Goal: Task Accomplishment & Management: Complete application form

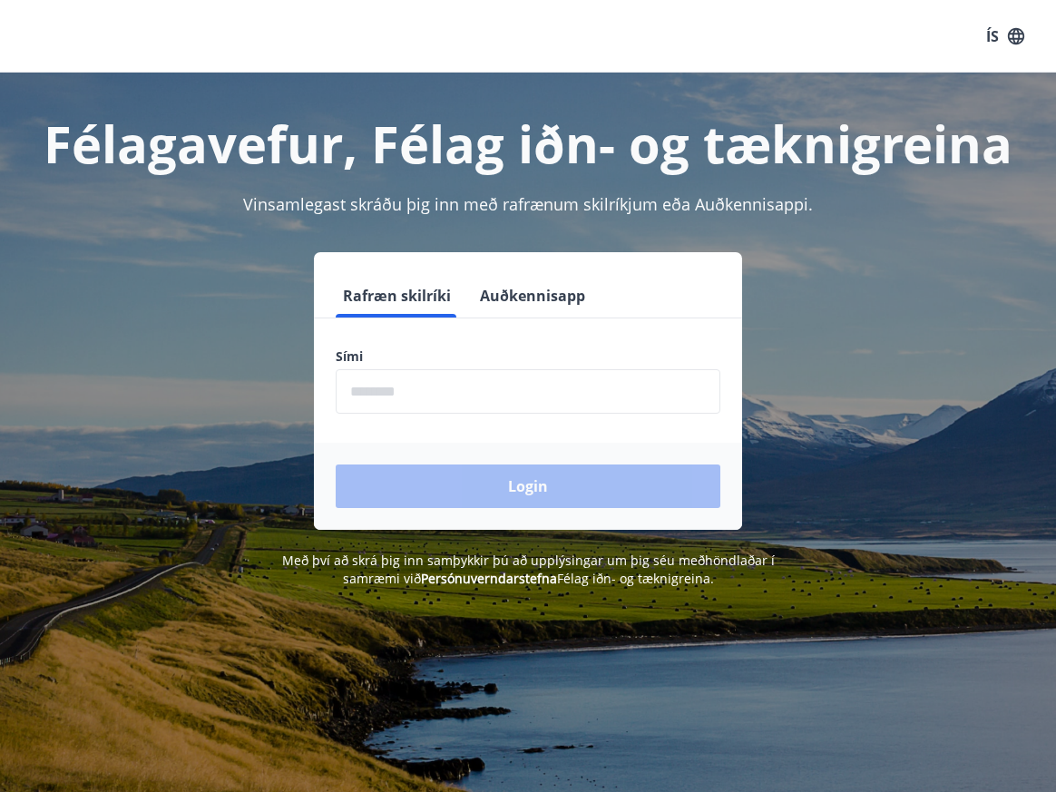
click at [471, 402] on input "phone" at bounding box center [528, 391] width 385 height 44
type input "********"
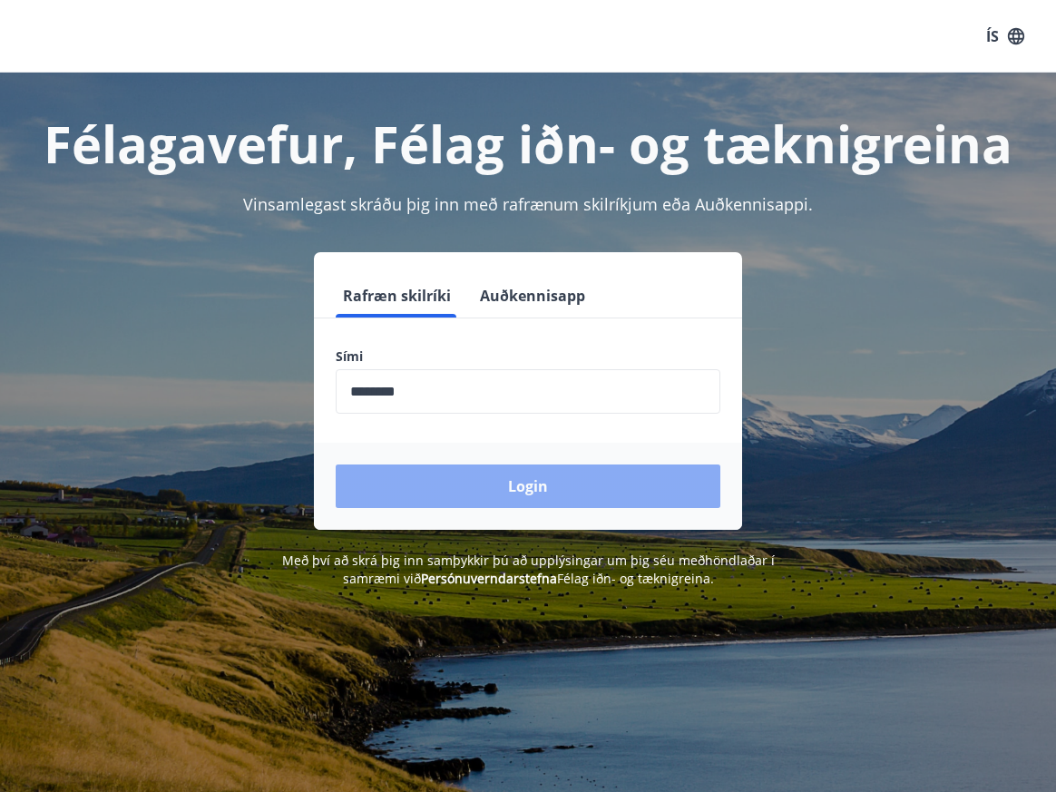
click at [461, 486] on button "Login" at bounding box center [528, 487] width 385 height 44
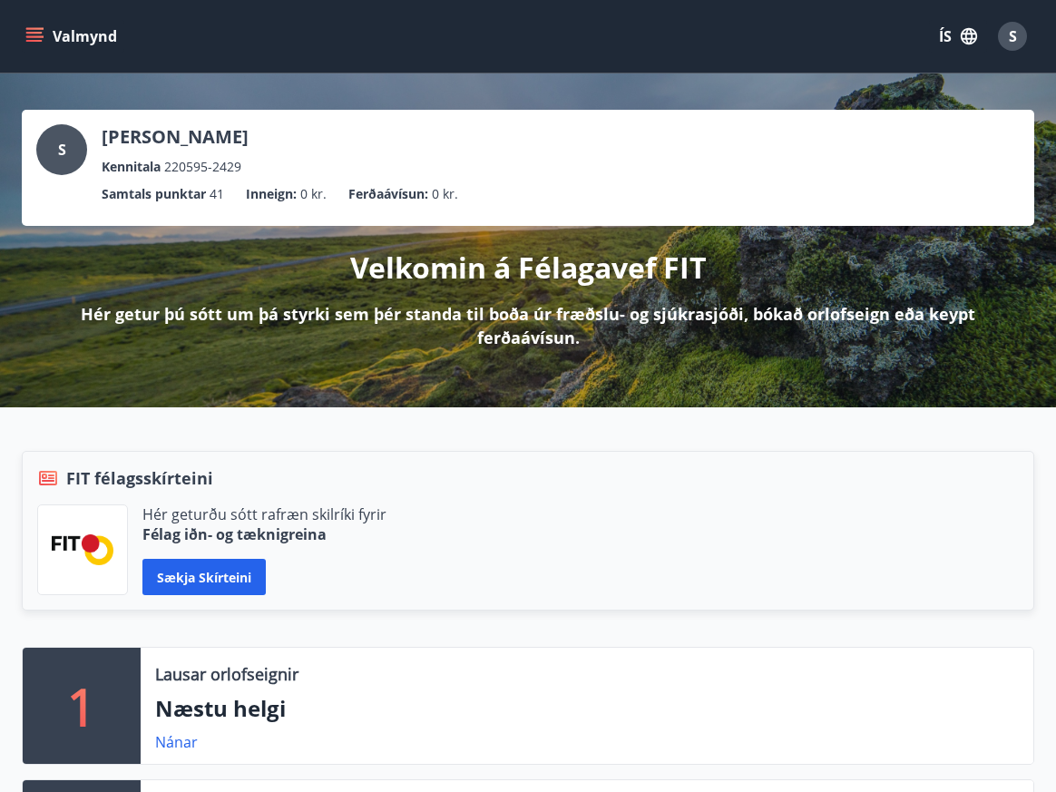
click at [63, 38] on button "Valmynd" at bounding box center [73, 36] width 103 height 33
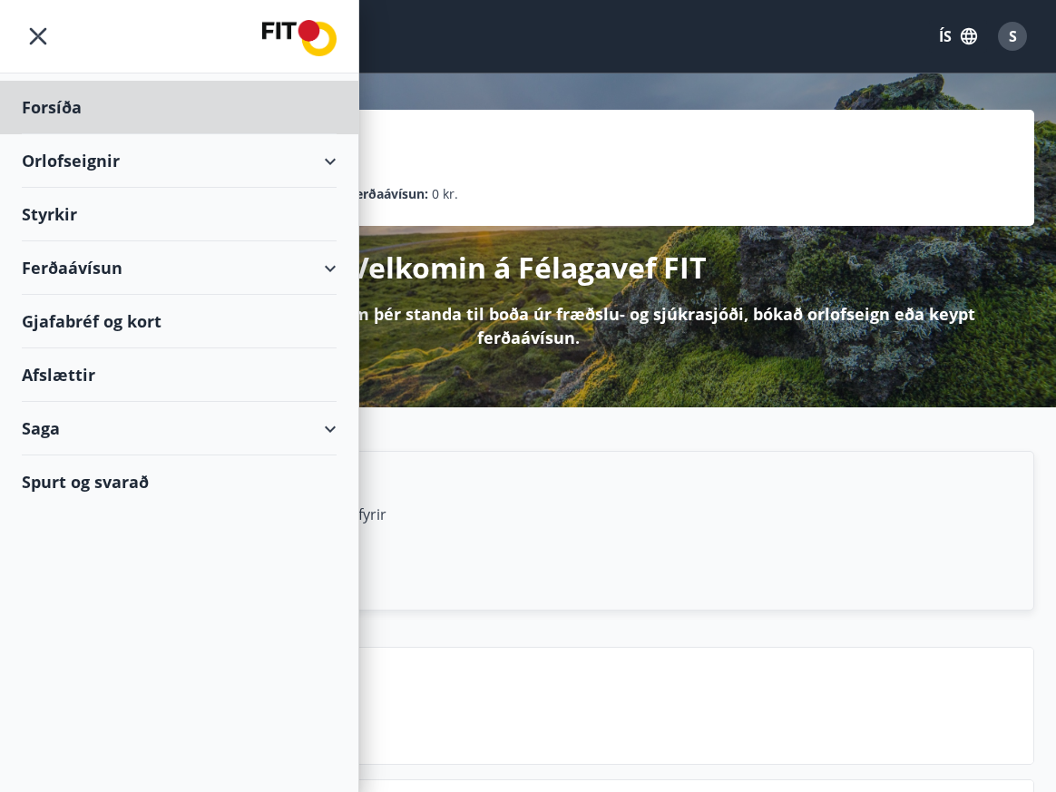
click at [138, 221] on div "Styrkir" at bounding box center [179, 215] width 315 height 54
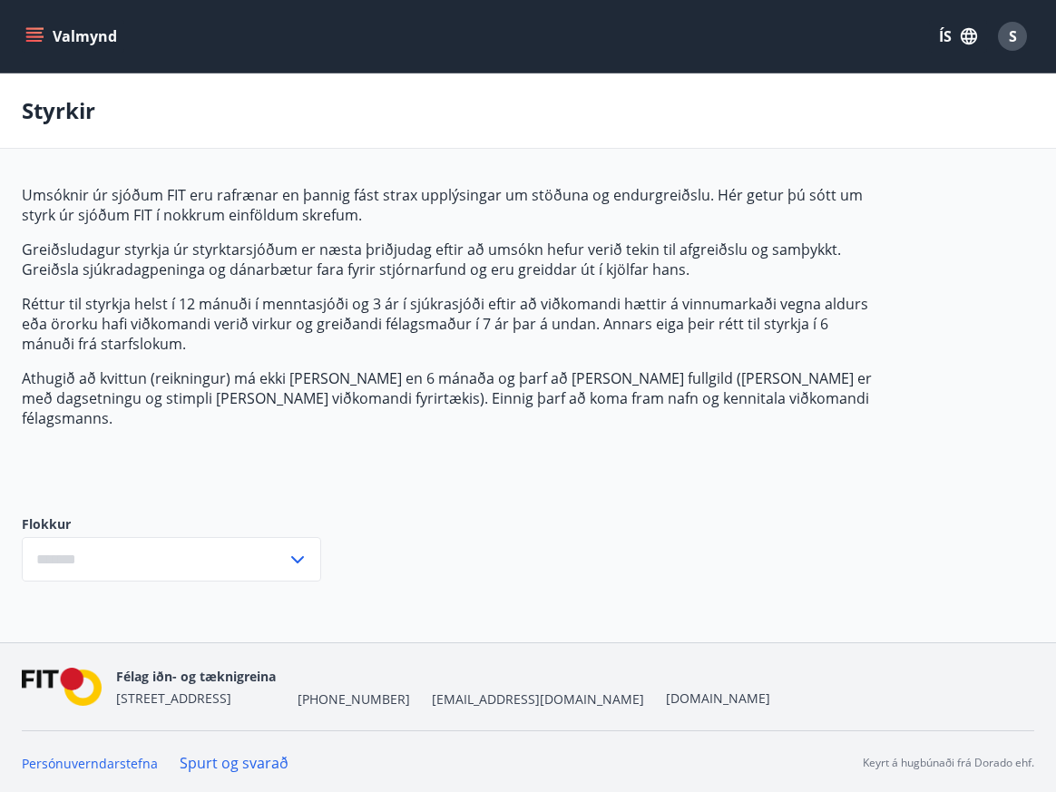
type input "***"
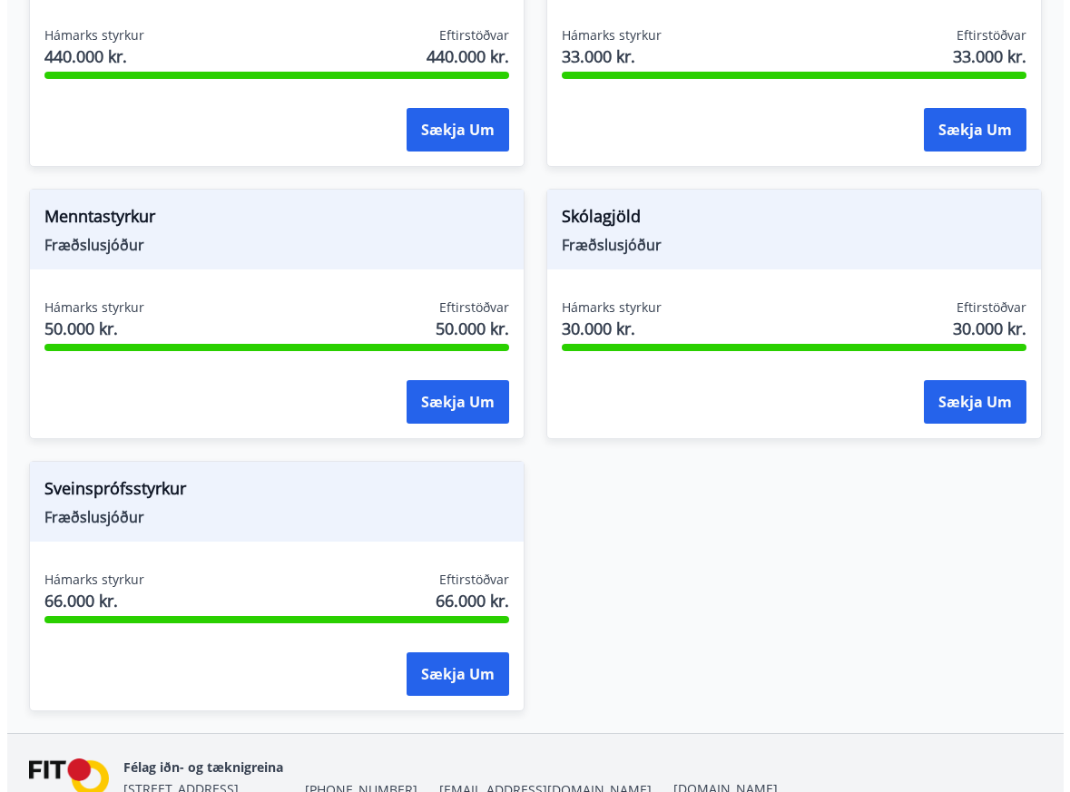
scroll to position [2021, 0]
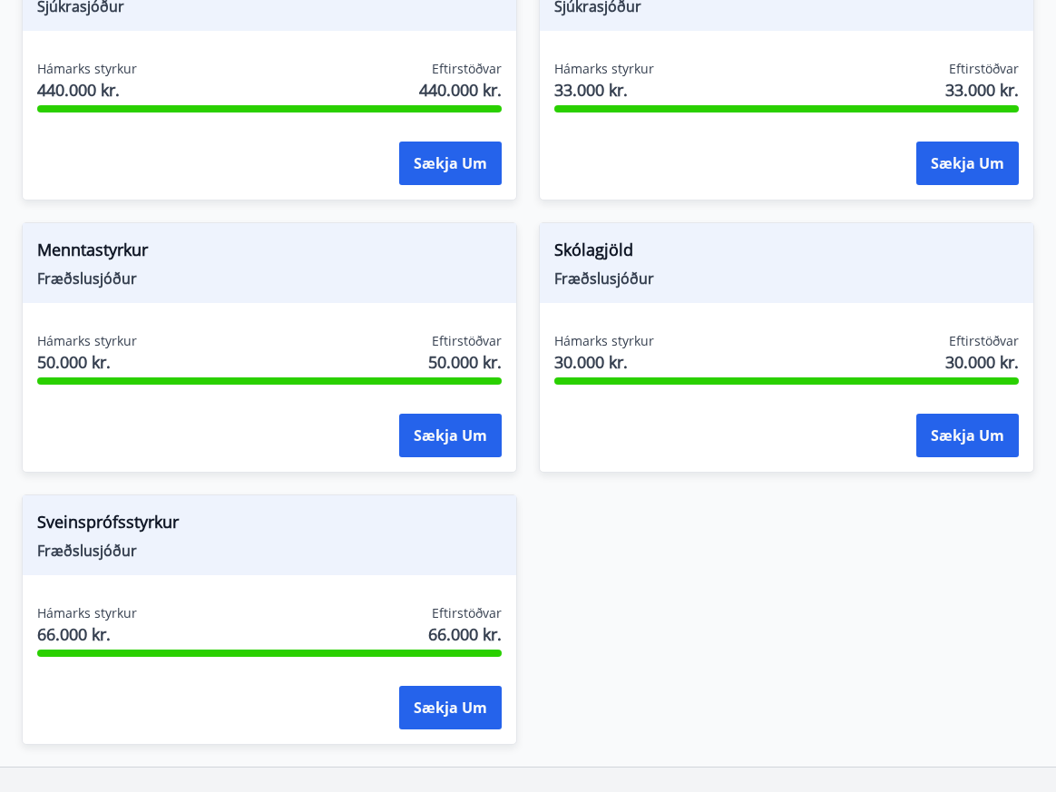
click at [438, 421] on button "Sækja um" at bounding box center [450, 436] width 103 height 44
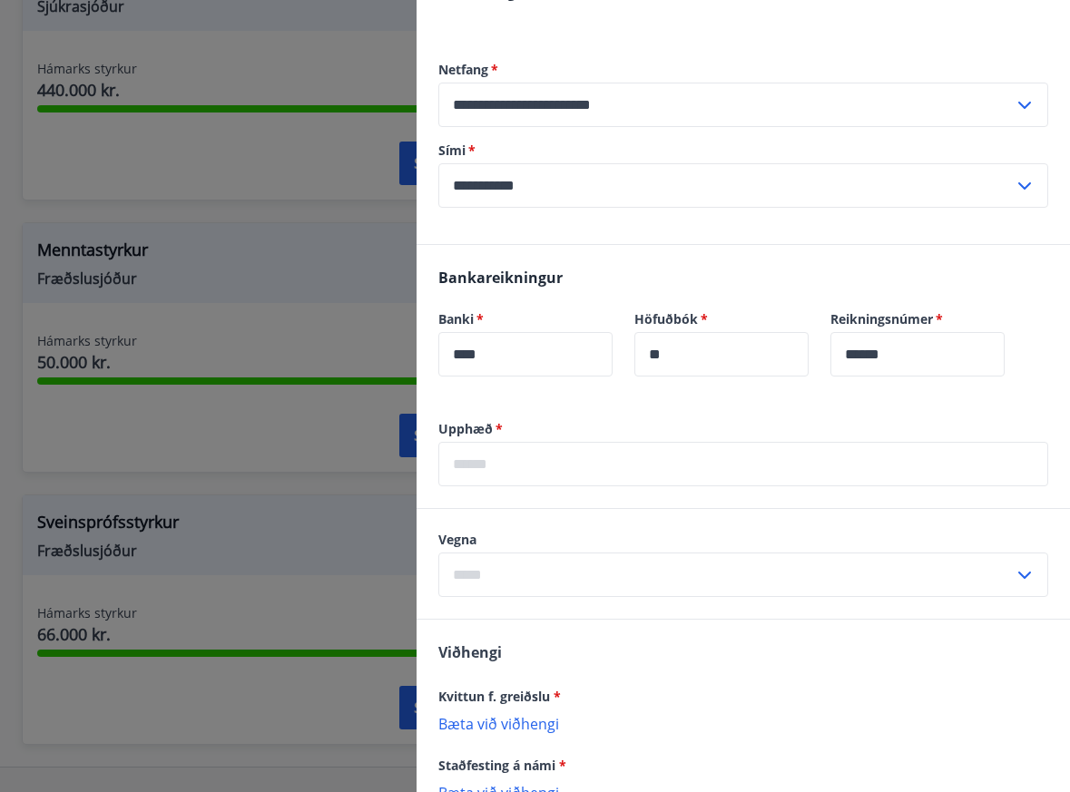
scroll to position [329, 0]
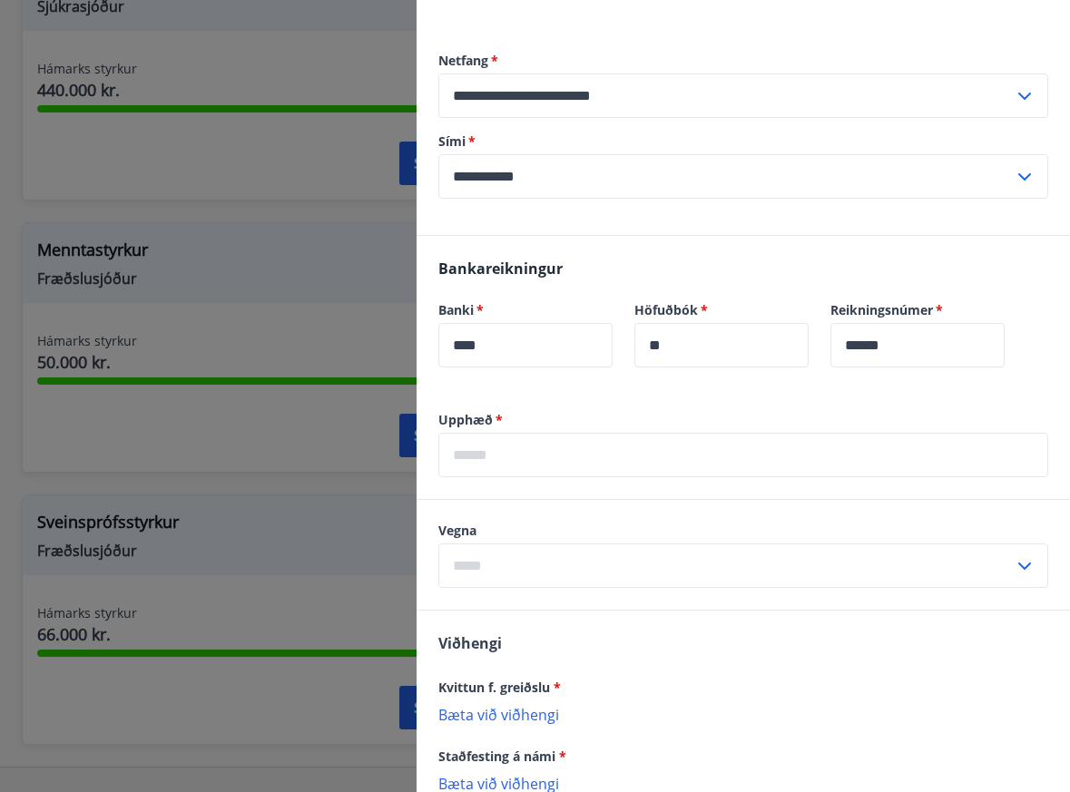
click at [594, 463] on input "text" at bounding box center [743, 455] width 610 height 44
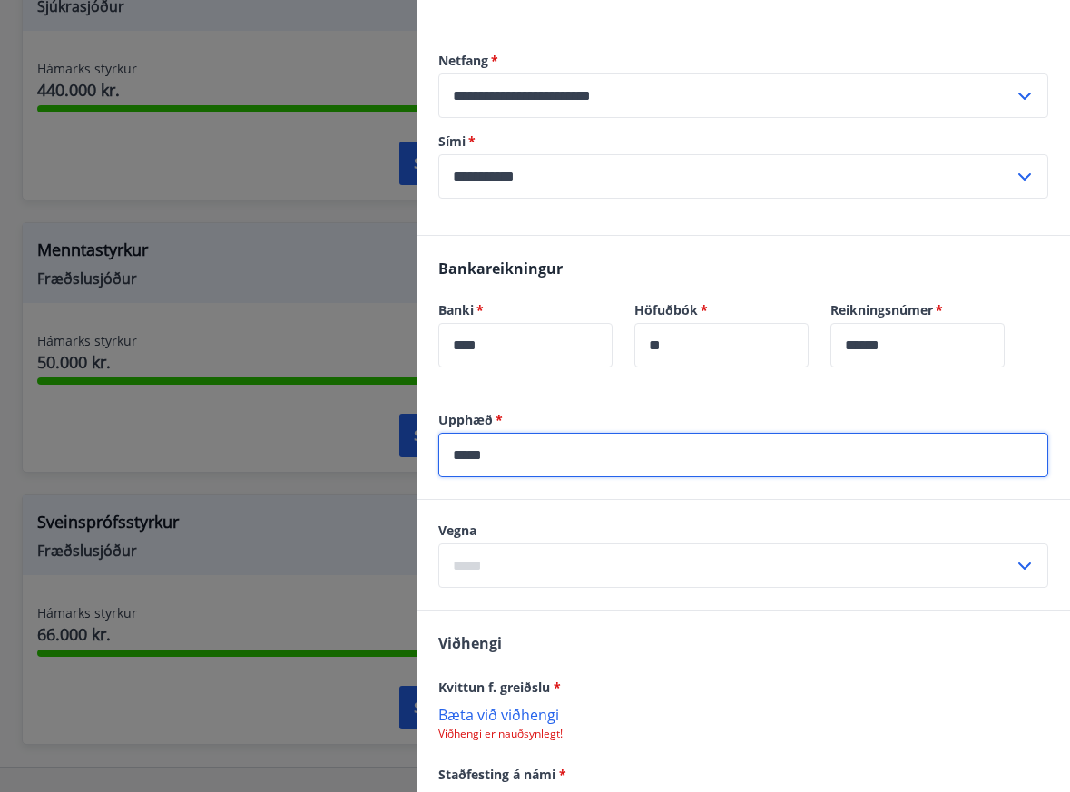
type input "*****"
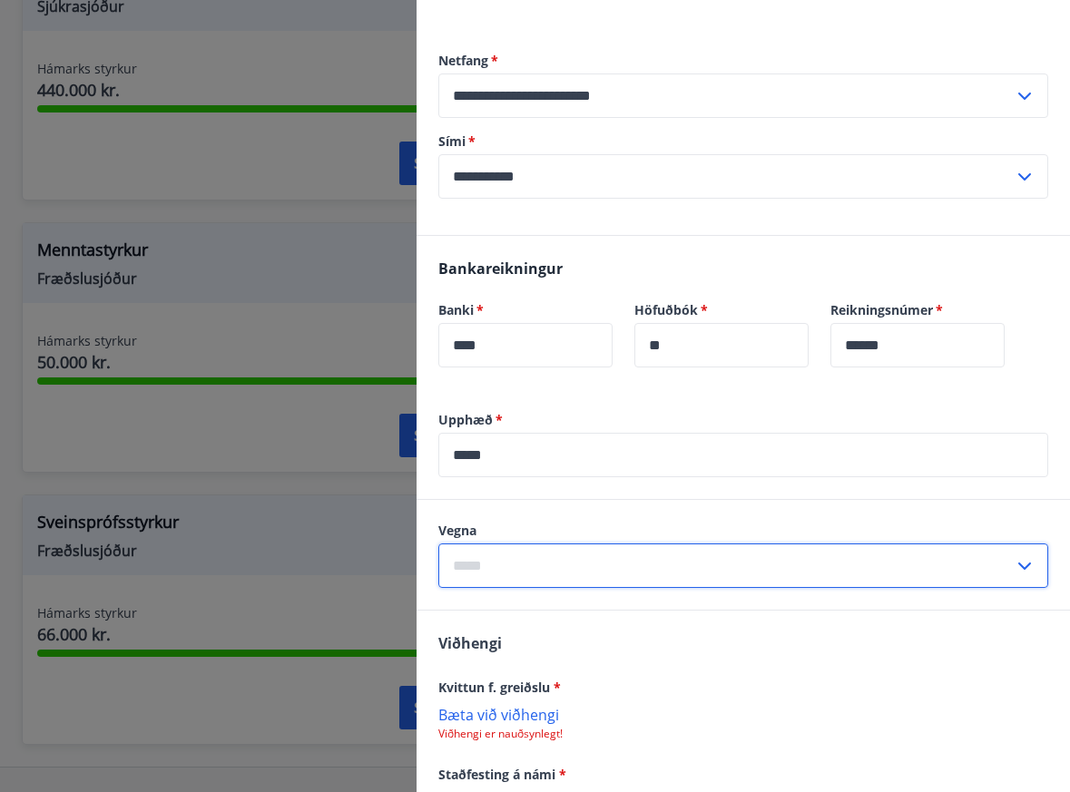
click at [614, 563] on input "text" at bounding box center [725, 566] width 575 height 44
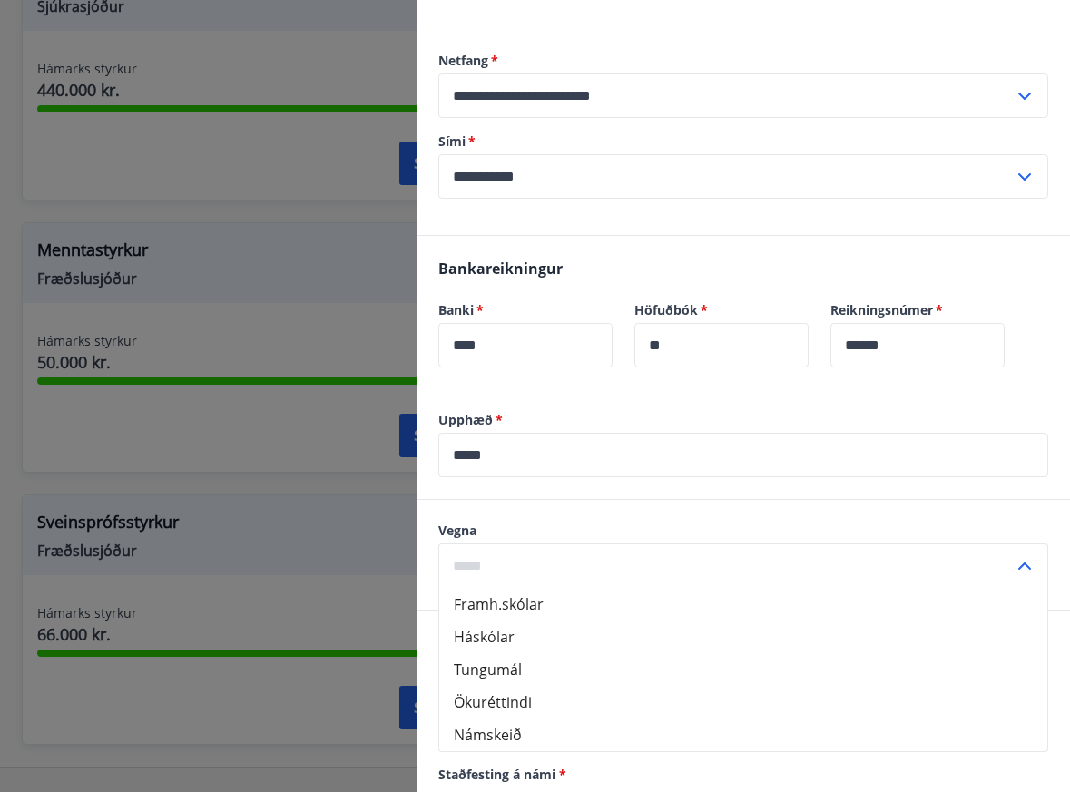
click at [588, 637] on li "Háskólar" at bounding box center [743, 637] width 608 height 33
type input "********"
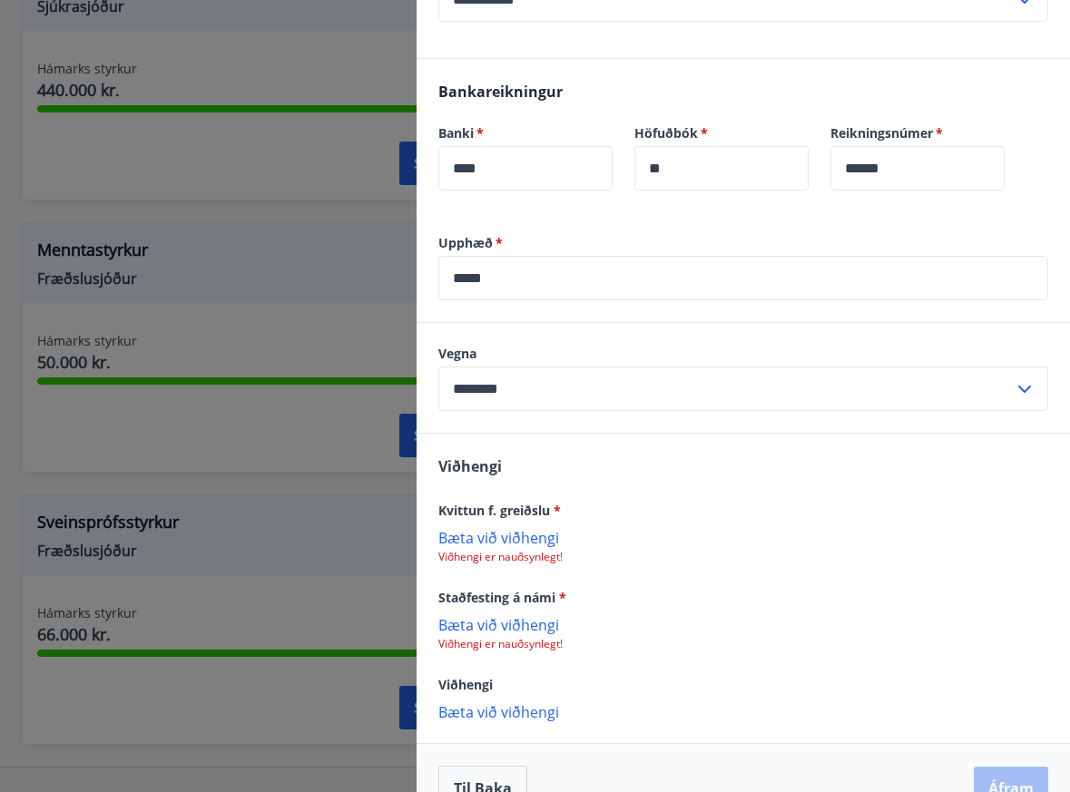
scroll to position [510, 0]
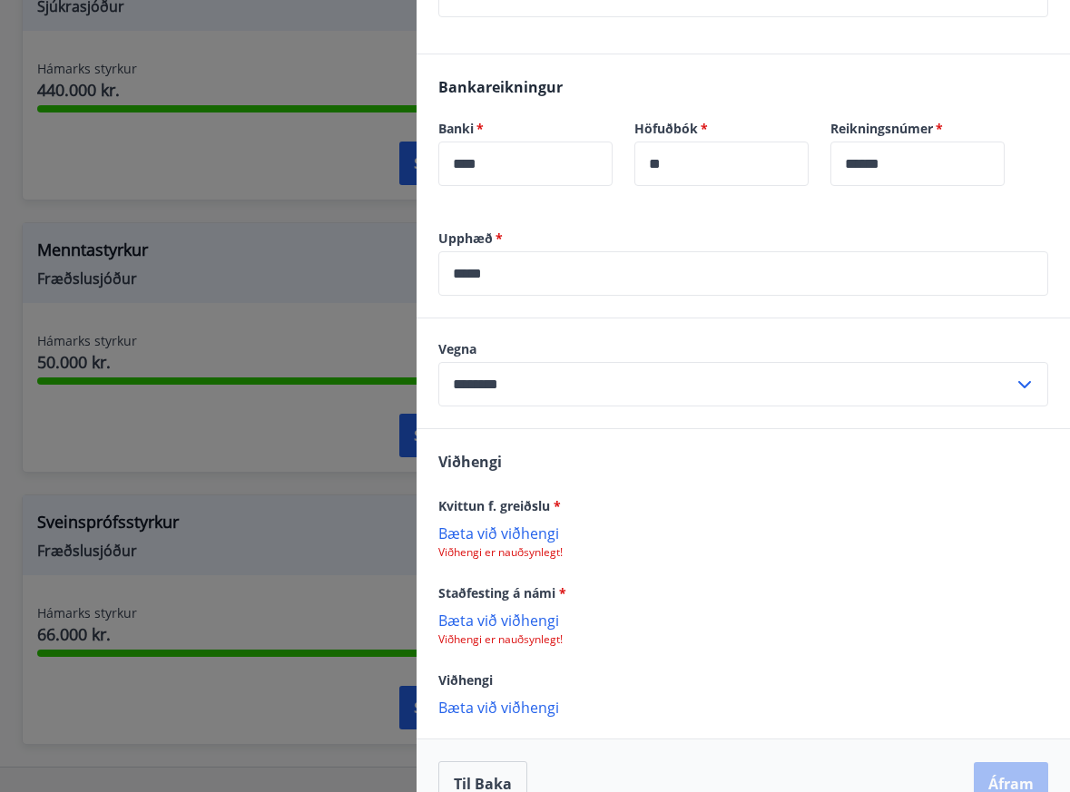
click at [541, 539] on p "Bæta við viðhengi" at bounding box center [743, 533] width 610 height 18
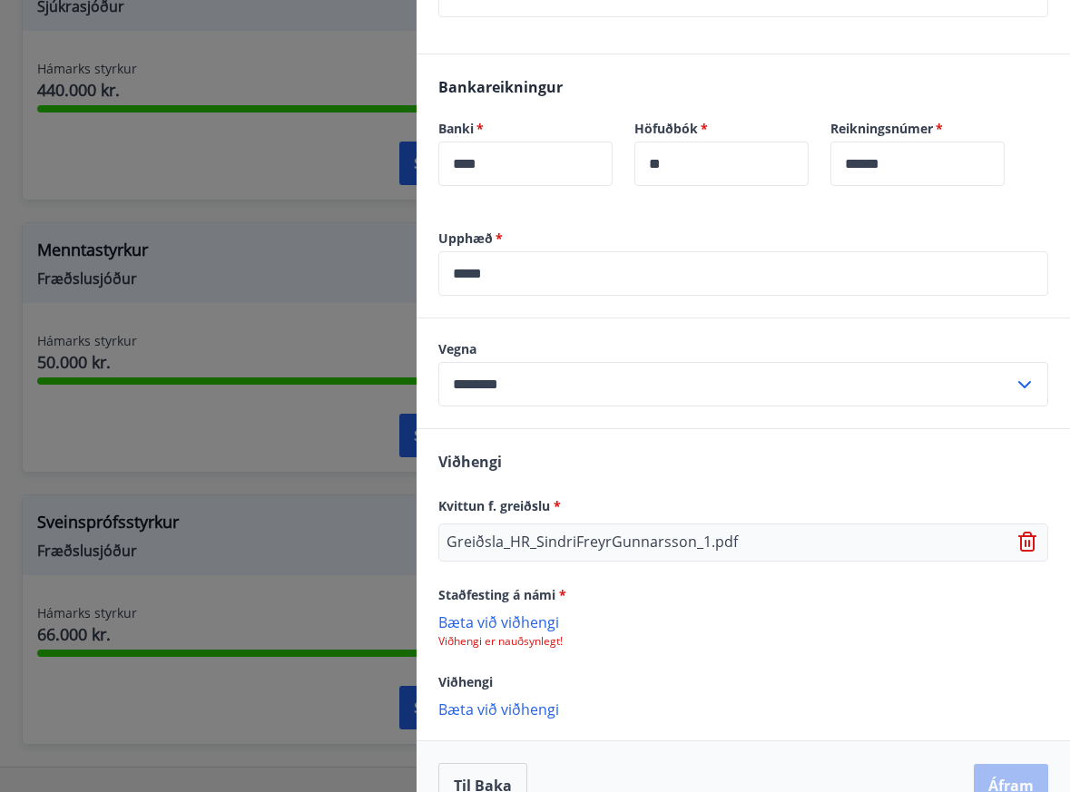
click at [507, 500] on span "Kvittun f. greiðslu *" at bounding box center [499, 505] width 123 height 17
click at [536, 565] on div "[PERSON_NAME] f. greiðslu * Greiðsla_HR_SindriFreyrGunnarsson_1.pdf Staðfesting…" at bounding box center [743, 584] width 653 height 310
click at [511, 708] on p "Bæta við viðhengi" at bounding box center [743, 709] width 610 height 18
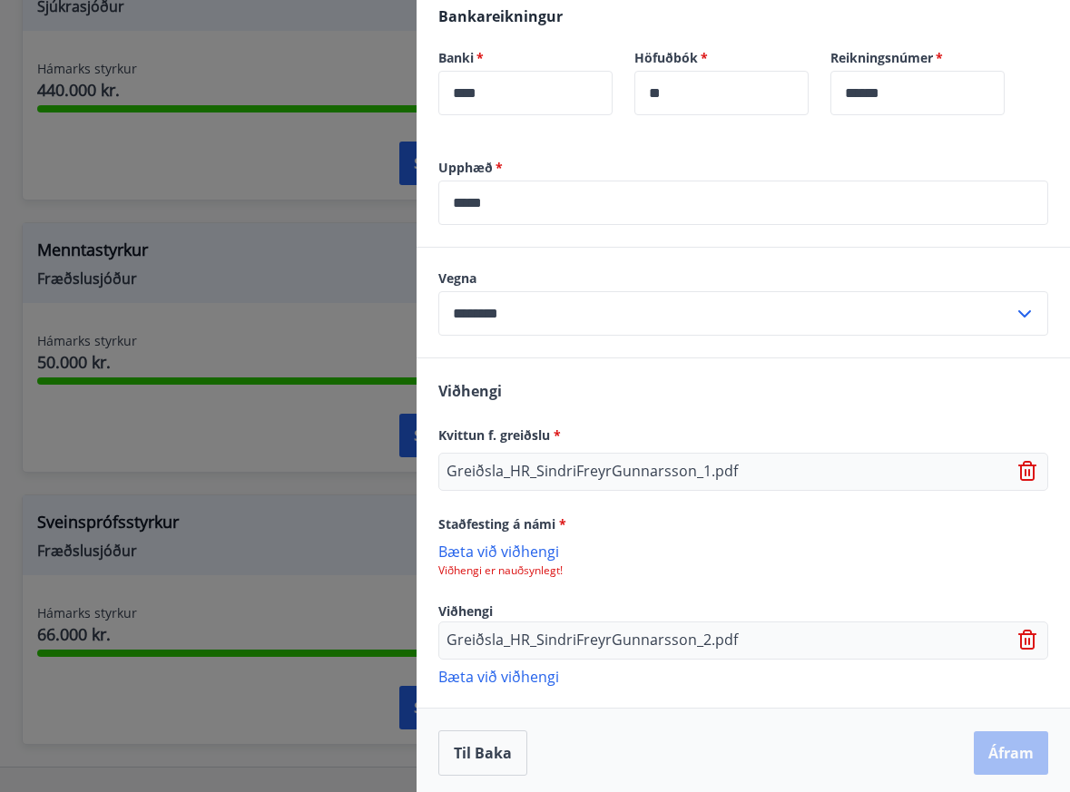
scroll to position [586, 0]
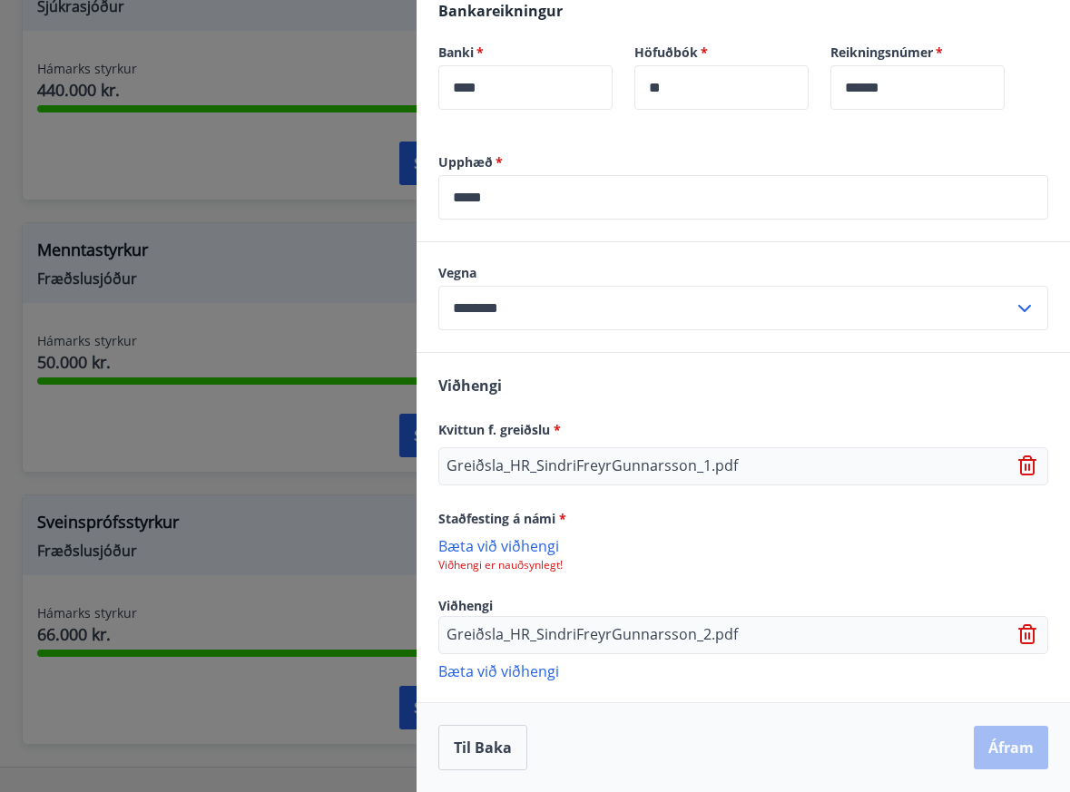
click at [522, 663] on p "Bæta við viðhengi" at bounding box center [743, 671] width 610 height 18
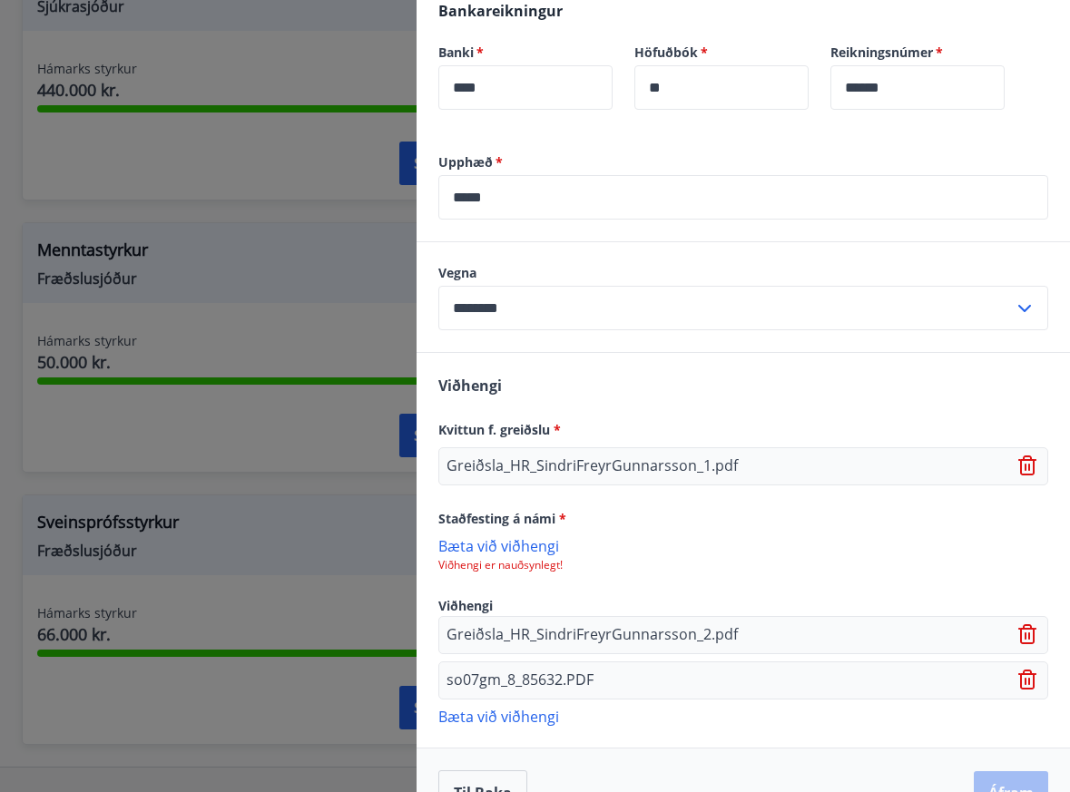
click at [513, 565] on p "Viðhengi er nauðsynlegt!" at bounding box center [743, 565] width 610 height 15
click at [510, 553] on p "Bæta við viðhengi" at bounding box center [743, 545] width 610 height 18
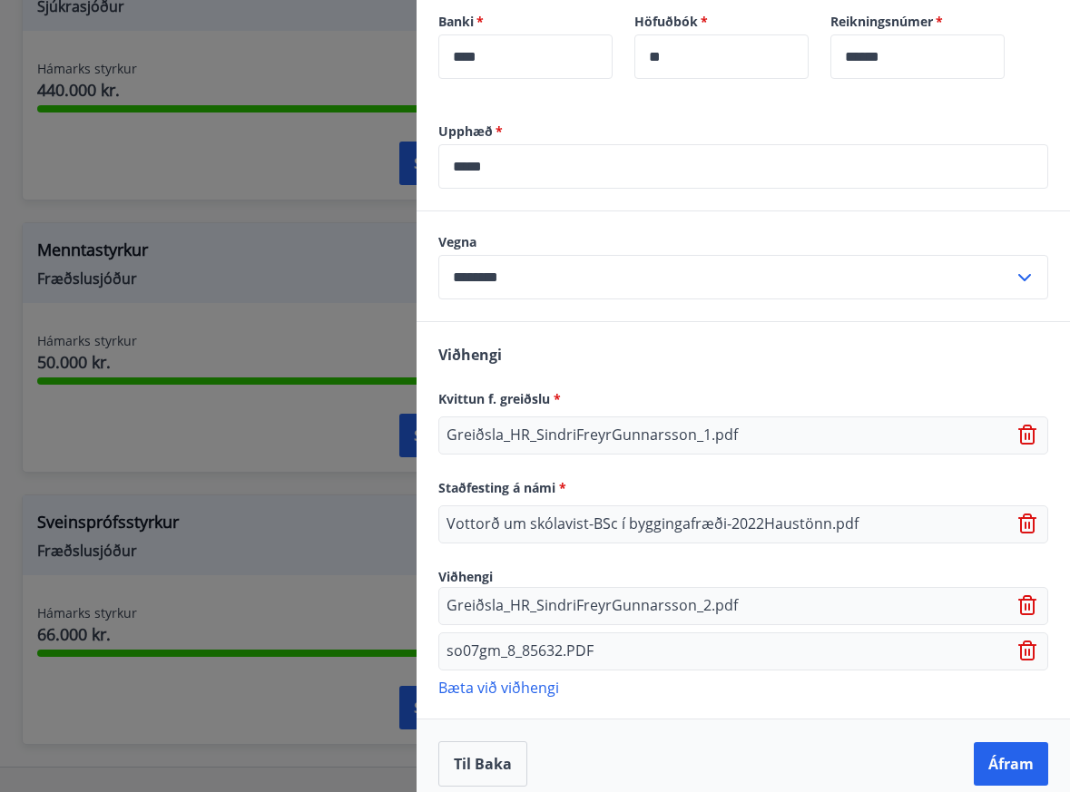
scroll to position [634, 0]
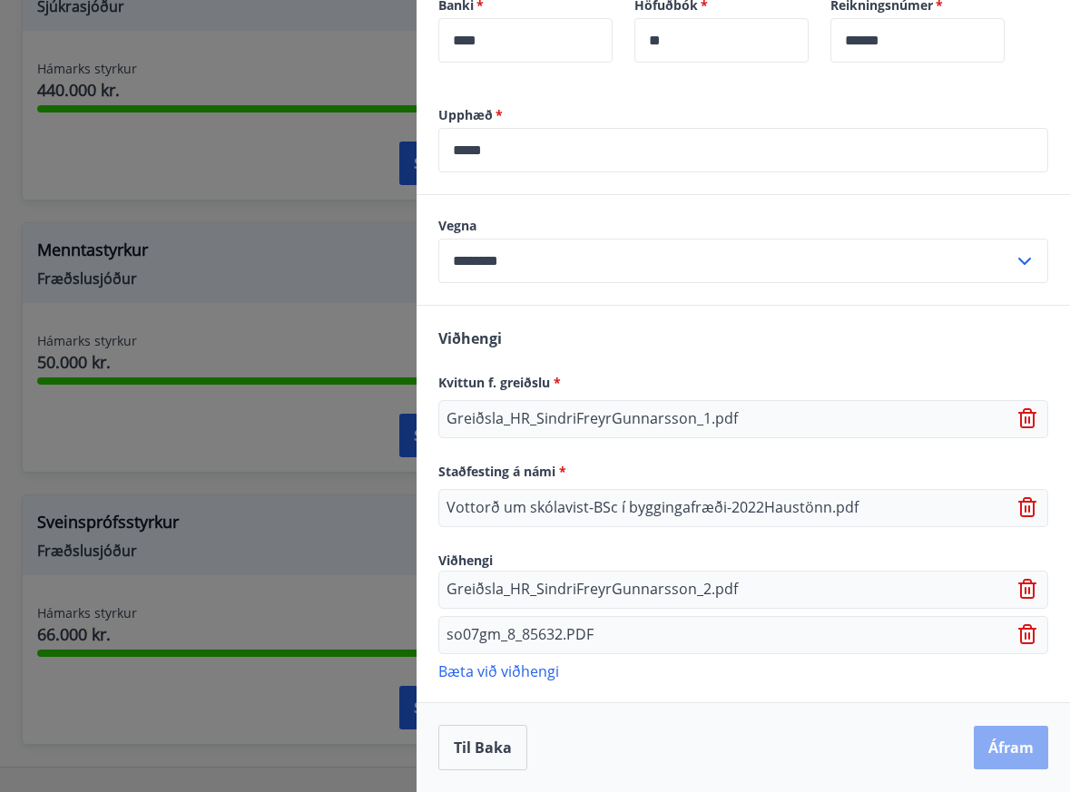
click at [990, 741] on button "Áfram" at bounding box center [1011, 748] width 74 height 44
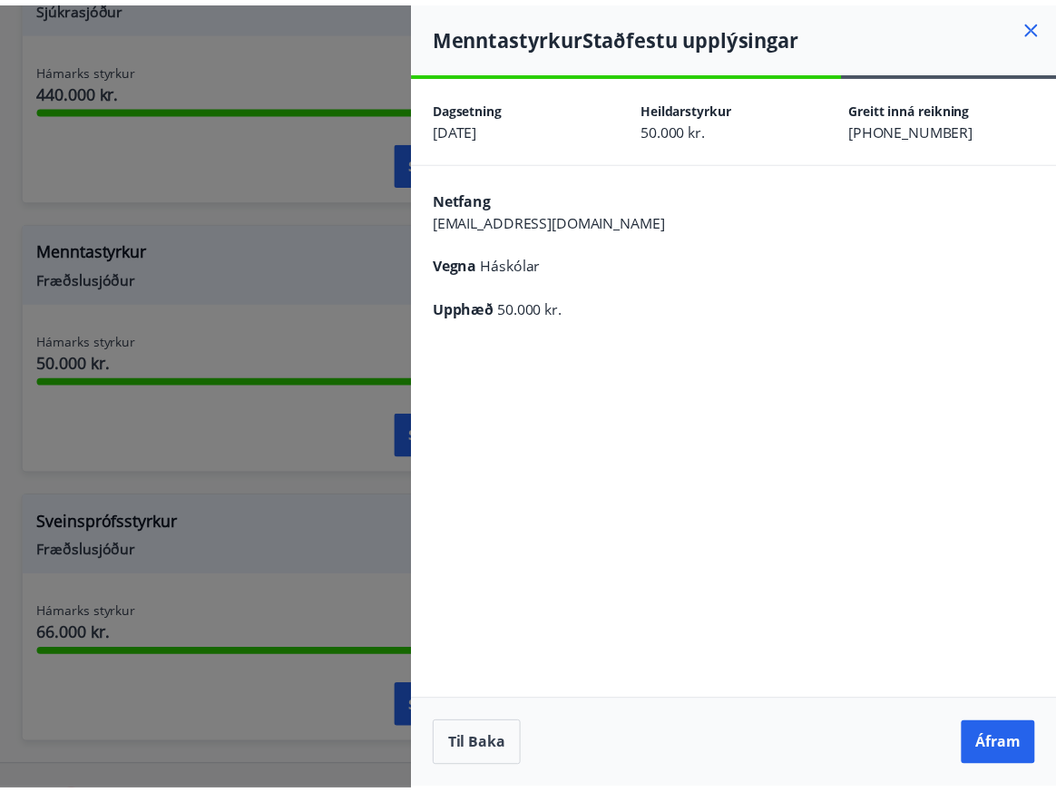
scroll to position [0, 0]
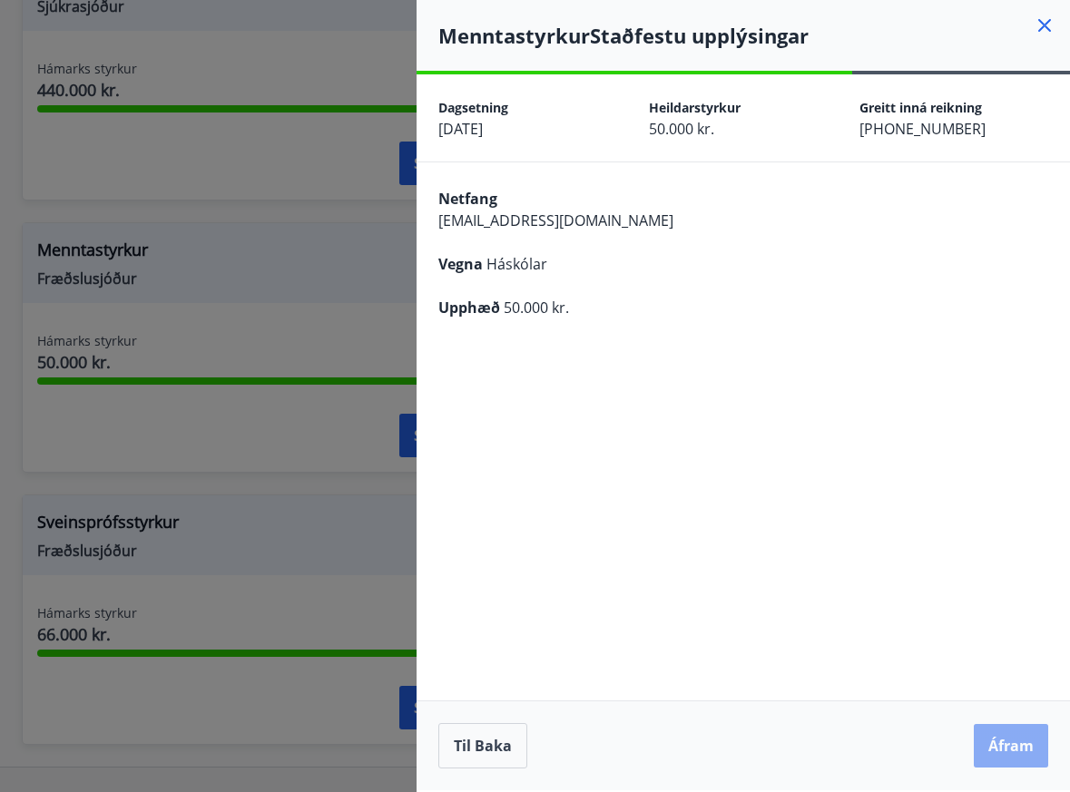
click at [999, 741] on button "Áfram" at bounding box center [1011, 746] width 74 height 44
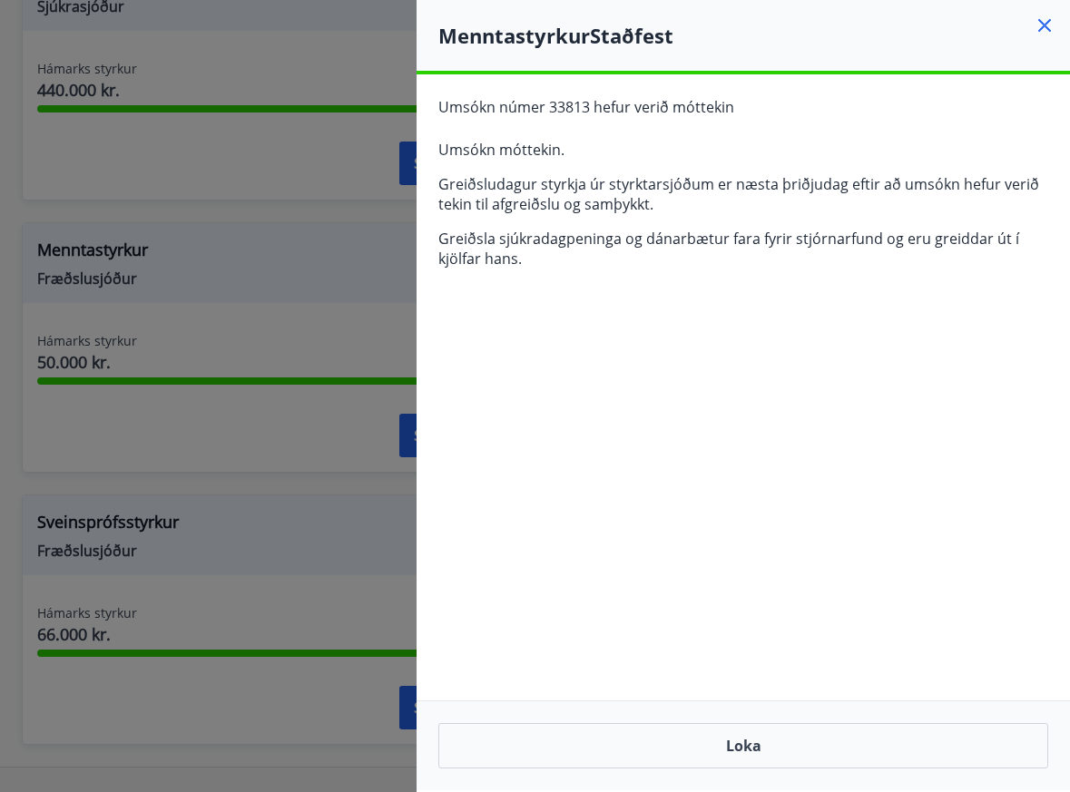
drag, startPoint x: 526, startPoint y: 182, endPoint x: 700, endPoint y: 205, distance: 175.9
click at [700, 205] on p "Greiðsludagur styrkja úr styrktarsjóðum er næsta þriðjudag eftir að umsókn hefu…" at bounding box center [743, 194] width 610 height 40
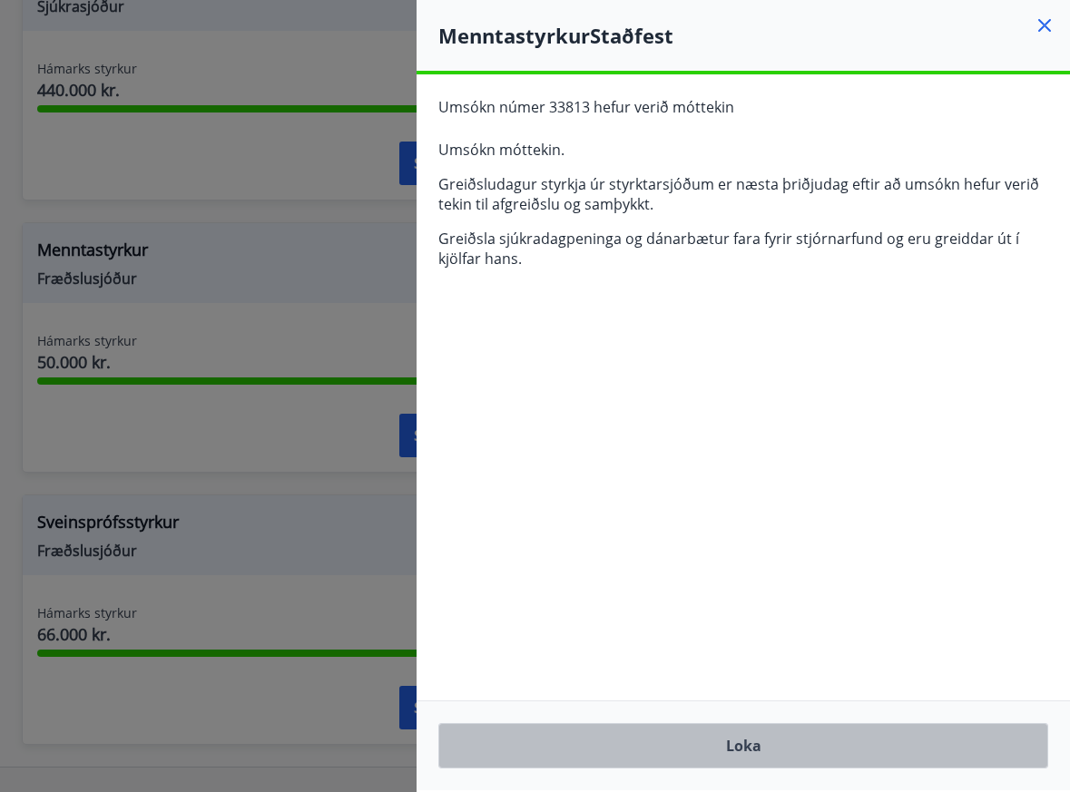
click at [769, 746] on button "Loka" at bounding box center [743, 745] width 610 height 45
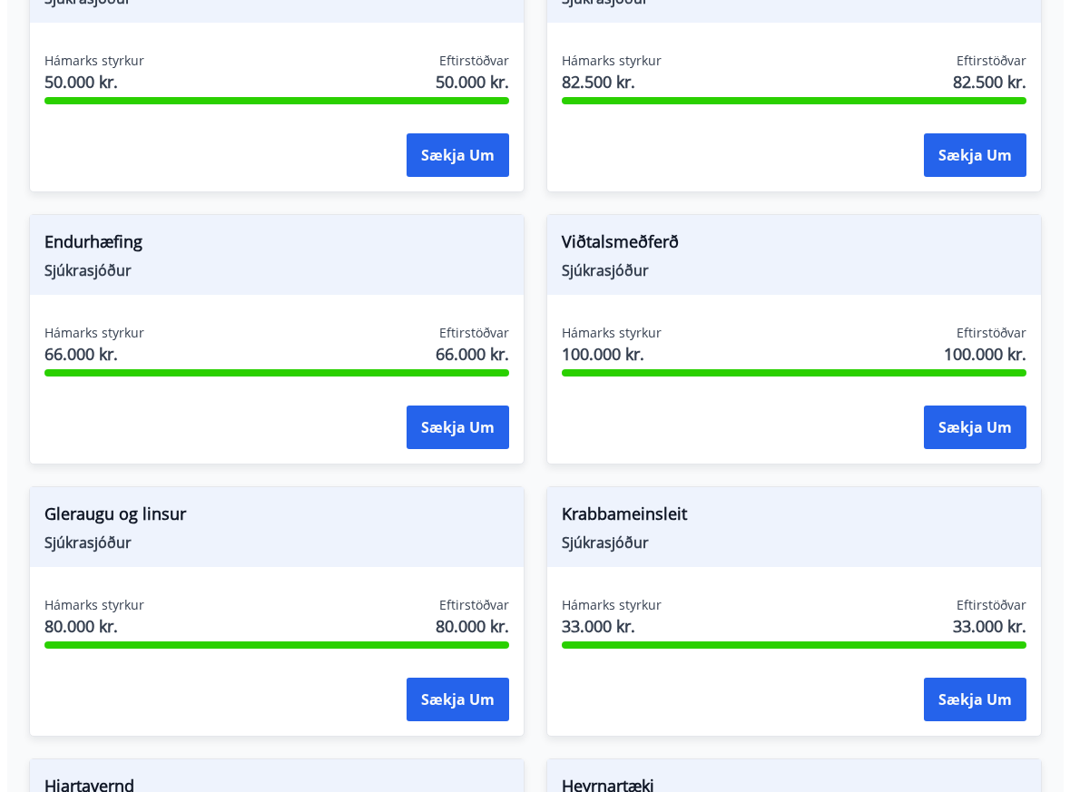
scroll to position [663, 0]
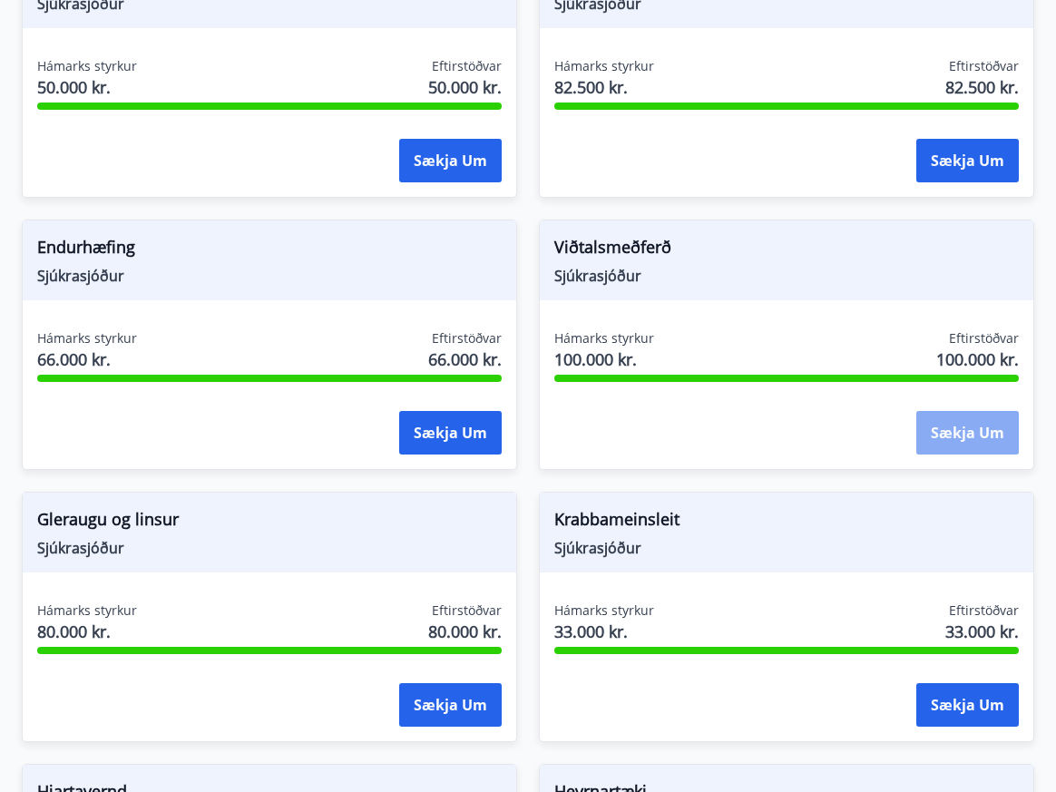
click at [972, 425] on button "Sækja um" at bounding box center [968, 433] width 103 height 44
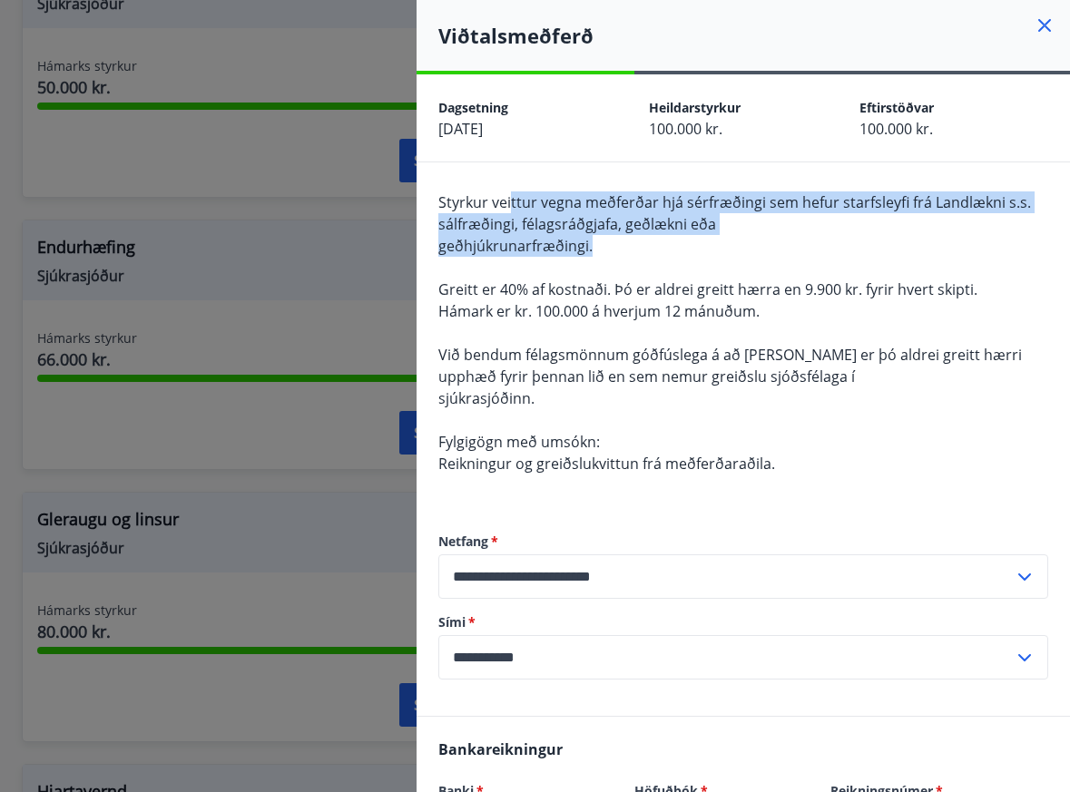
drag, startPoint x: 516, startPoint y: 178, endPoint x: 731, endPoint y: 238, distance: 223.3
click at [731, 238] on div "**********" at bounding box center [743, 439] width 653 height 554
drag, startPoint x: 731, startPoint y: 238, endPoint x: 697, endPoint y: 255, distance: 37.8
click at [697, 255] on div "Styrkur veittur vegna meðferðar hjá sérfræðingi sem hefur starfsleyfi frá Landl…" at bounding box center [743, 344] width 610 height 305
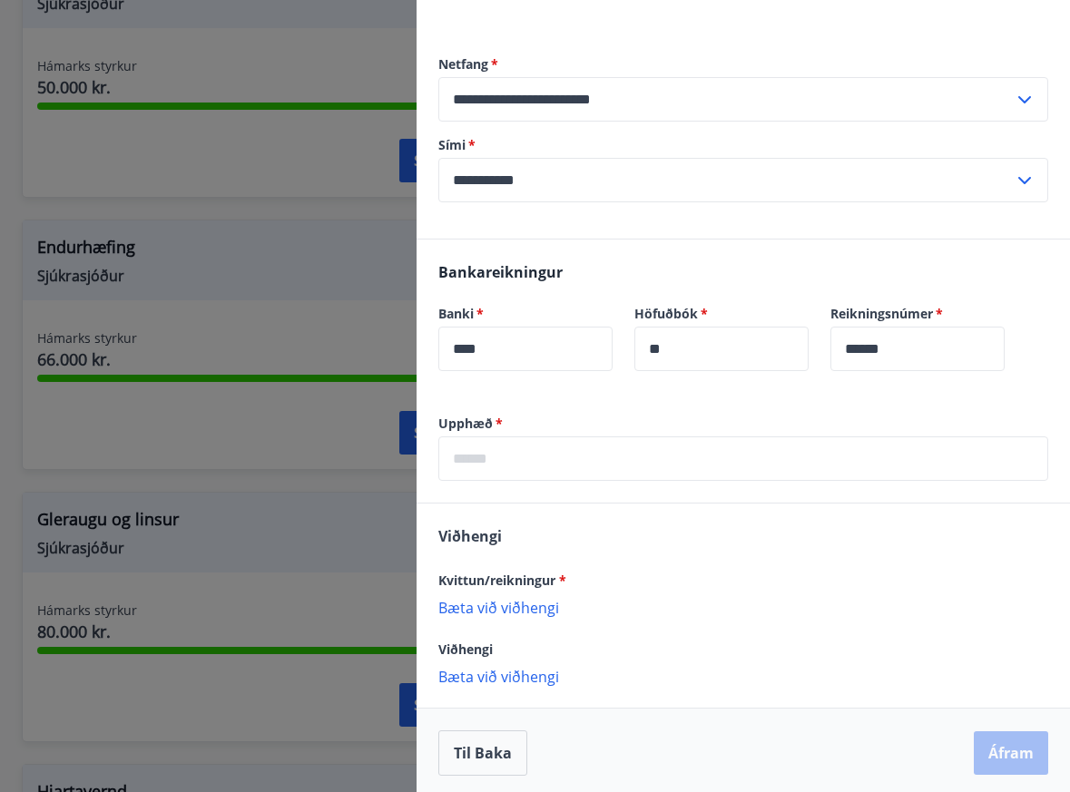
scroll to position [392, 0]
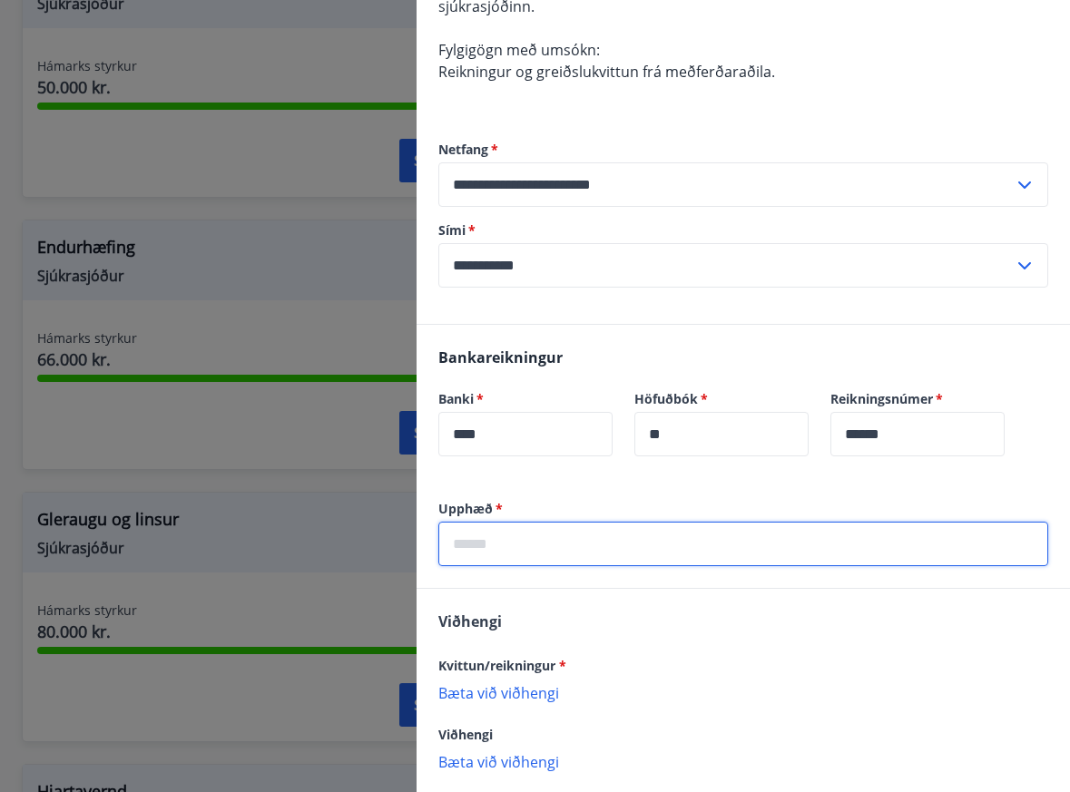
click at [533, 550] on input "text" at bounding box center [743, 544] width 610 height 44
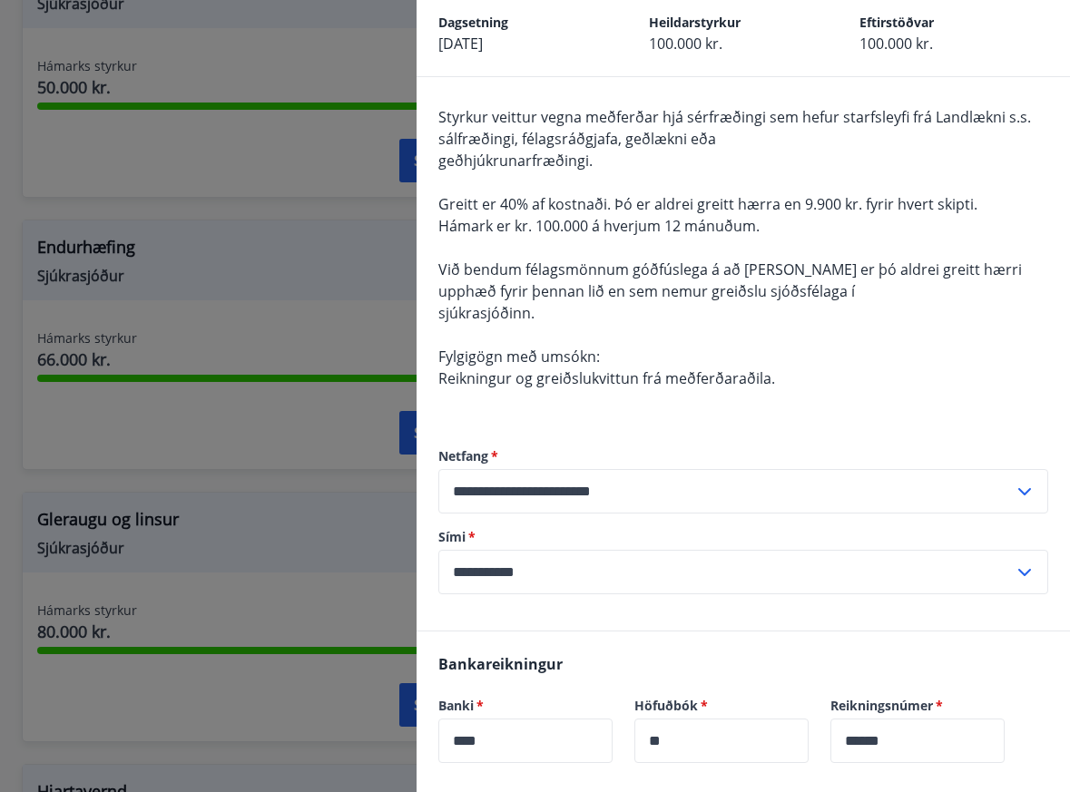
scroll to position [0, 0]
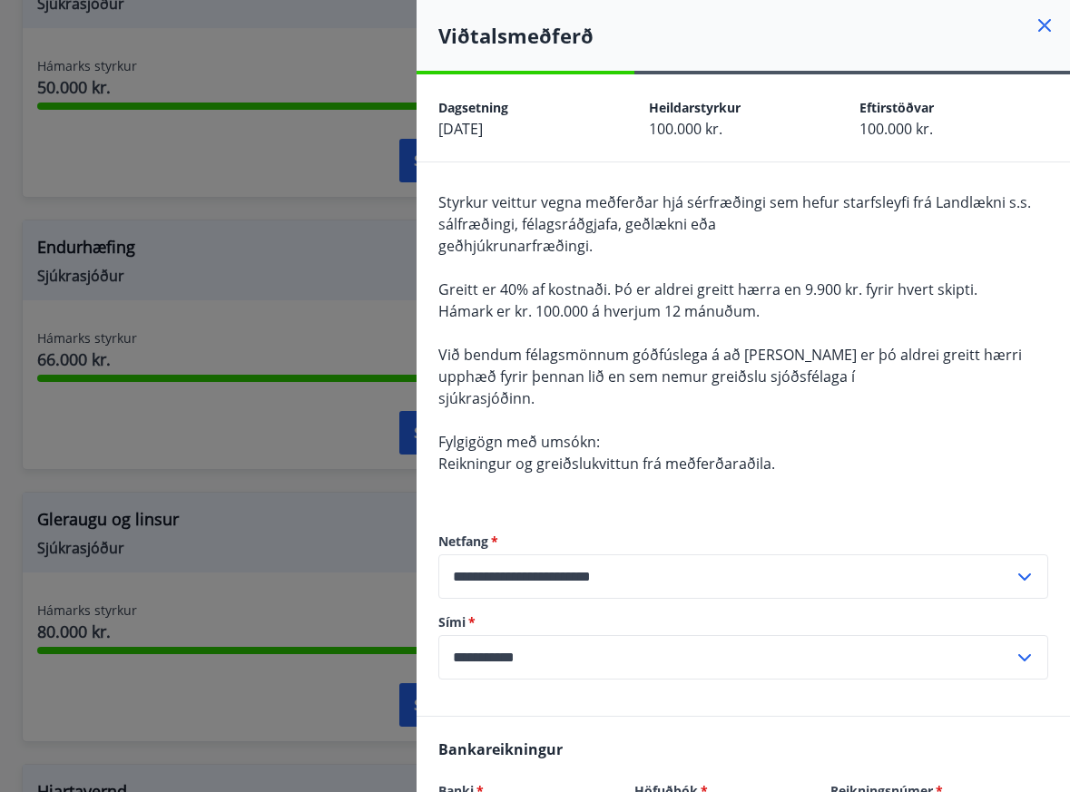
click at [623, 397] on div "Styrkur veittur vegna meðferðar hjá sérfræðingi sem hefur starfsleyfi frá Landl…" at bounding box center [743, 344] width 610 height 305
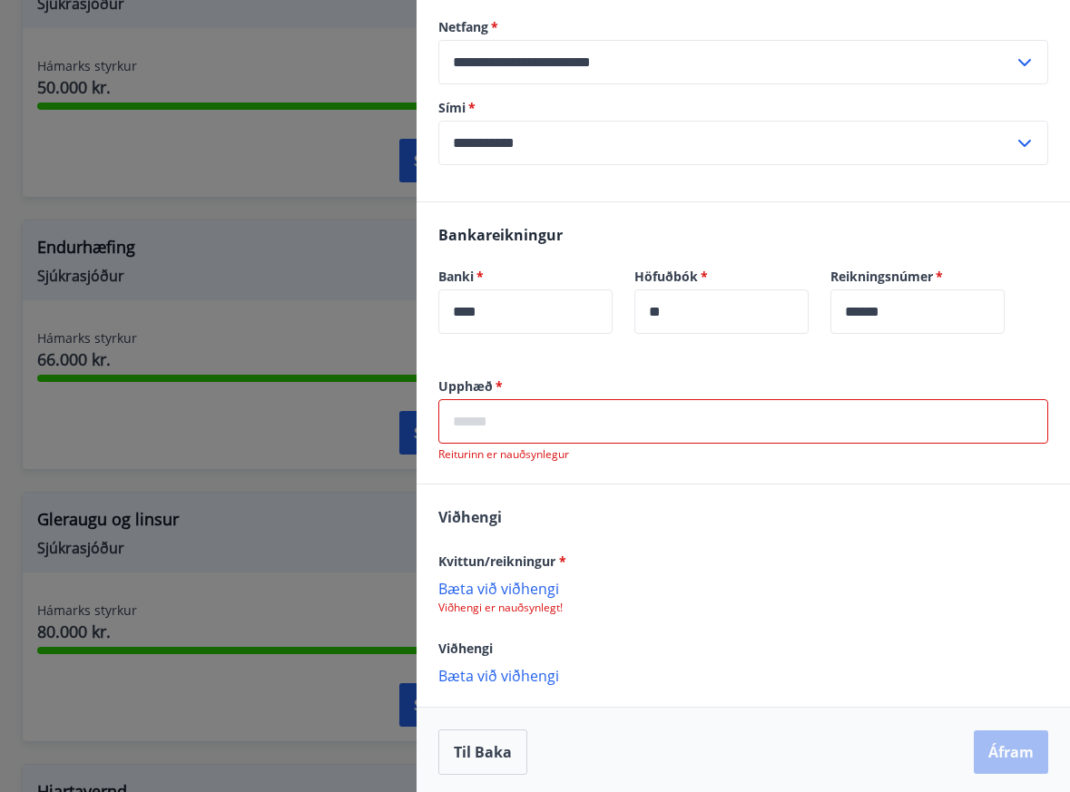
scroll to position [519, 0]
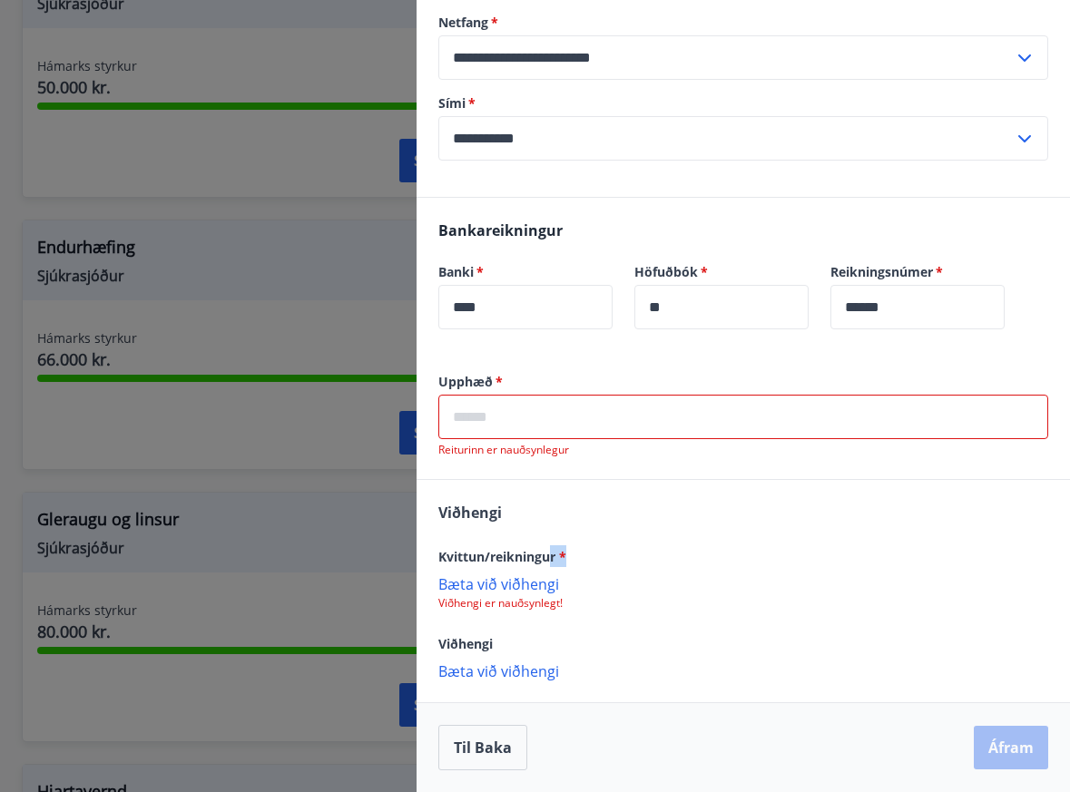
drag, startPoint x: 557, startPoint y: 555, endPoint x: 574, endPoint y: 553, distance: 16.4
click at [574, 553] on div "Kvittun/reikningur *" at bounding box center [743, 556] width 610 height 22
click at [605, 417] on input "text" at bounding box center [743, 417] width 610 height 44
click at [642, 578] on p "Bæta við viðhengi" at bounding box center [743, 584] width 610 height 18
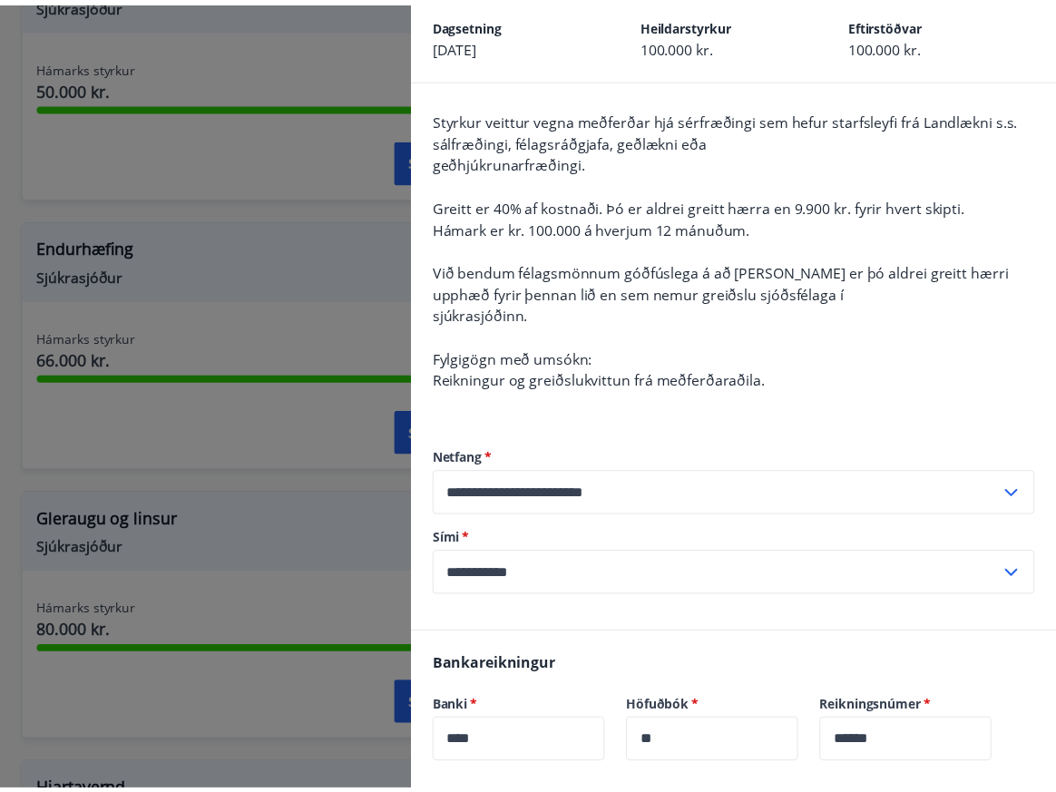
scroll to position [65, 0]
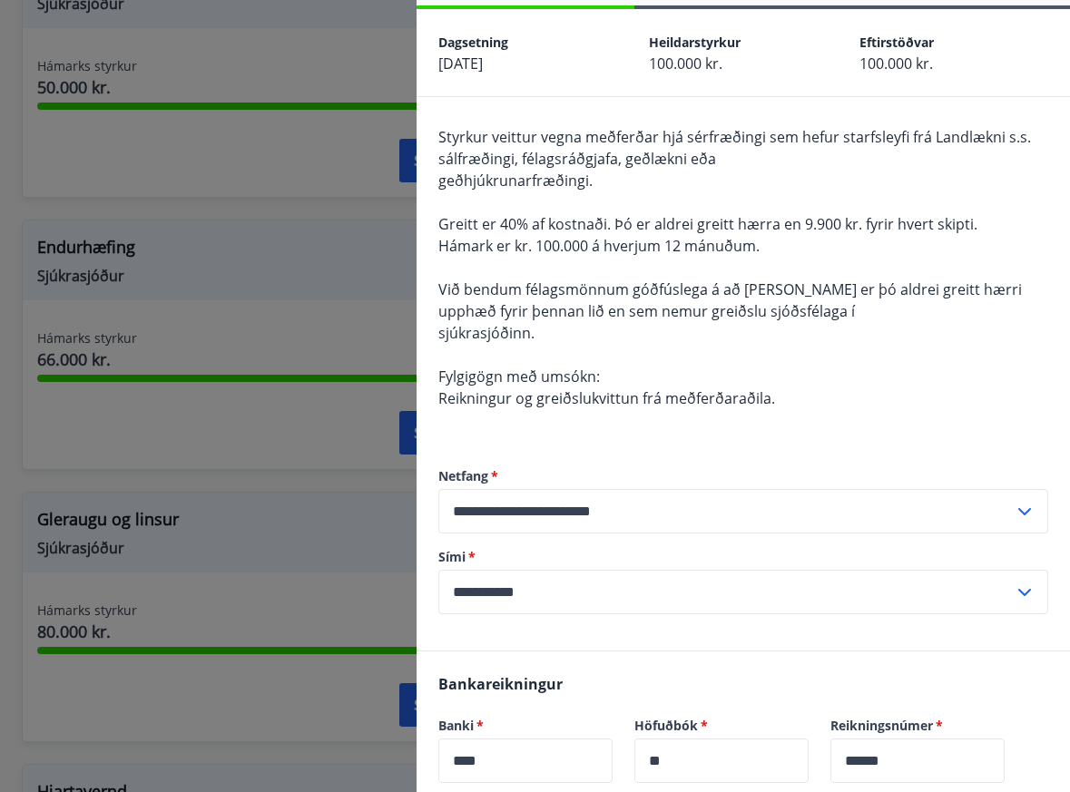
click at [302, 228] on div at bounding box center [535, 396] width 1070 height 792
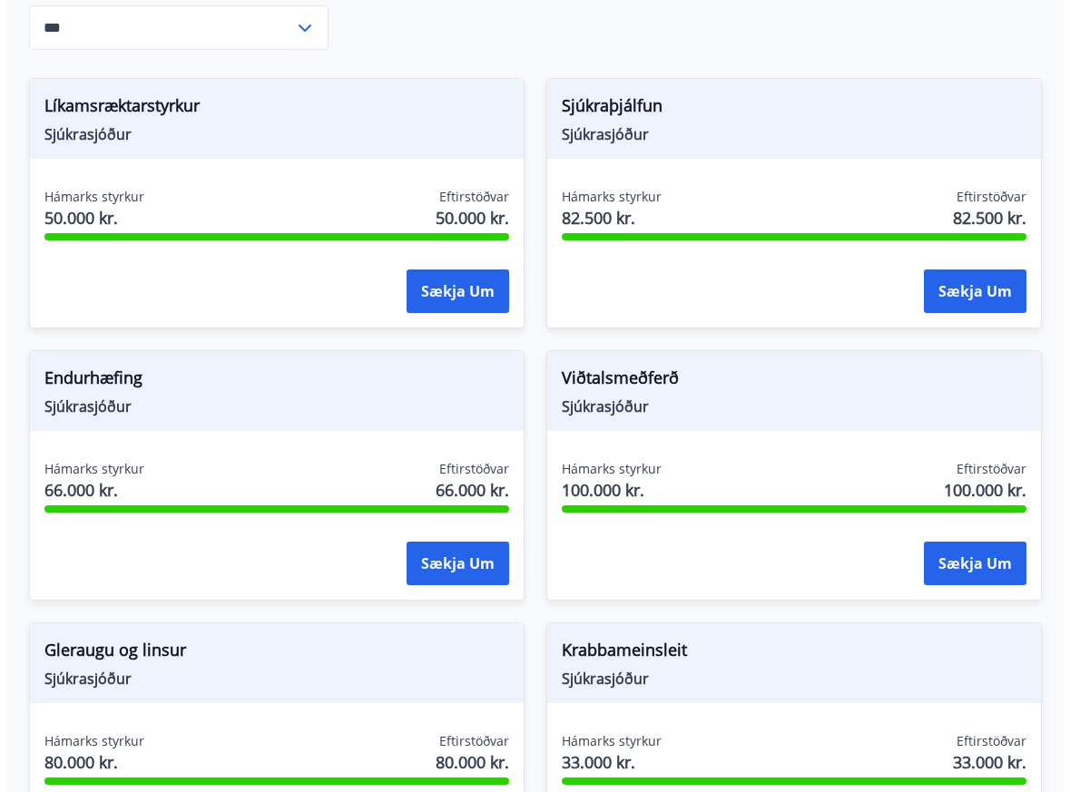
scroll to position [481, 0]
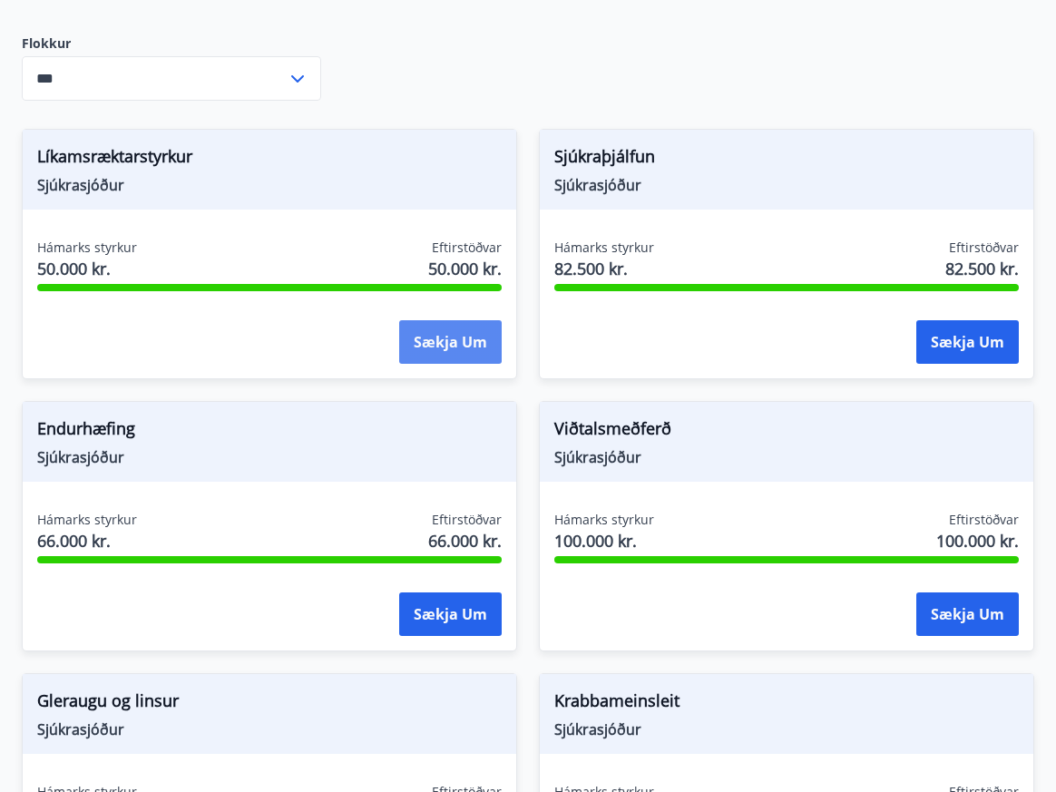
click at [438, 320] on button "Sækja um" at bounding box center [450, 342] width 103 height 44
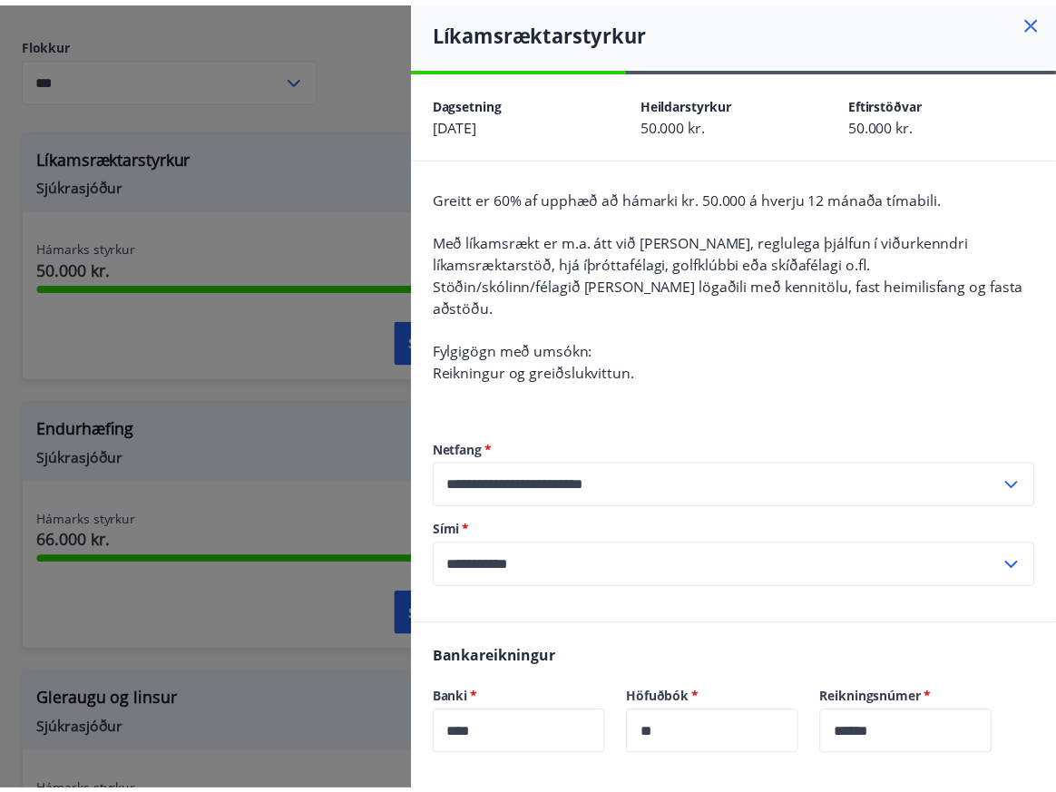
scroll to position [0, 0]
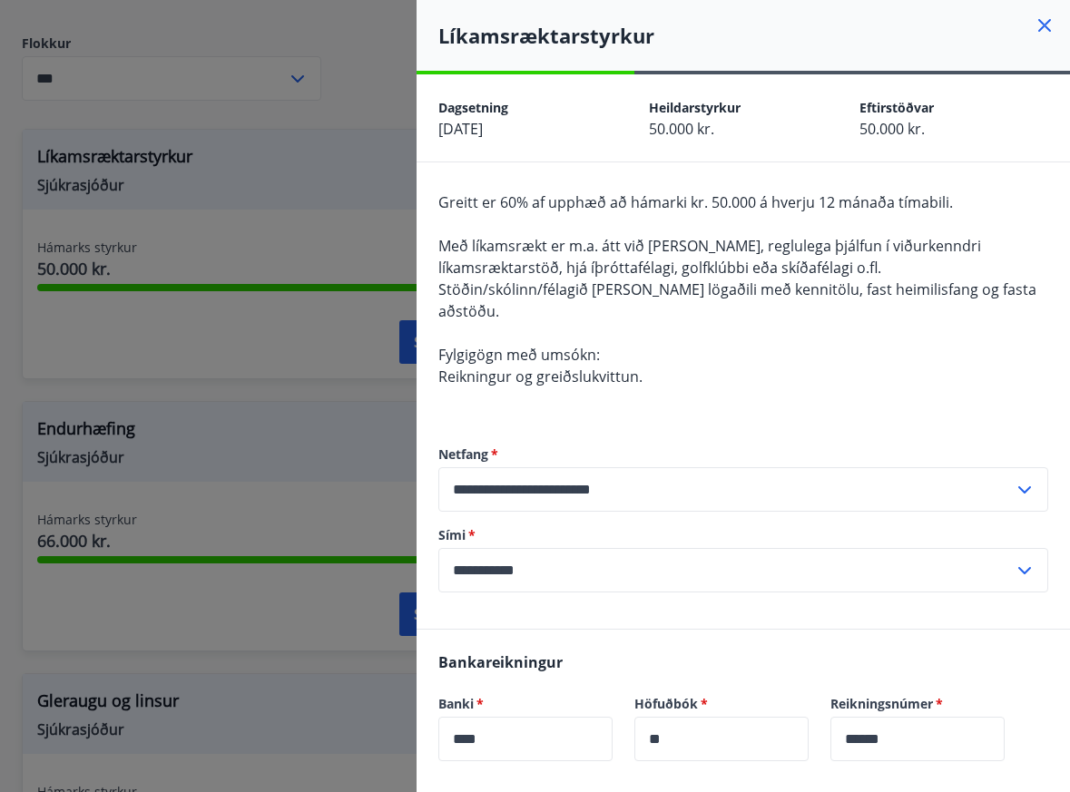
click at [1040, 26] on icon at bounding box center [1045, 26] width 22 height 22
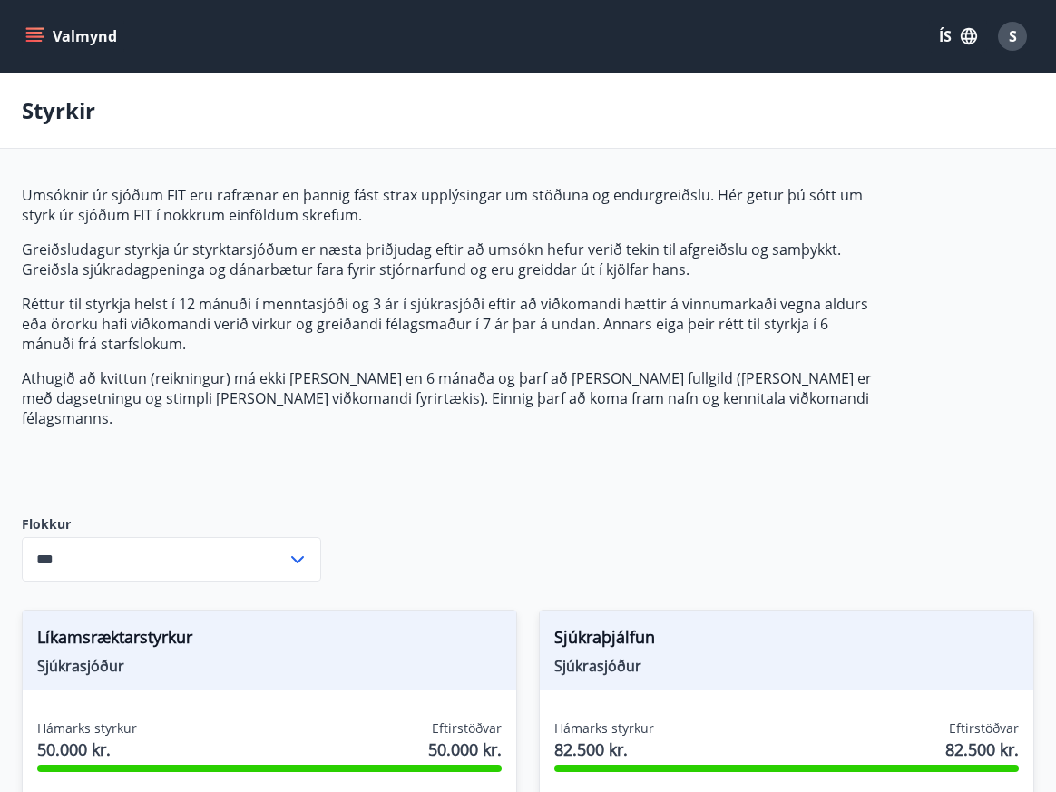
click at [43, 34] on icon "menu" at bounding box center [34, 36] width 18 height 18
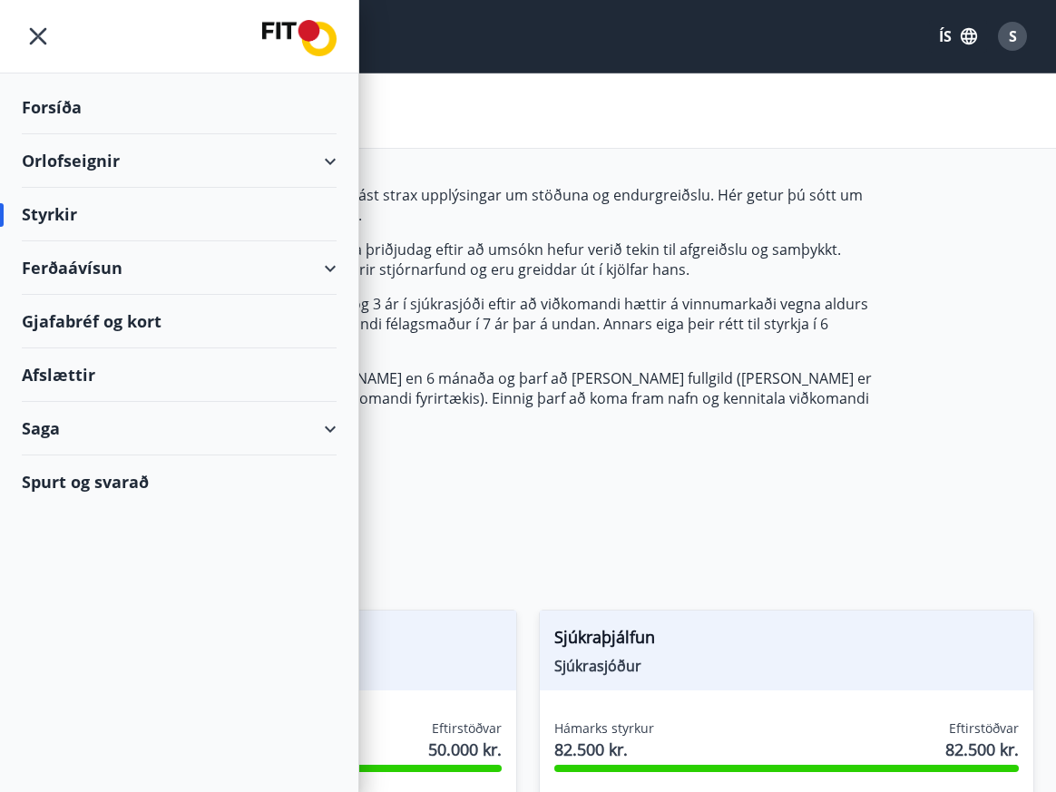
click at [301, 432] on div "Saga" at bounding box center [179, 429] width 315 height 54
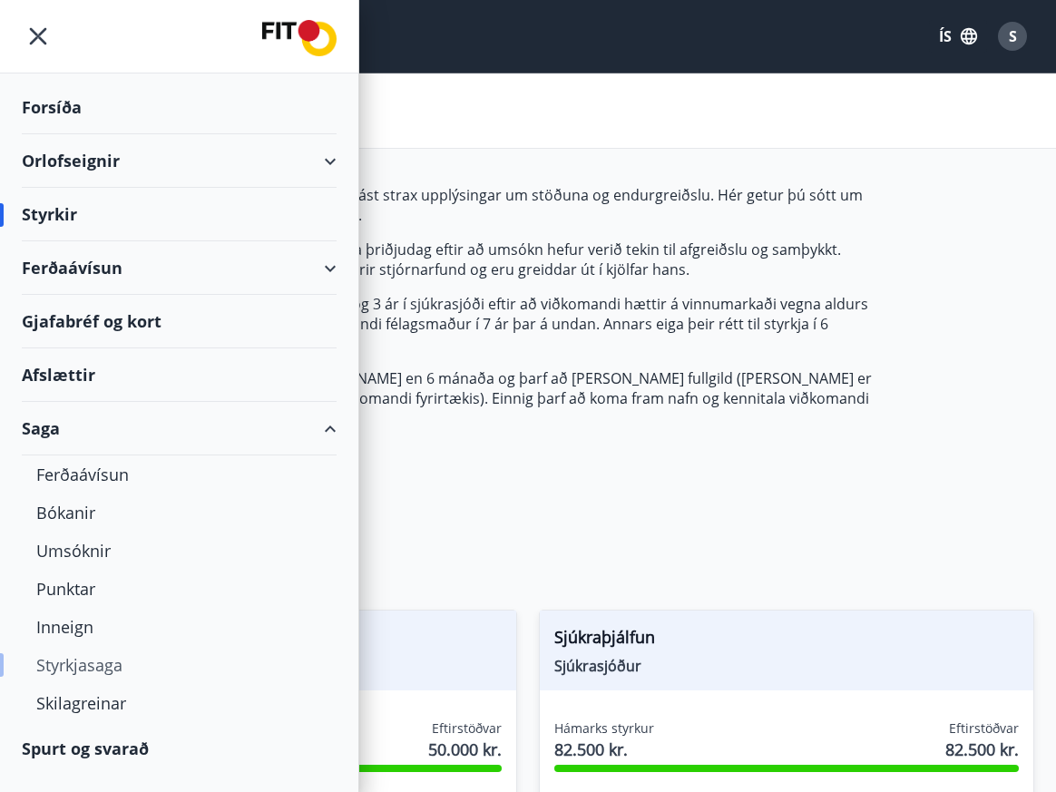
click at [69, 673] on div "Styrkjasaga" at bounding box center [179, 665] width 286 height 38
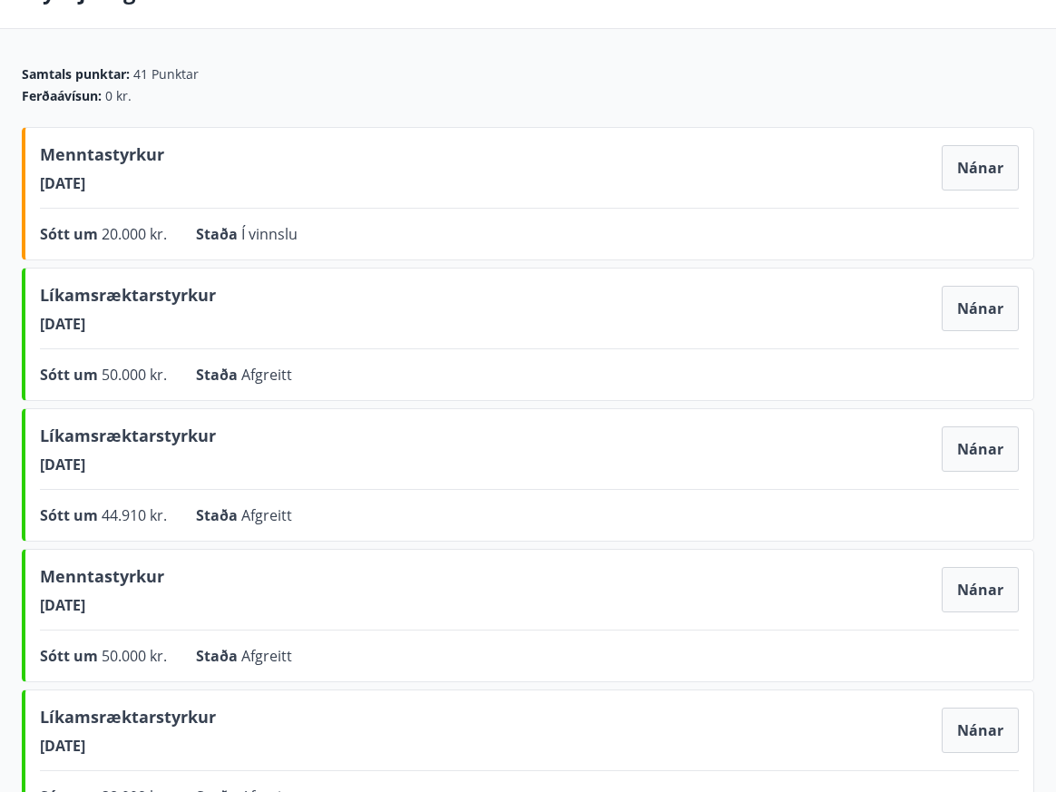
scroll to position [128, 0]
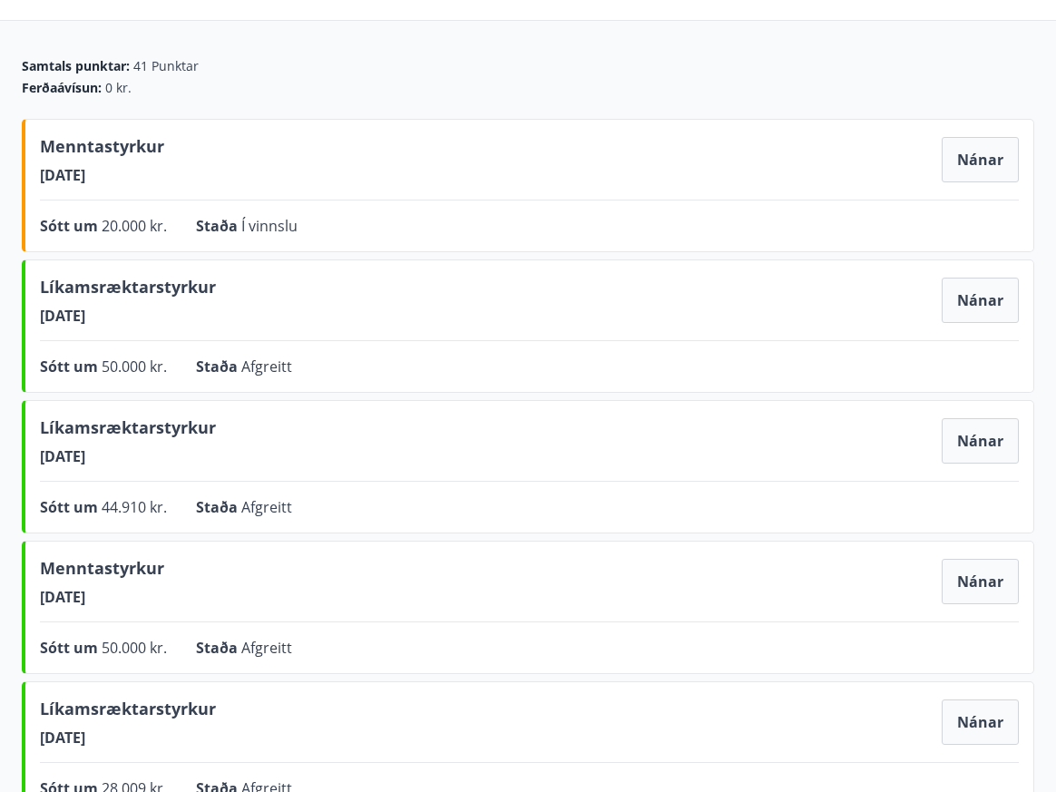
drag, startPoint x: 102, startPoint y: 315, endPoint x: 39, endPoint y: 315, distance: 62.6
click at [39, 315] on div "Líkamsræktarstyrkur 02.09.2024 Nánar Sótt um 50.000 kr. Staða Afgreitt Nánar" at bounding box center [528, 326] width 1013 height 133
drag, startPoint x: 39, startPoint y: 315, endPoint x: 298, endPoint y: 360, distance: 262.6
click at [298, 360] on div "Sótt um 50.000 kr. Staða Afgreitt Nánar" at bounding box center [529, 367] width 979 height 22
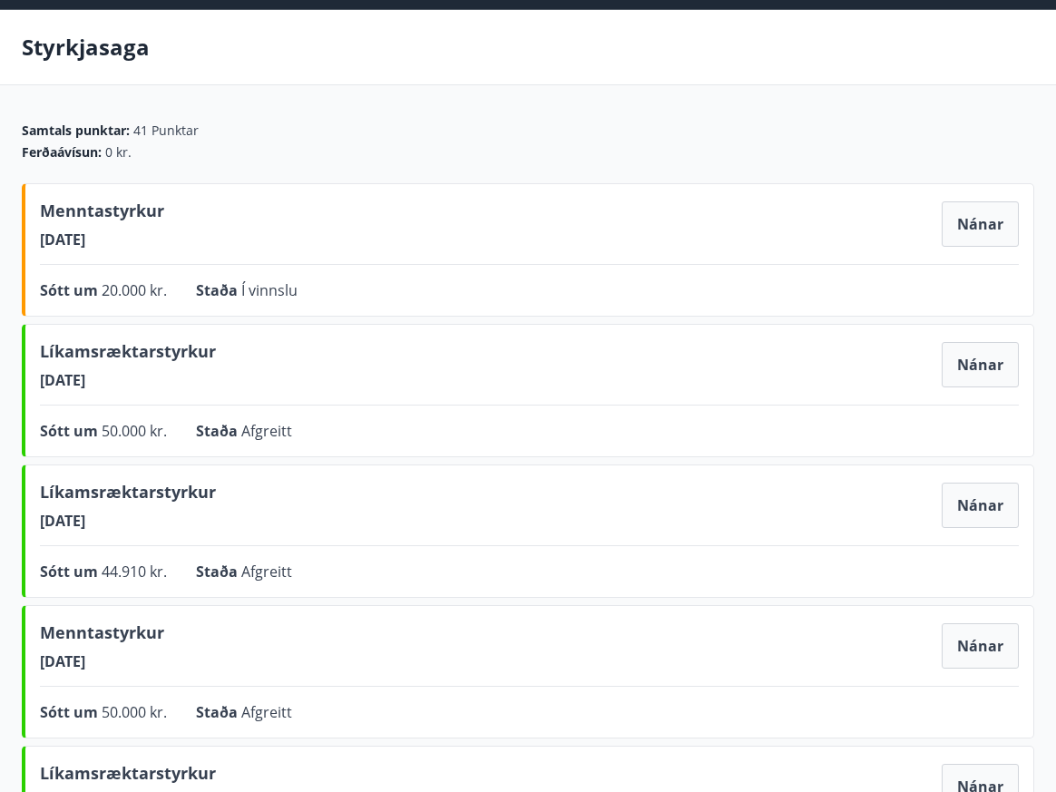
scroll to position [0, 0]
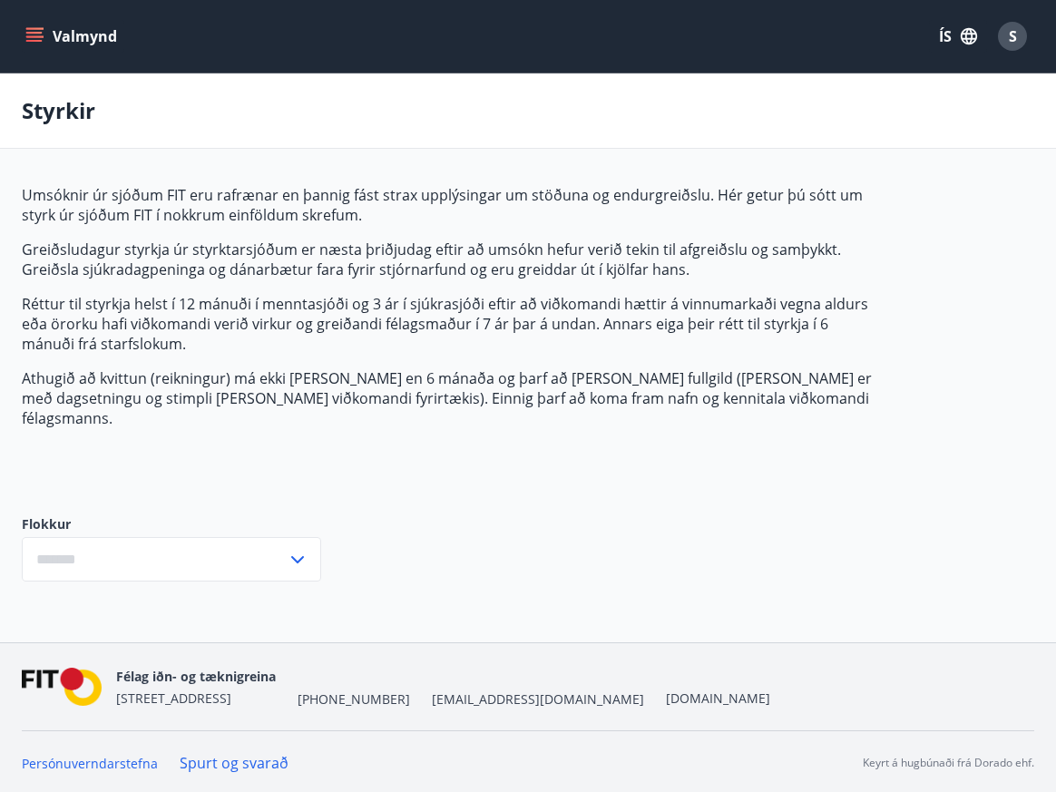
type input "***"
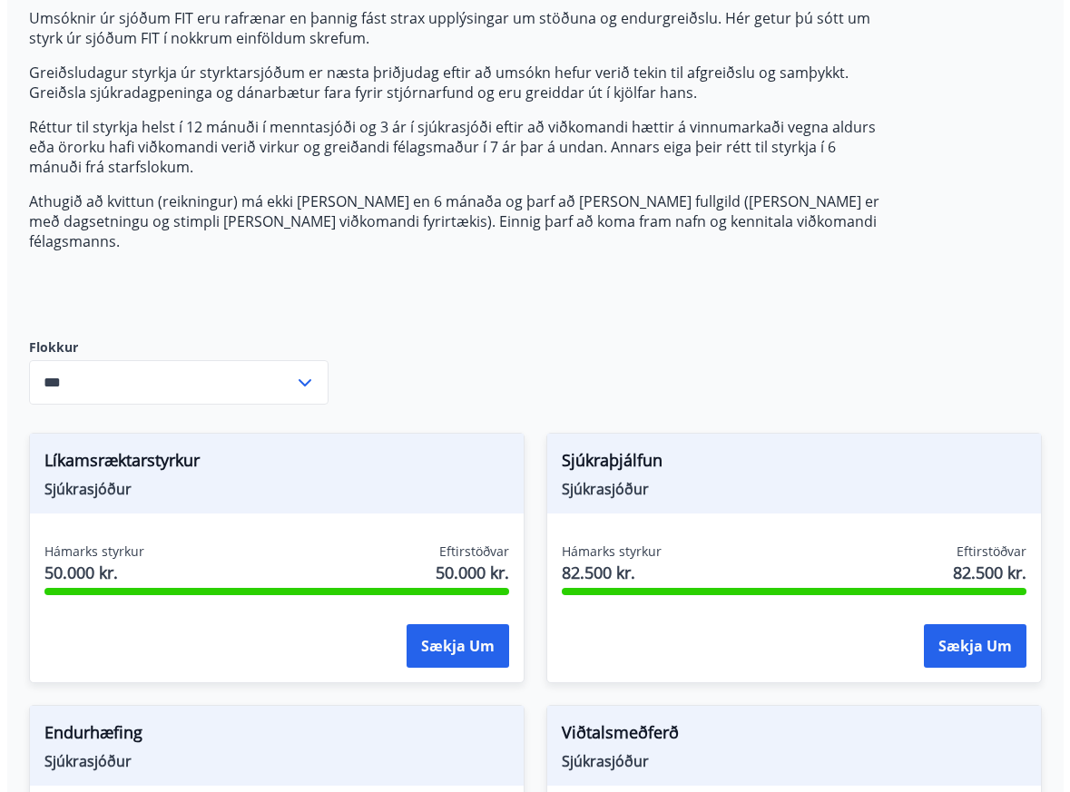
scroll to position [182, 0]
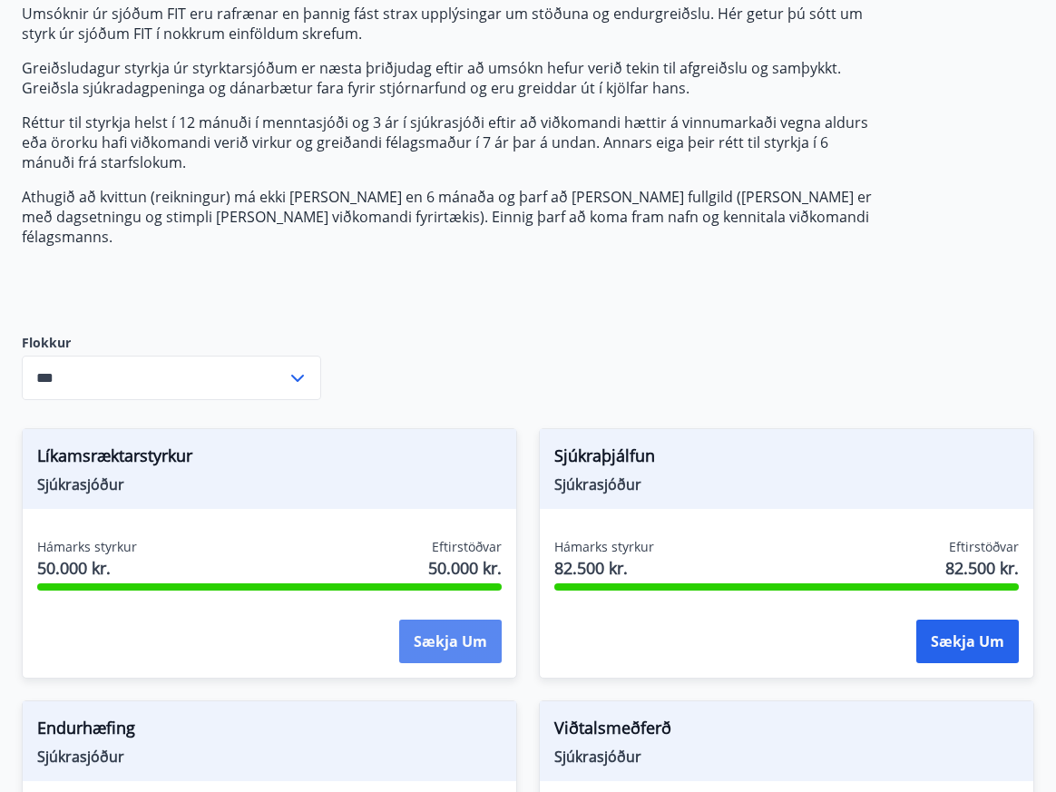
click at [482, 620] on button "Sækja um" at bounding box center [450, 642] width 103 height 44
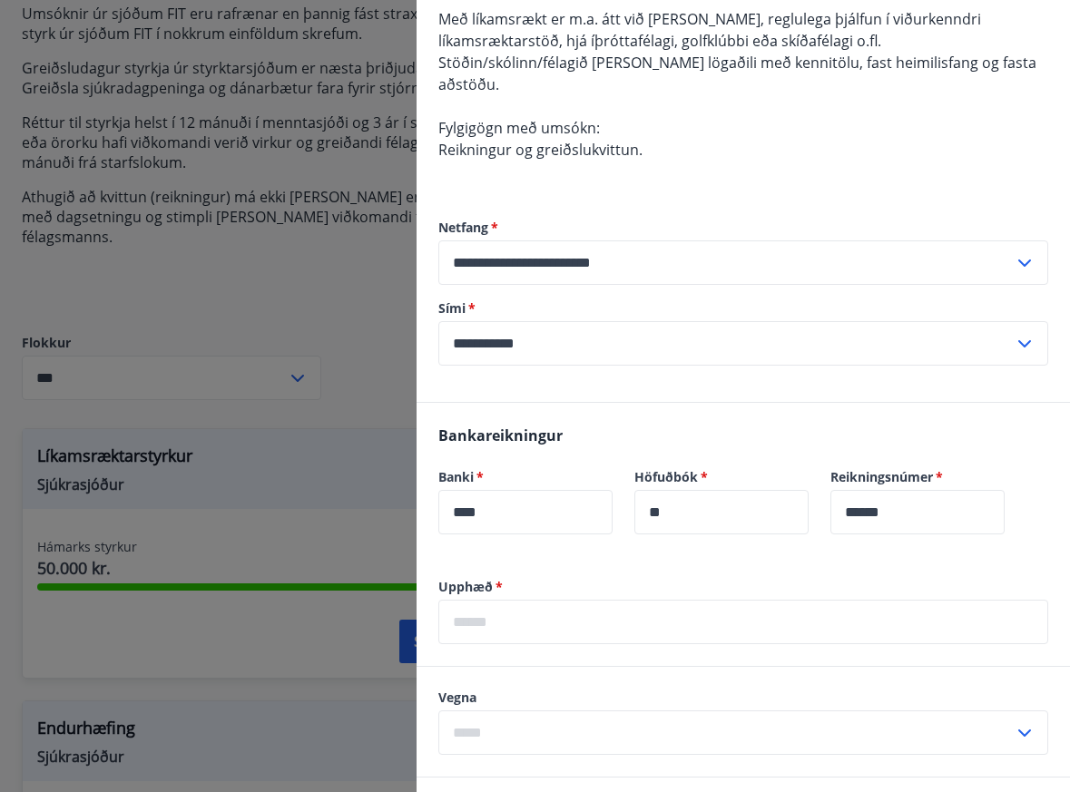
scroll to position [272, 0]
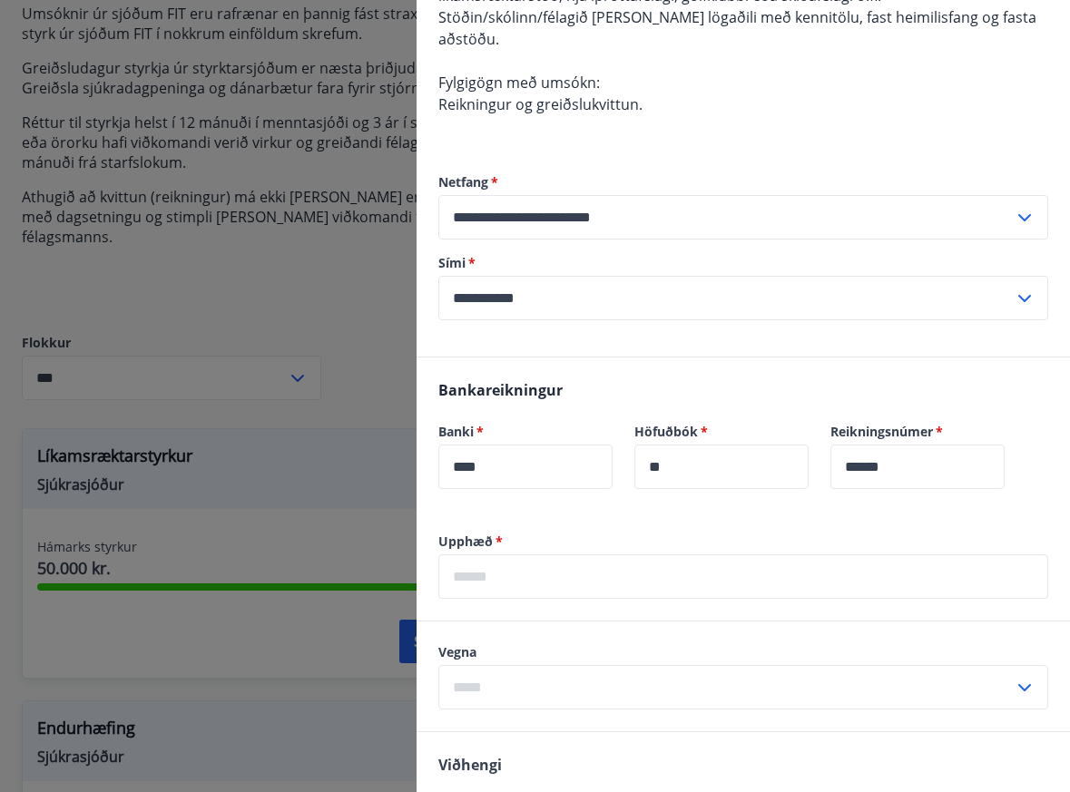
click at [535, 566] on input "text" at bounding box center [743, 577] width 610 height 44
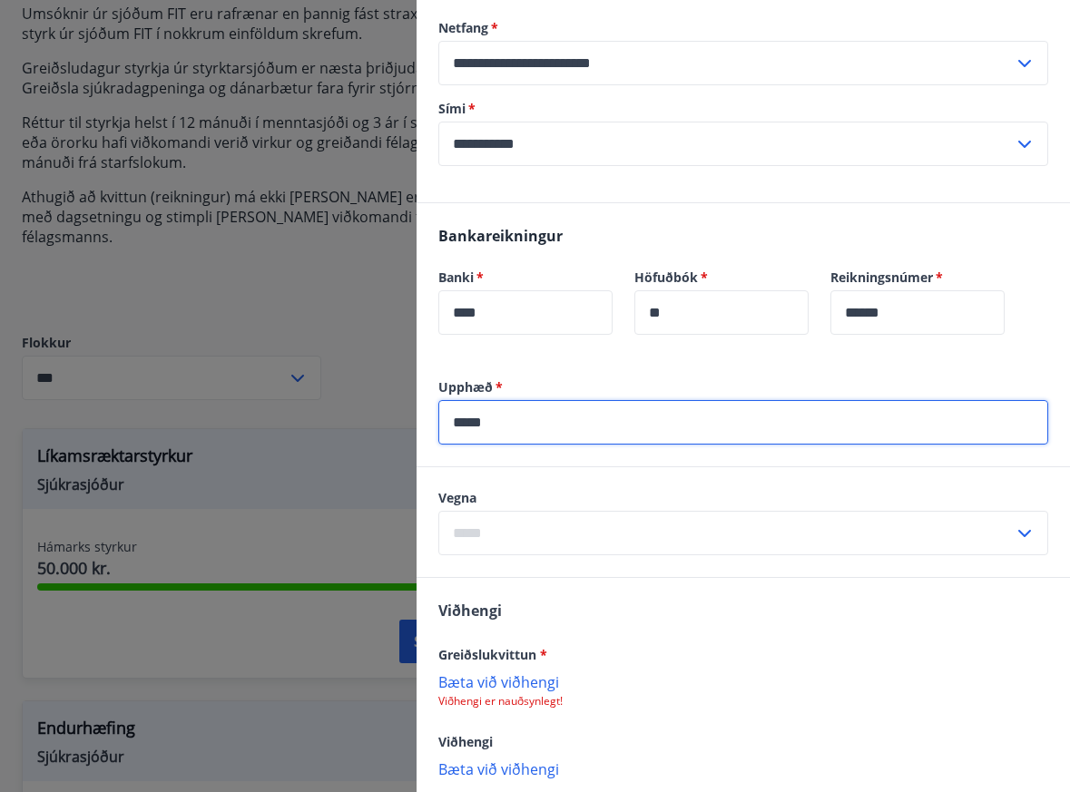
scroll to position [430, 0]
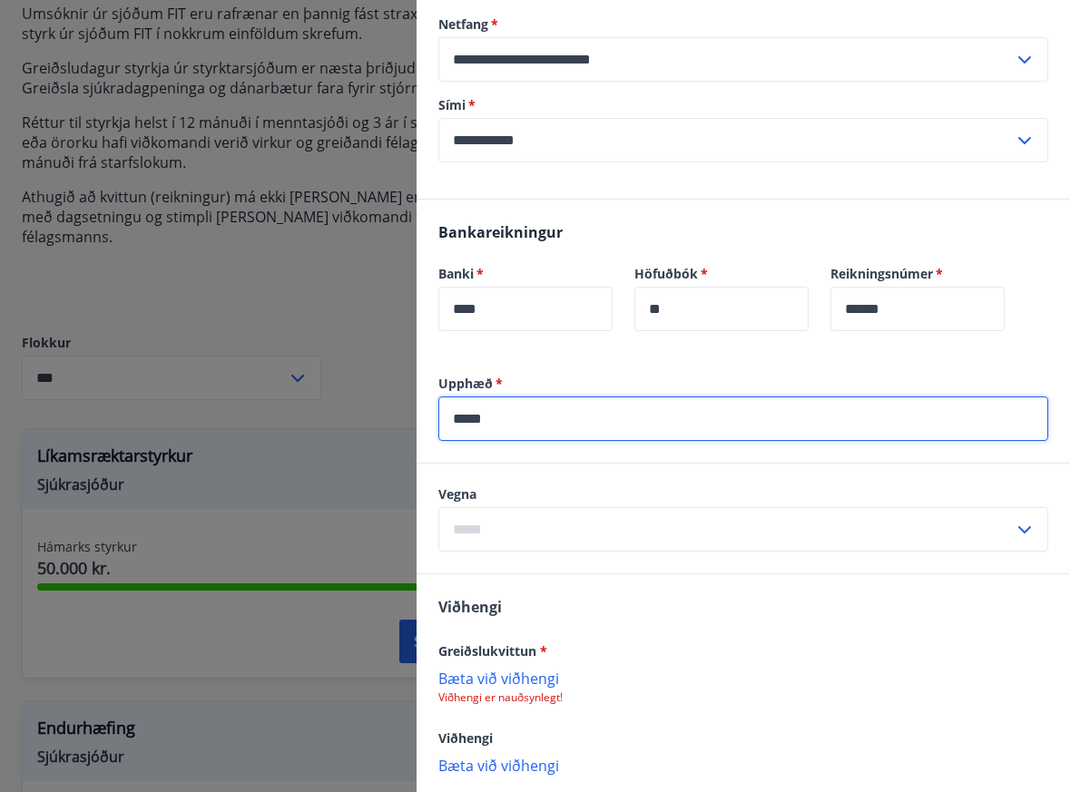
type input "*****"
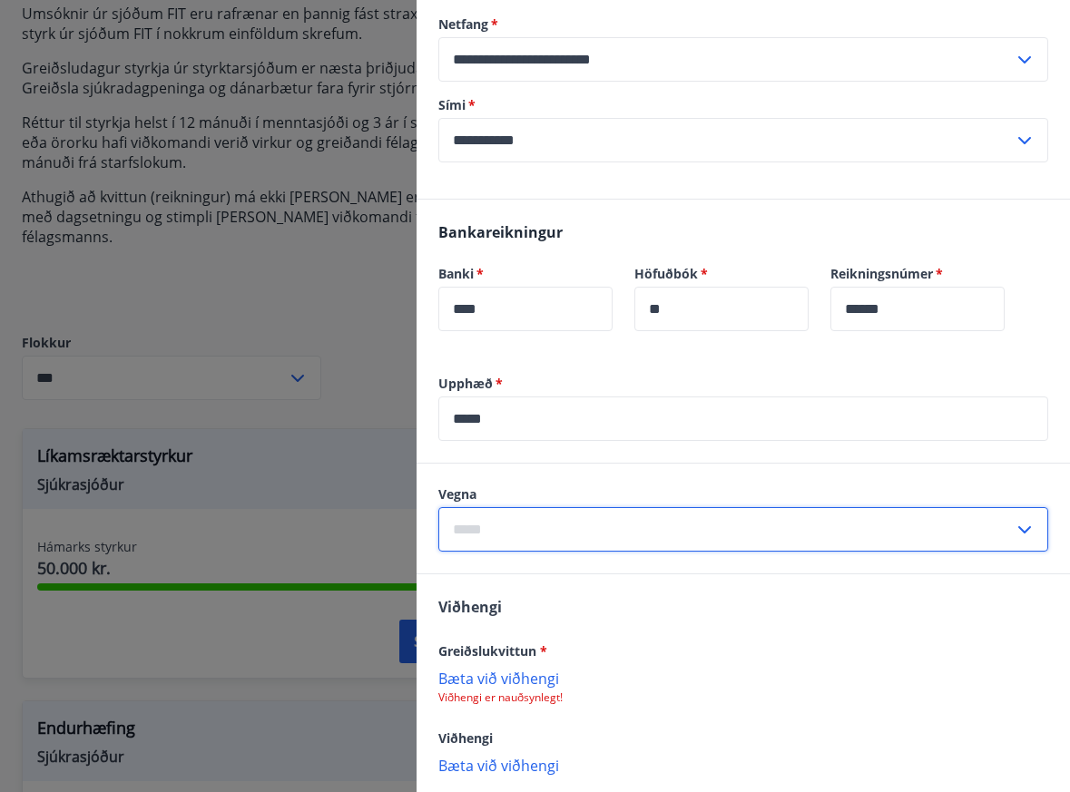
click at [608, 534] on input "text" at bounding box center [725, 529] width 575 height 44
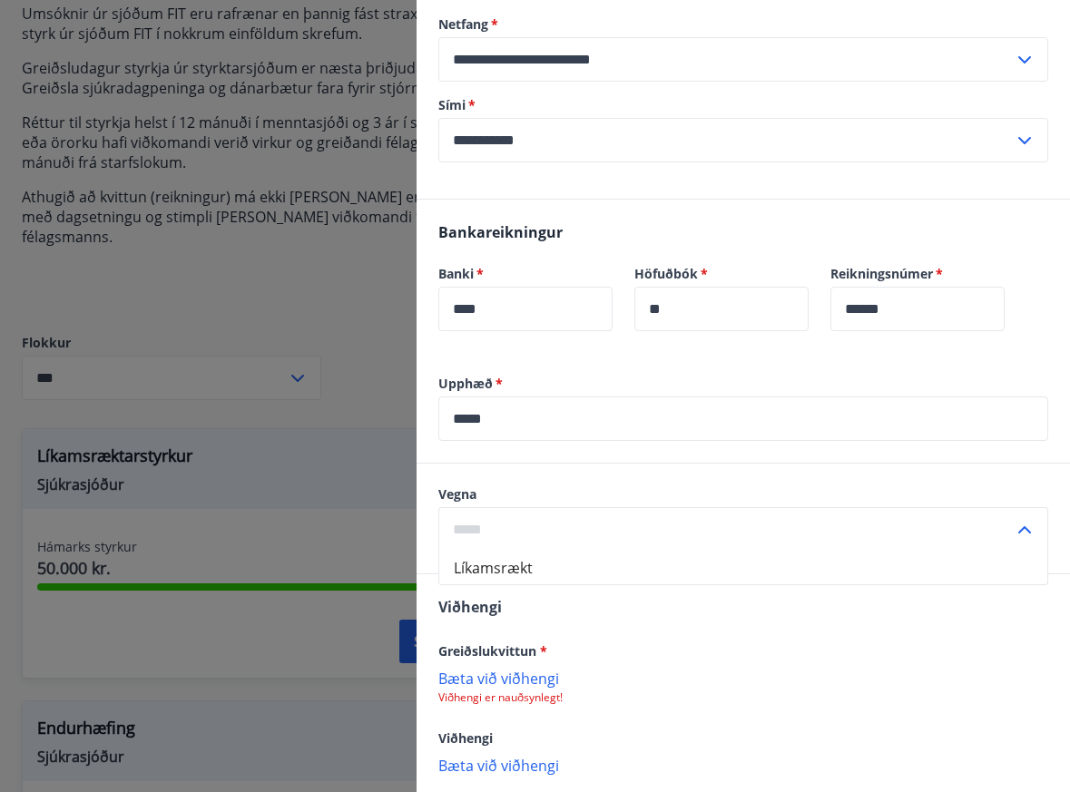
click at [579, 581] on li "Líkamsrækt" at bounding box center [743, 568] width 608 height 33
type input "**********"
click at [505, 687] on p "Bæta við viðhengi" at bounding box center [743, 678] width 610 height 18
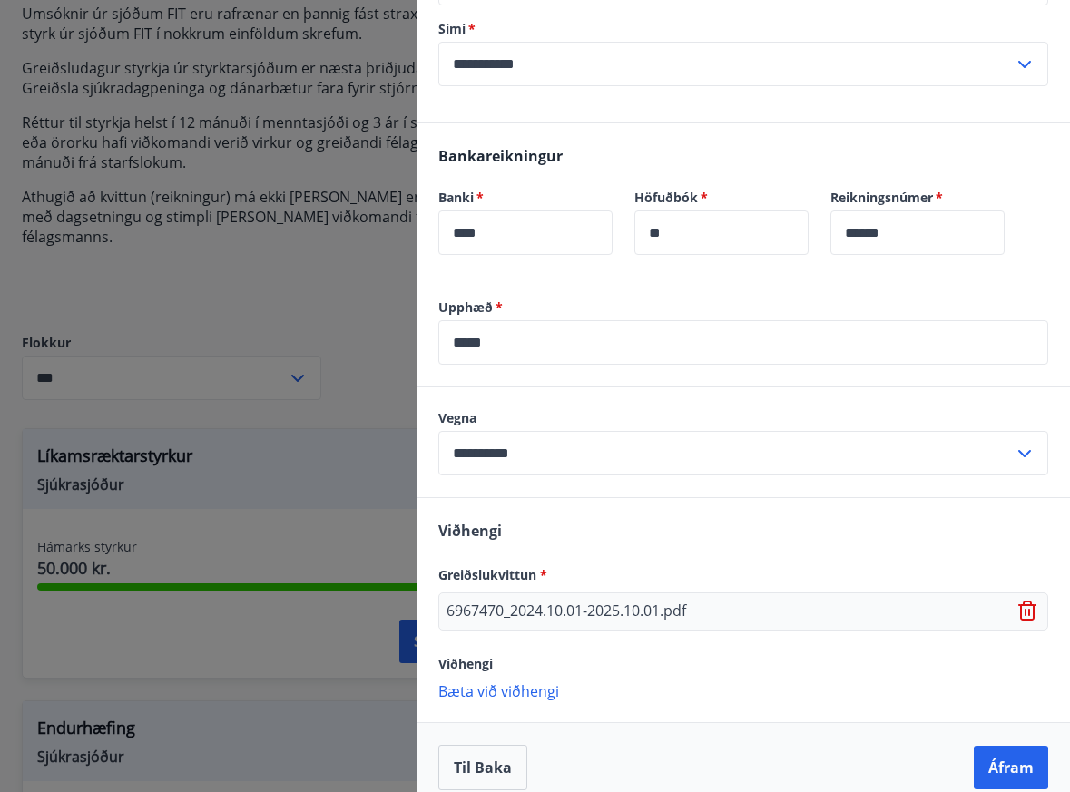
scroll to position [526, 0]
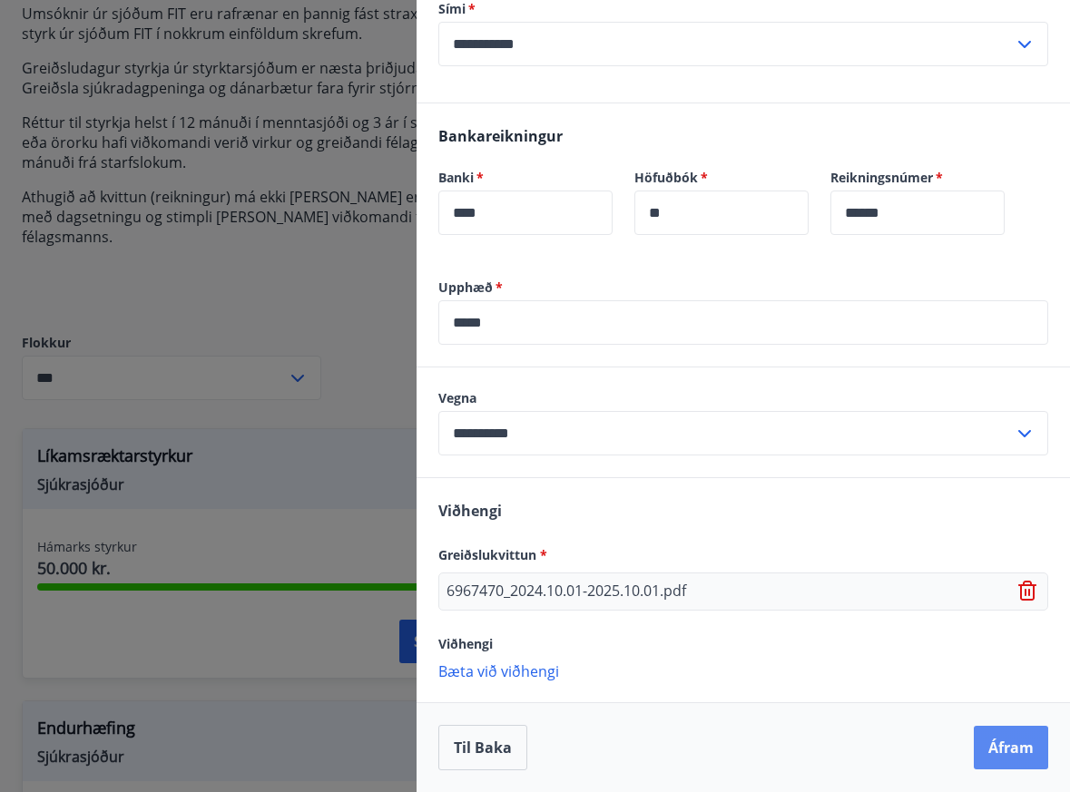
click at [990, 741] on button "Áfram" at bounding box center [1011, 748] width 74 height 44
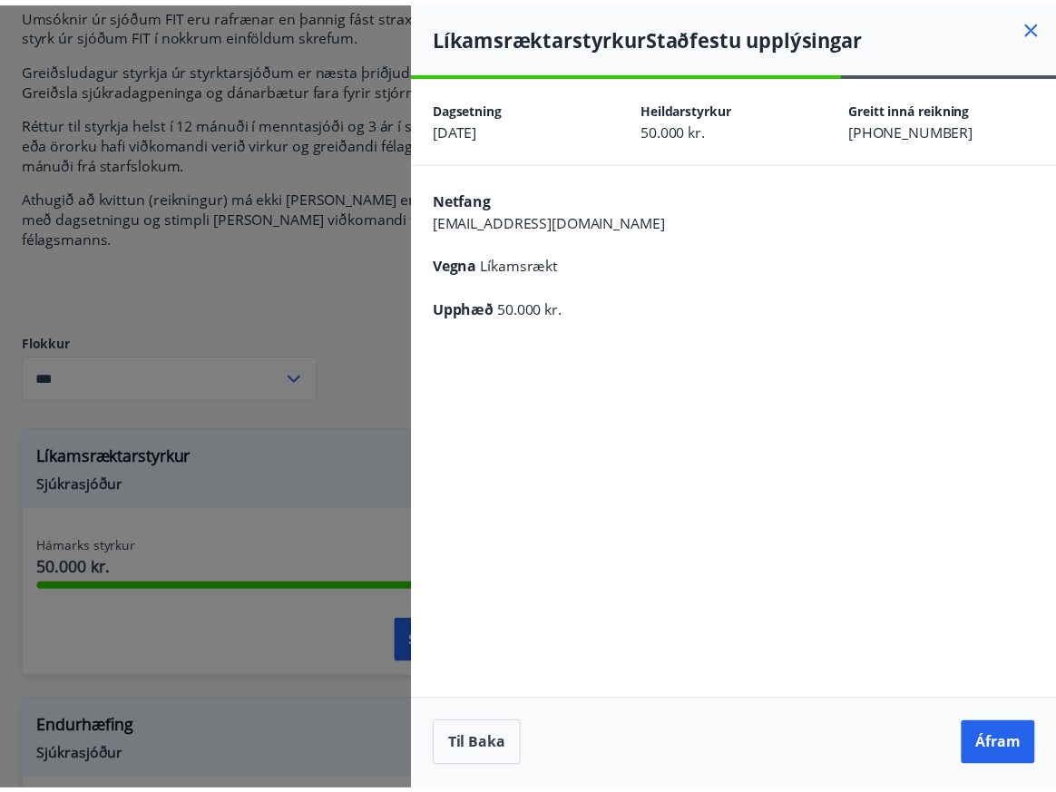
scroll to position [0, 0]
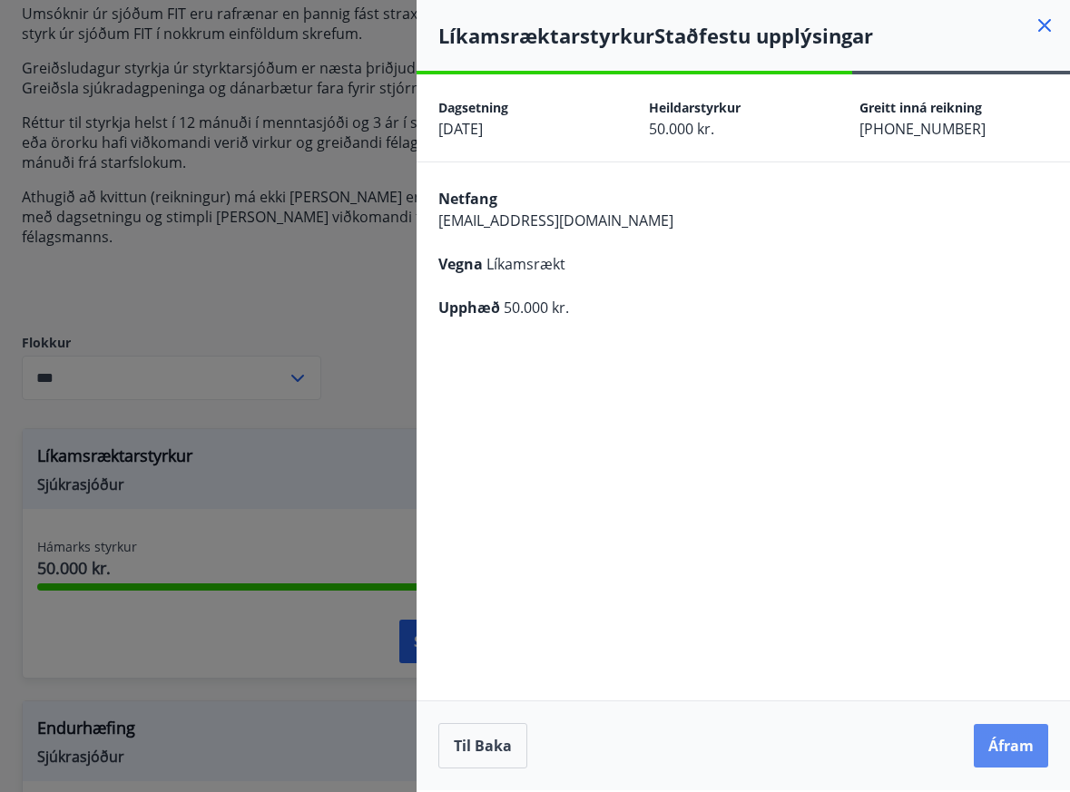
click at [996, 737] on button "Áfram" at bounding box center [1011, 746] width 74 height 44
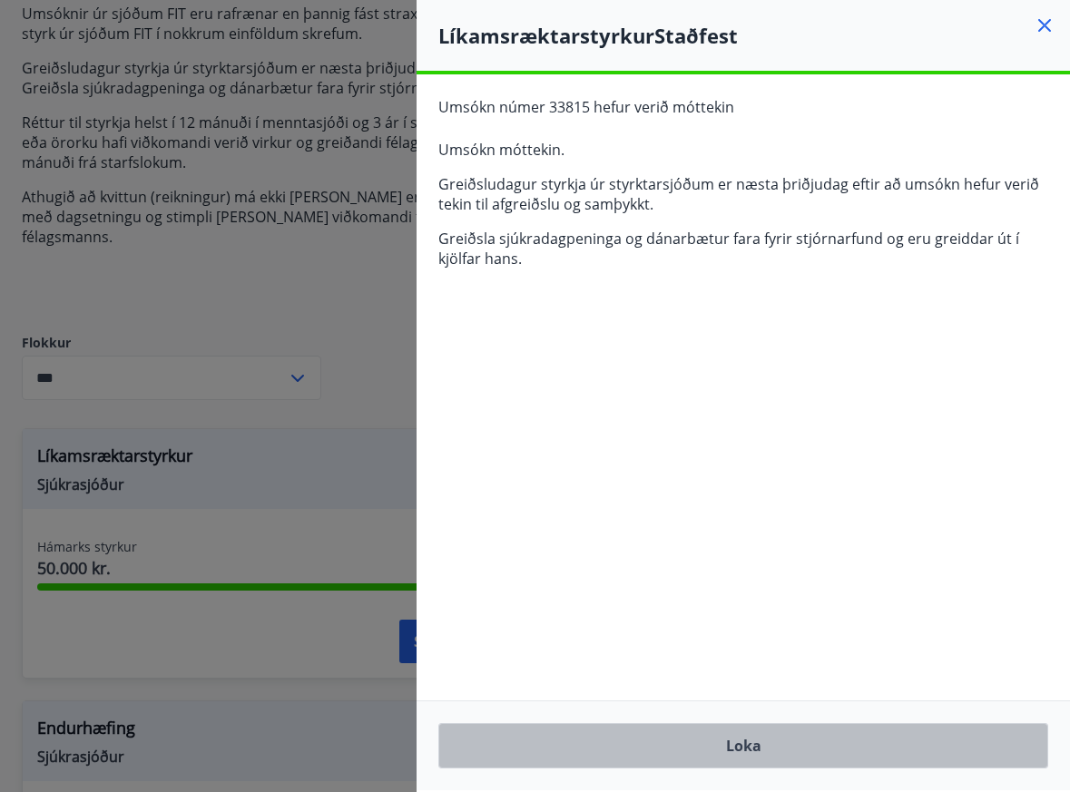
click at [685, 750] on button "Loka" at bounding box center [743, 745] width 610 height 45
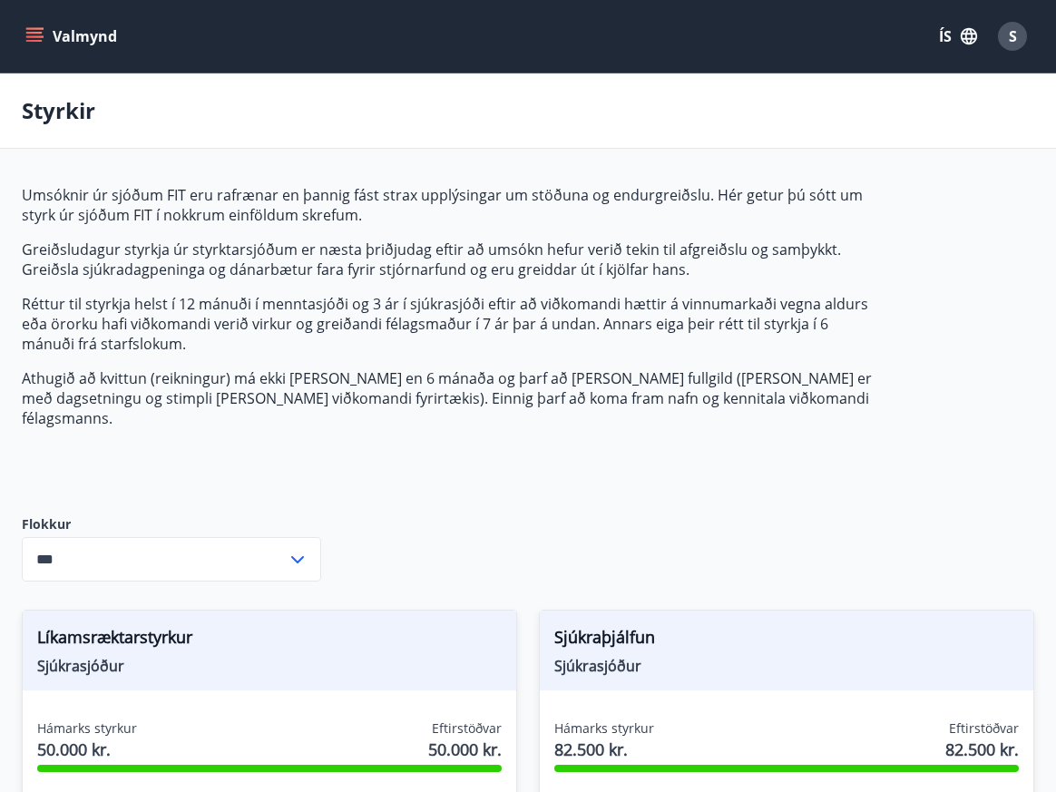
click at [36, 31] on icon "menu" at bounding box center [34, 36] width 18 height 18
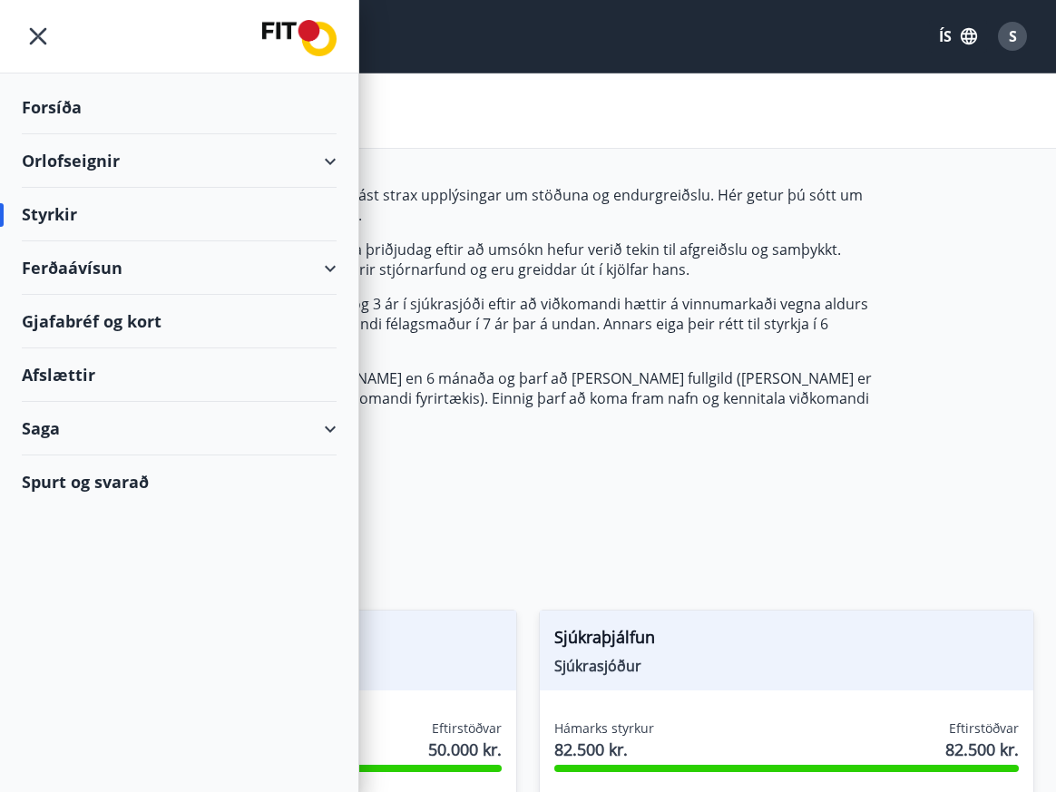
click at [83, 432] on div "Saga" at bounding box center [179, 429] width 315 height 54
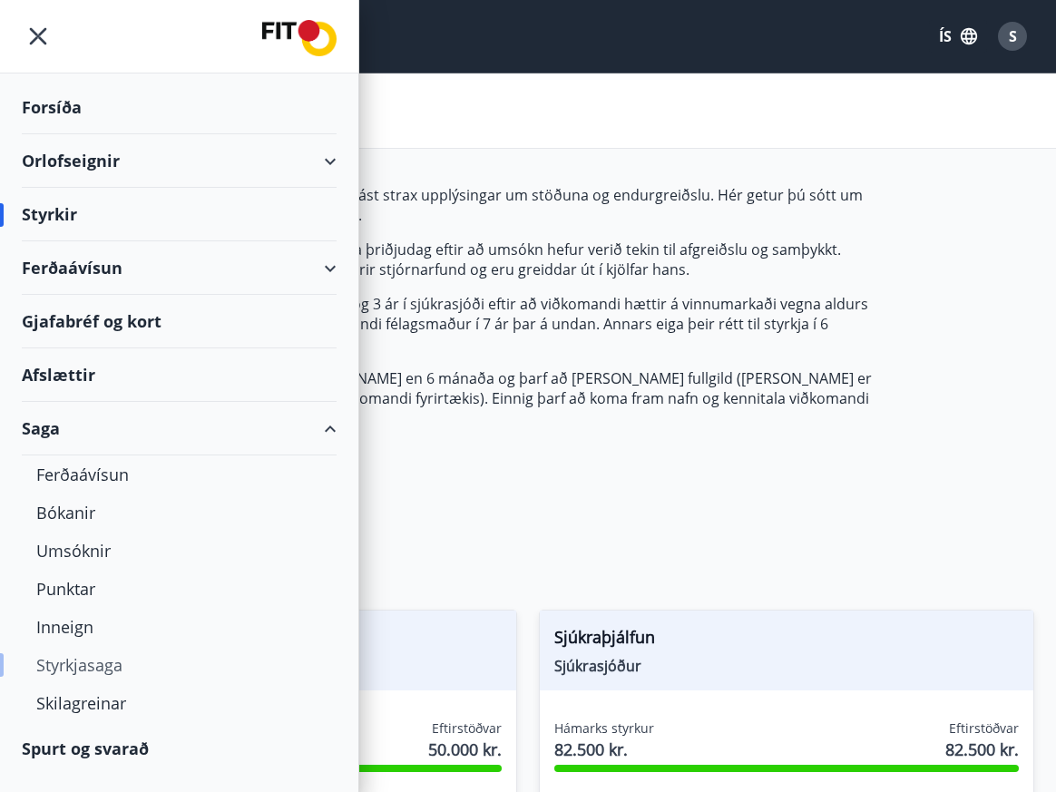
click at [109, 653] on div "Styrkjasaga" at bounding box center [179, 665] width 286 height 38
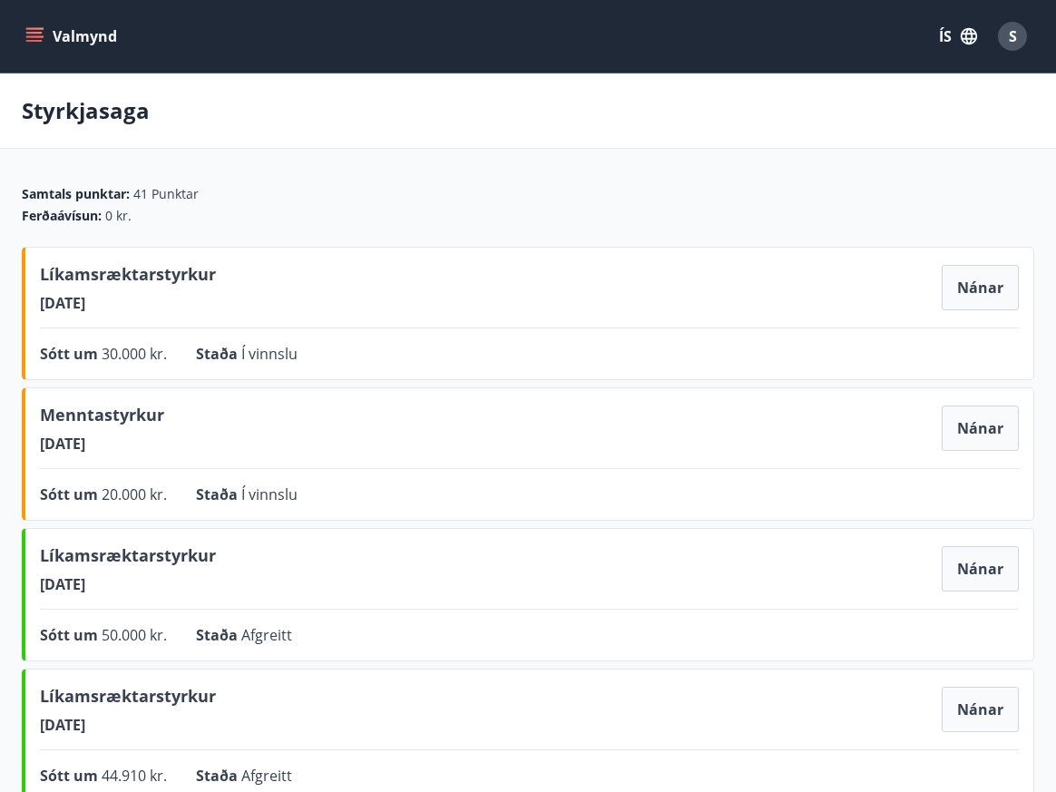
click at [659, 178] on main "Styrkjasaga Samtals punktar : 41 Punktar Ferðaávísun : 0 kr. Líkamsræktarstyrku…" at bounding box center [528, 718] width 1056 height 1288
click at [527, 162] on main "Styrkjasaga Samtals punktar : 41 Punktar Ferðaávísun : 0 kr. Líkamsræktarstyrku…" at bounding box center [528, 718] width 1056 height 1288
click at [979, 417] on button "Nánar" at bounding box center [980, 428] width 77 height 45
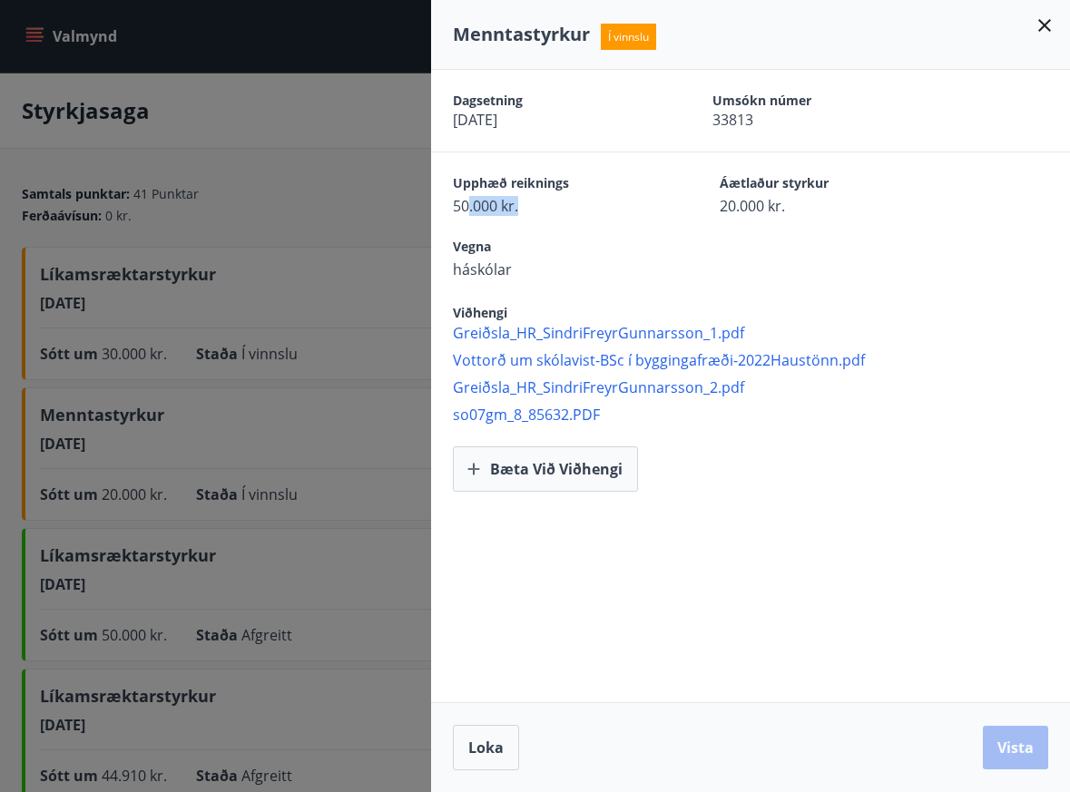
drag, startPoint x: 469, startPoint y: 208, endPoint x: 562, endPoint y: 211, distance: 92.6
click at [562, 211] on span "50.000 kr." at bounding box center [554, 206] width 203 height 20
drag, startPoint x: 555, startPoint y: 211, endPoint x: 446, endPoint y: 209, distance: 108.9
click at [446, 209] on div "Upphæð reiknings 50.000 kr. Áætlaður styrkur 20.000 kr." at bounding box center [750, 184] width 639 height 64
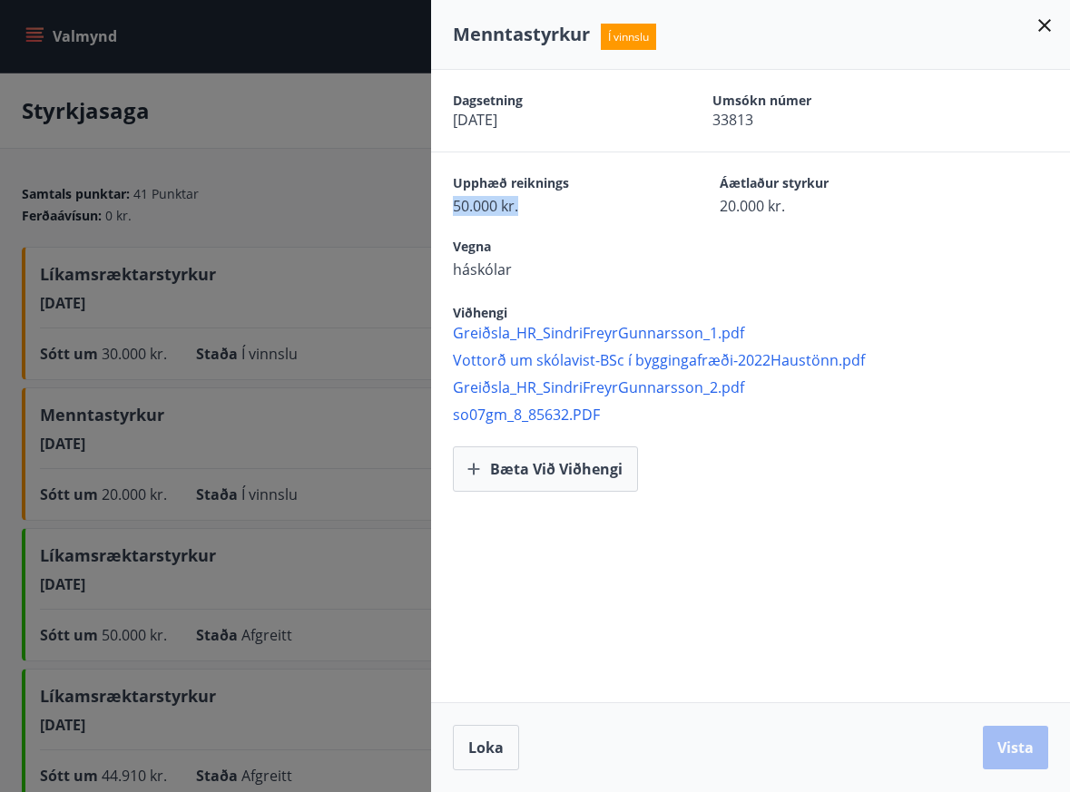
click at [446, 209] on div "Upphæð reiknings 50.000 kr. Áætlaður styrkur 20.000 kr." at bounding box center [750, 184] width 639 height 64
click at [488, 758] on button "Loka" at bounding box center [486, 747] width 66 height 45
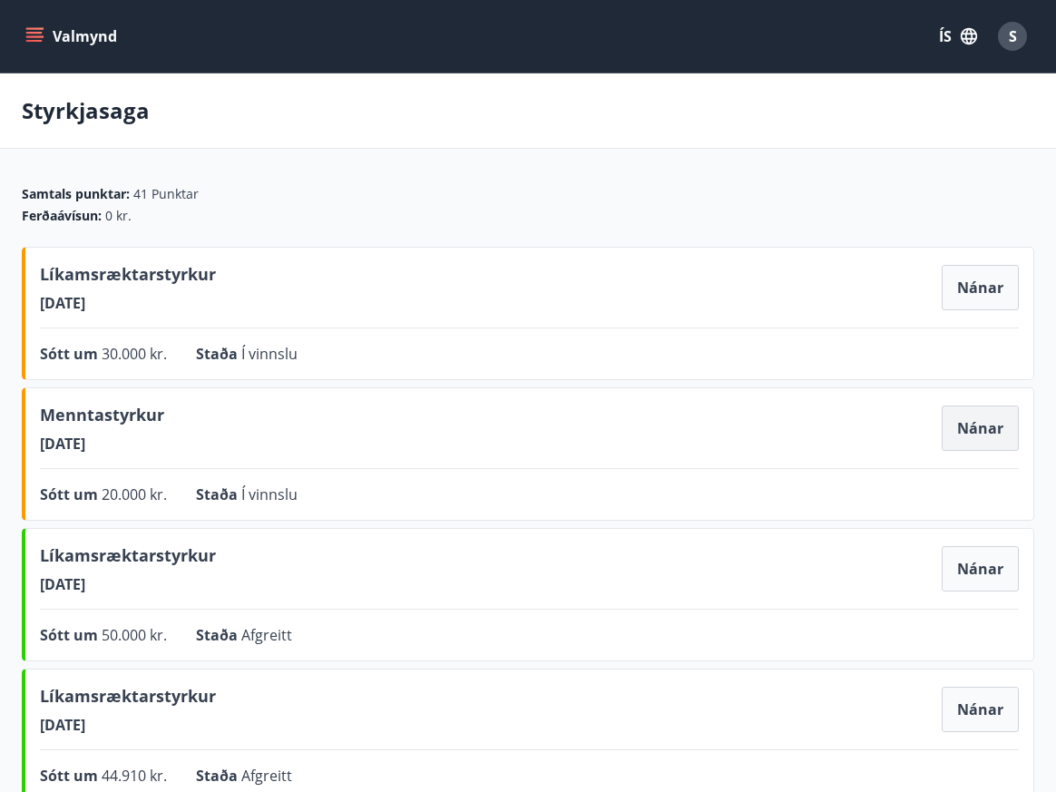
click at [972, 417] on button "Nánar" at bounding box center [980, 428] width 77 height 45
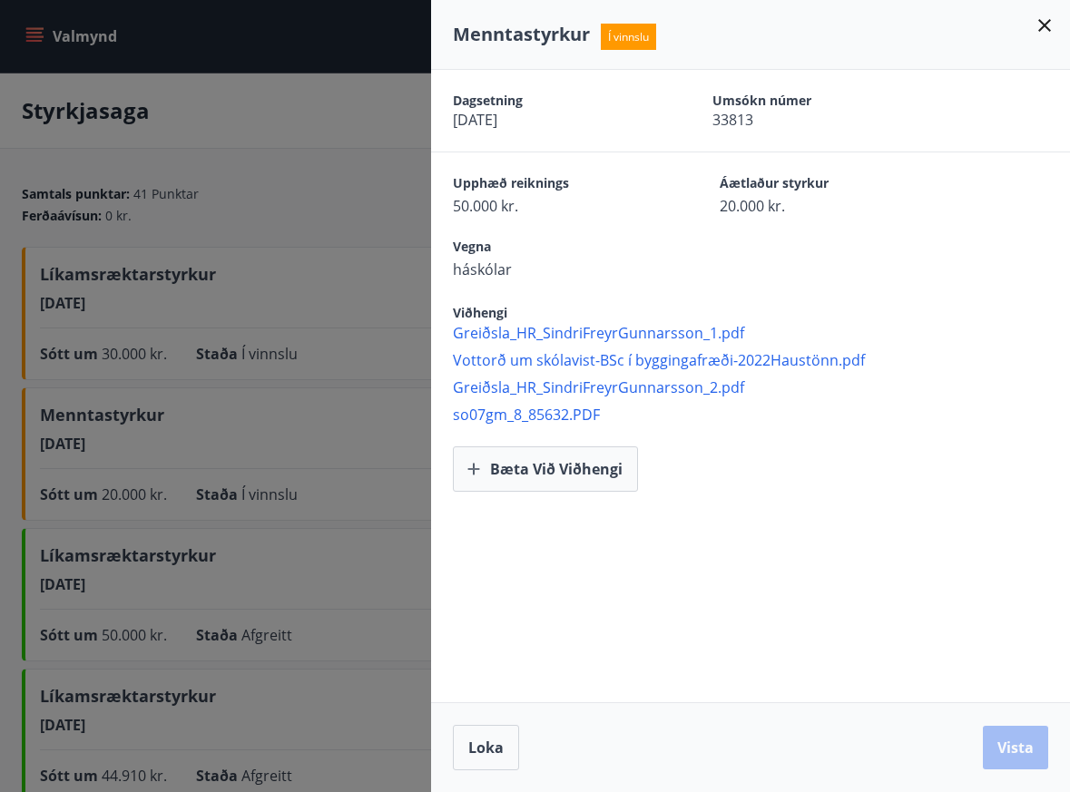
click at [502, 778] on div "Loka Vista" at bounding box center [750, 747] width 639 height 90
click at [480, 756] on span "Loka" at bounding box center [485, 748] width 35 height 20
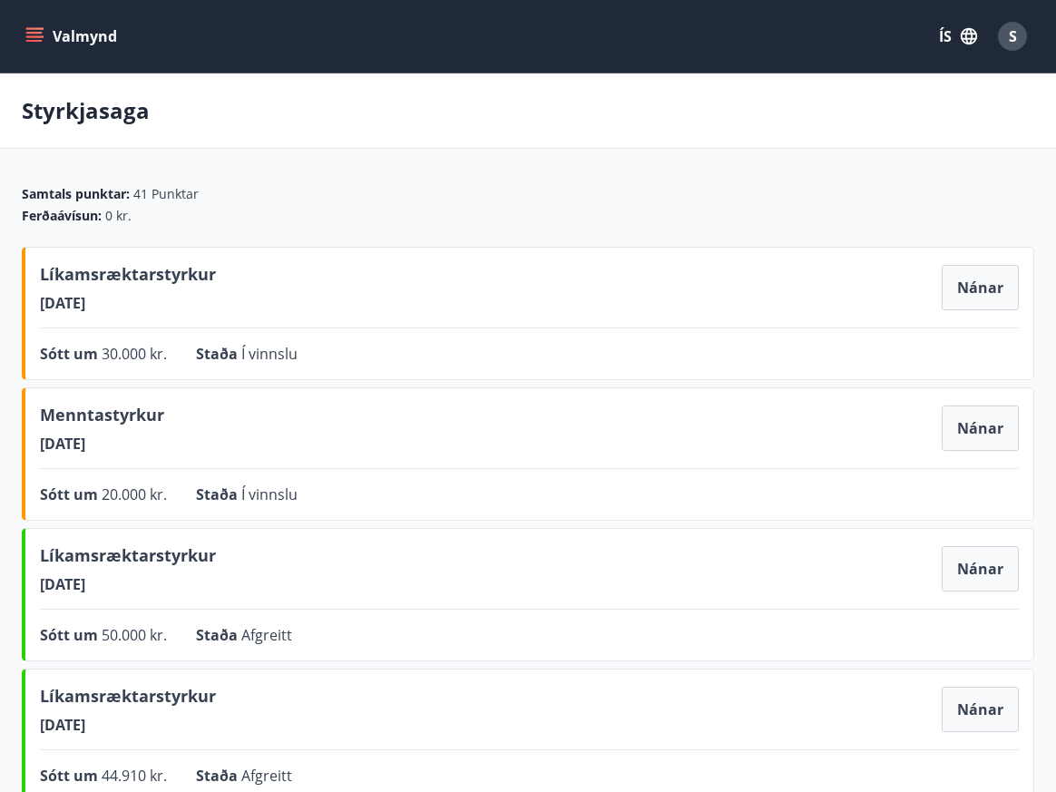
click at [408, 333] on div "Líkamsræktarstyrkur 10.09.2025 Nánar Sótt um 30.000 kr. Staða Í vinnslu Nánar" at bounding box center [528, 313] width 1013 height 133
click at [984, 277] on button "Nánar" at bounding box center [980, 287] width 77 height 45
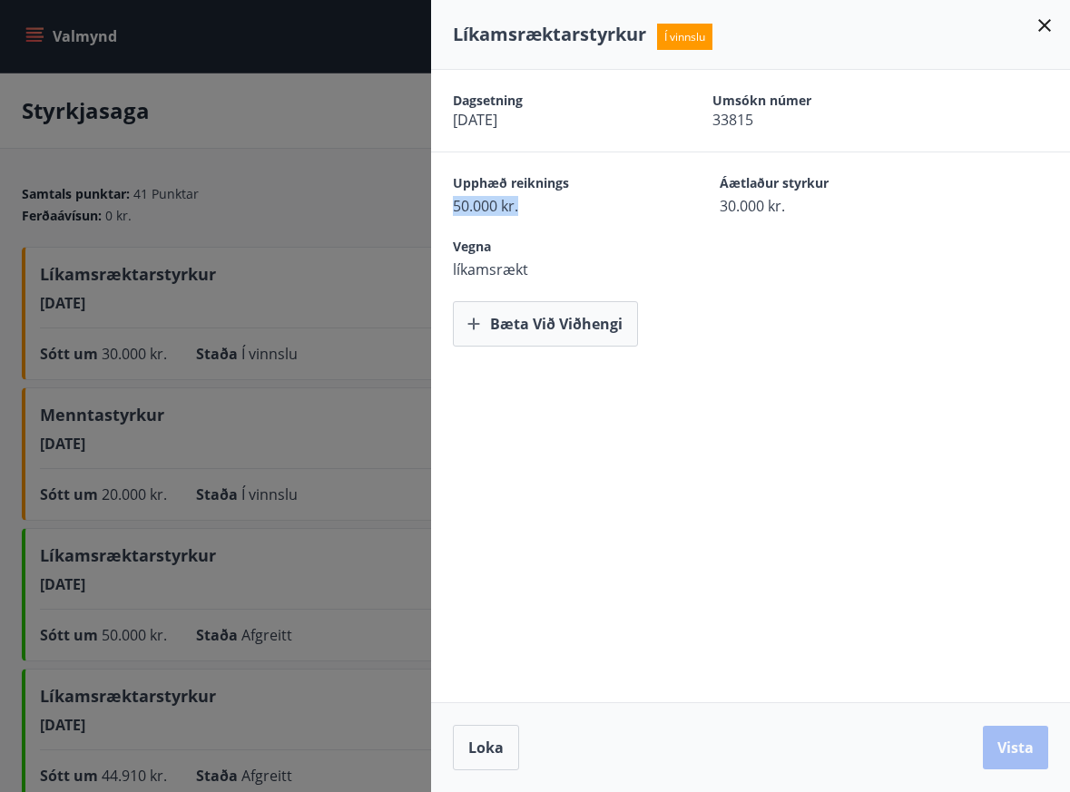
drag, startPoint x: 555, startPoint y: 206, endPoint x: 456, endPoint y: 214, distance: 99.3
click at [456, 214] on span "50.000 kr." at bounding box center [554, 206] width 203 height 20
drag, startPoint x: 456, startPoint y: 214, endPoint x: 515, endPoint y: 213, distance: 59.0
click at [515, 213] on span "50.000 kr." at bounding box center [554, 206] width 203 height 20
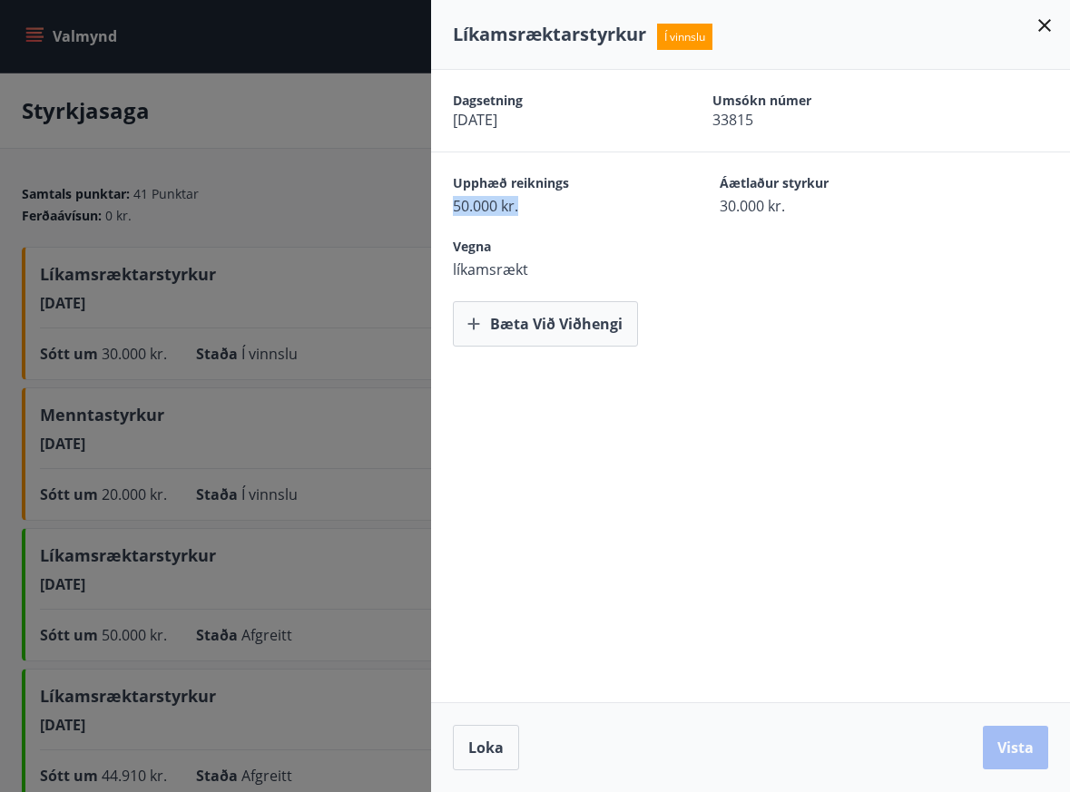
click at [515, 213] on span "50.000 kr." at bounding box center [554, 206] width 203 height 20
drag, startPoint x: 1044, startPoint y: 23, endPoint x: 1028, endPoint y: 26, distance: 15.9
click at [1042, 25] on icon at bounding box center [1045, 26] width 22 height 22
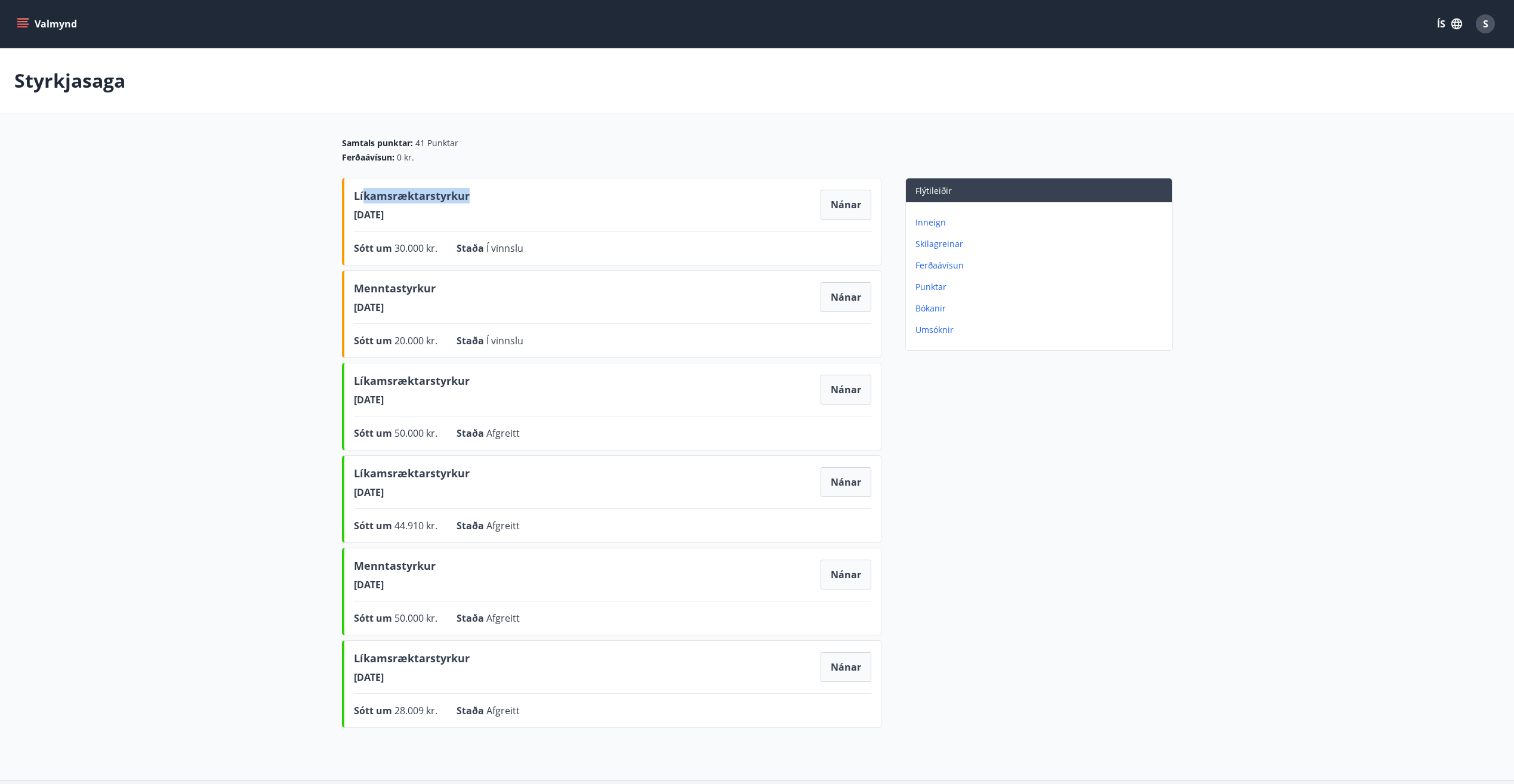
drag, startPoint x: 444, startPoint y: 193, endPoint x: 469, endPoint y: 195, distance: 25.1
click at [469, 195] on div "Líkamsræktarstyrkur 10.09.2025 Nánar" at bounding box center [612, 204] width 517 height 34
click at [469, 195] on div "Líkamsræktarstyrkur 10.09.2025 Nánar" at bounding box center [612, 204] width 517 height 34
drag, startPoint x: 371, startPoint y: 289, endPoint x: 421, endPoint y: 300, distance: 51.2
click at [421, 300] on span "Menntastyrkur" at bounding box center [394, 290] width 82 height 20
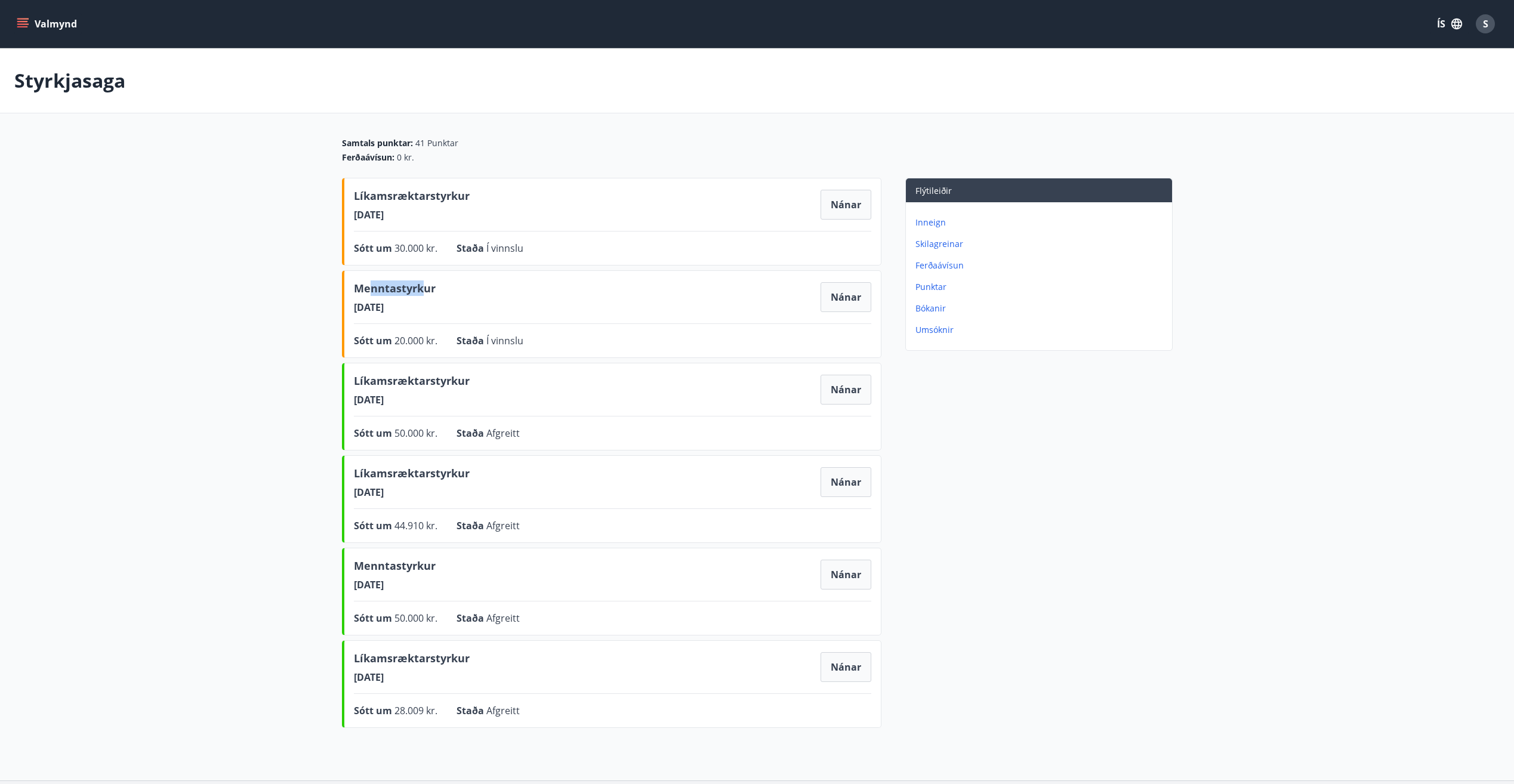
click at [421, 300] on span "Menntastyrkur" at bounding box center [394, 290] width 82 height 20
click at [703, 288] on button "Nánar" at bounding box center [845, 296] width 51 height 30
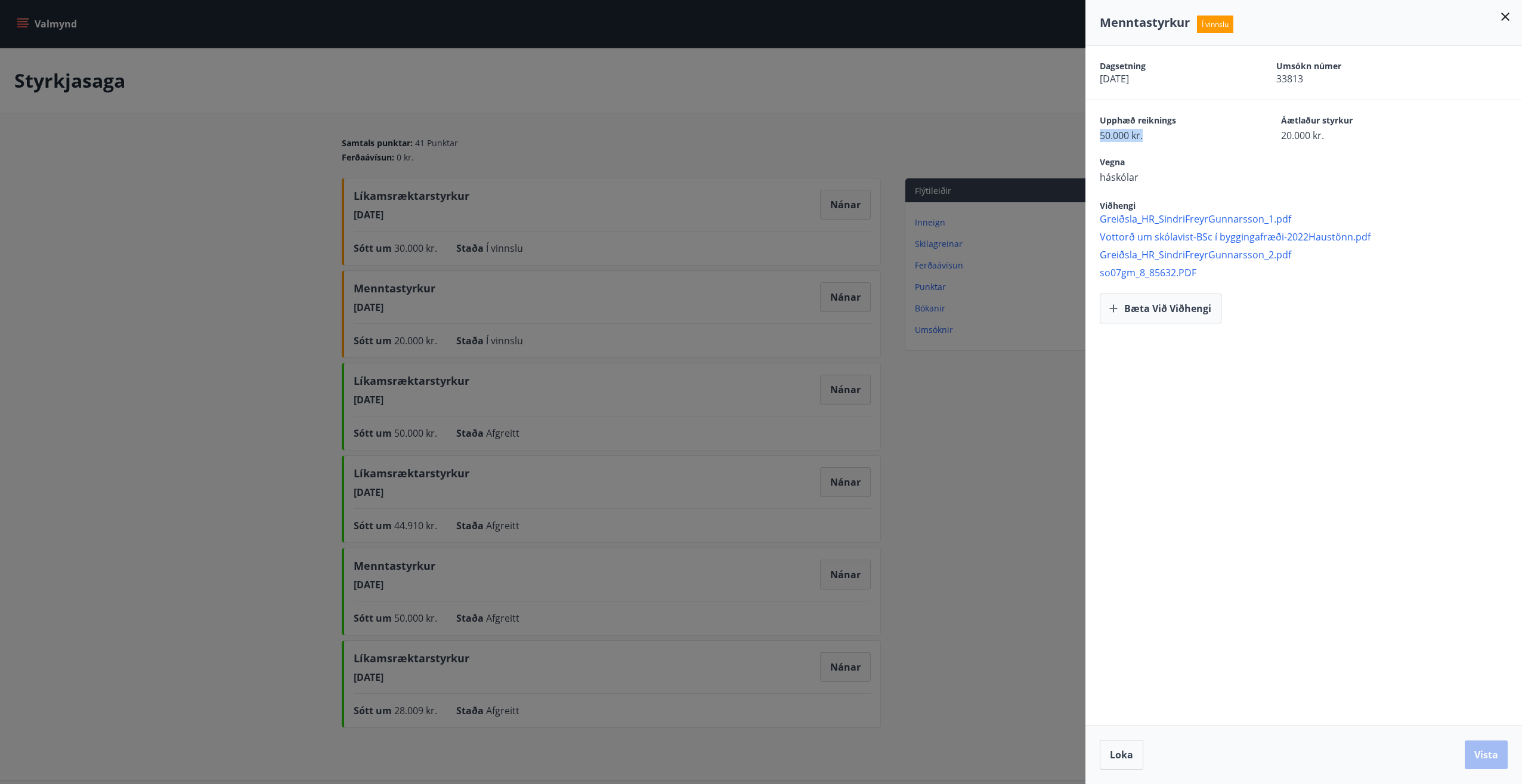
drag, startPoint x: 1162, startPoint y: 132, endPoint x: 1101, endPoint y: 135, distance: 61.1
click at [703, 135] on span "50.000 kr." at bounding box center [1170, 135] width 139 height 13
drag, startPoint x: 1101, startPoint y: 135, endPoint x: 1220, endPoint y: 141, distance: 119.2
click at [703, 144] on div "Vegna háskólar" at bounding box center [1304, 163] width 436 height 42
drag, startPoint x: 1321, startPoint y: 150, endPoint x: 1101, endPoint y: 135, distance: 220.5
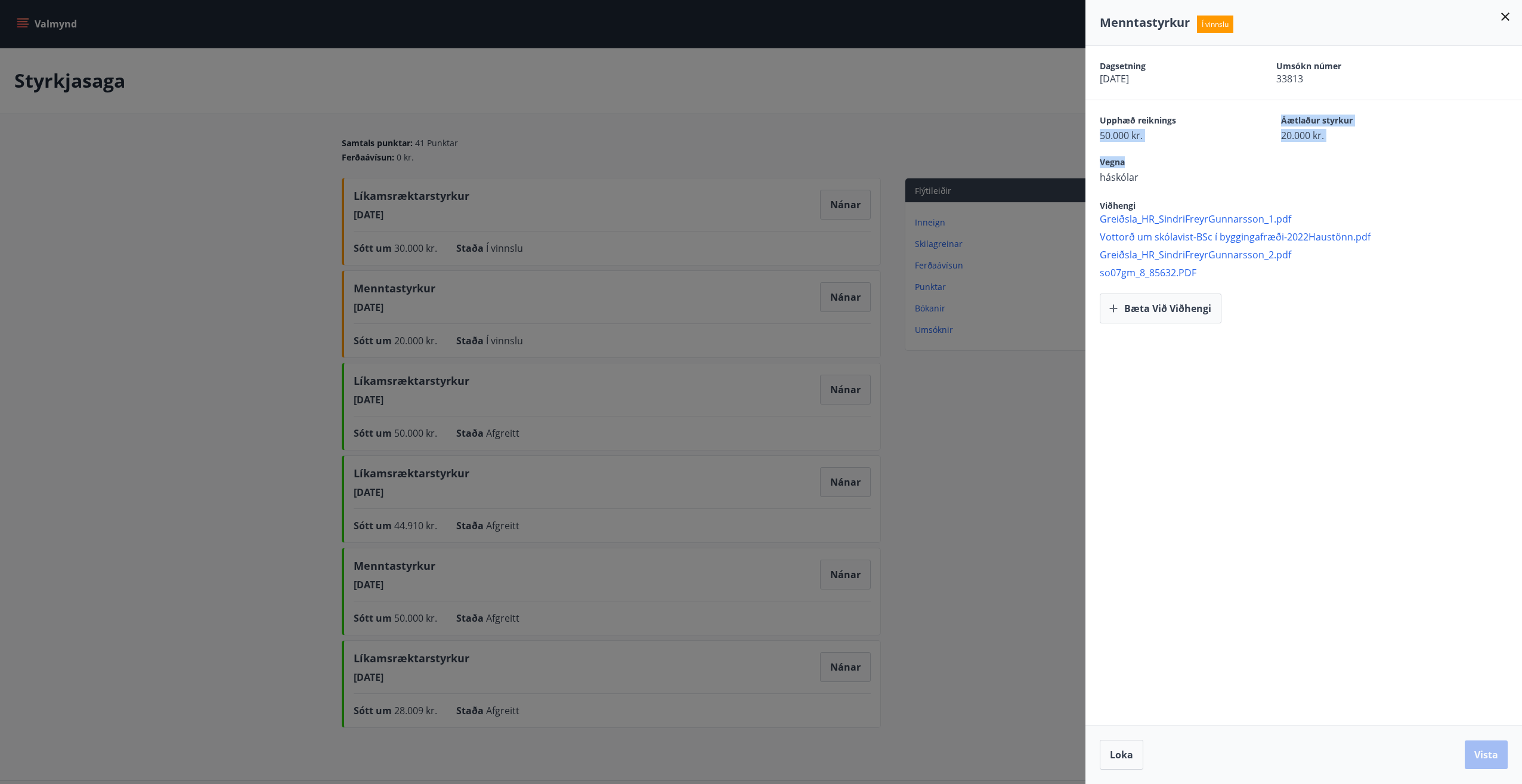
click at [703, 135] on div "Dagsetning 10.09.2025 Umsókn númer 33813 Upphæð reiknings 50.000 kr. Áætlaður s…" at bounding box center [1304, 185] width 436 height 277
click at [703, 135] on span "50.000 kr." at bounding box center [1170, 135] width 139 height 13
drag, startPoint x: 1101, startPoint y: 135, endPoint x: 1327, endPoint y: 135, distance: 226.0
click at [703, 135] on div "Upphæð reiknings 50.000 kr. Áætlaður styrkur 20.000 kr." at bounding box center [1311, 128] width 423 height 28
click at [703, 135] on span "20.000 kr." at bounding box center [1351, 135] width 139 height 13
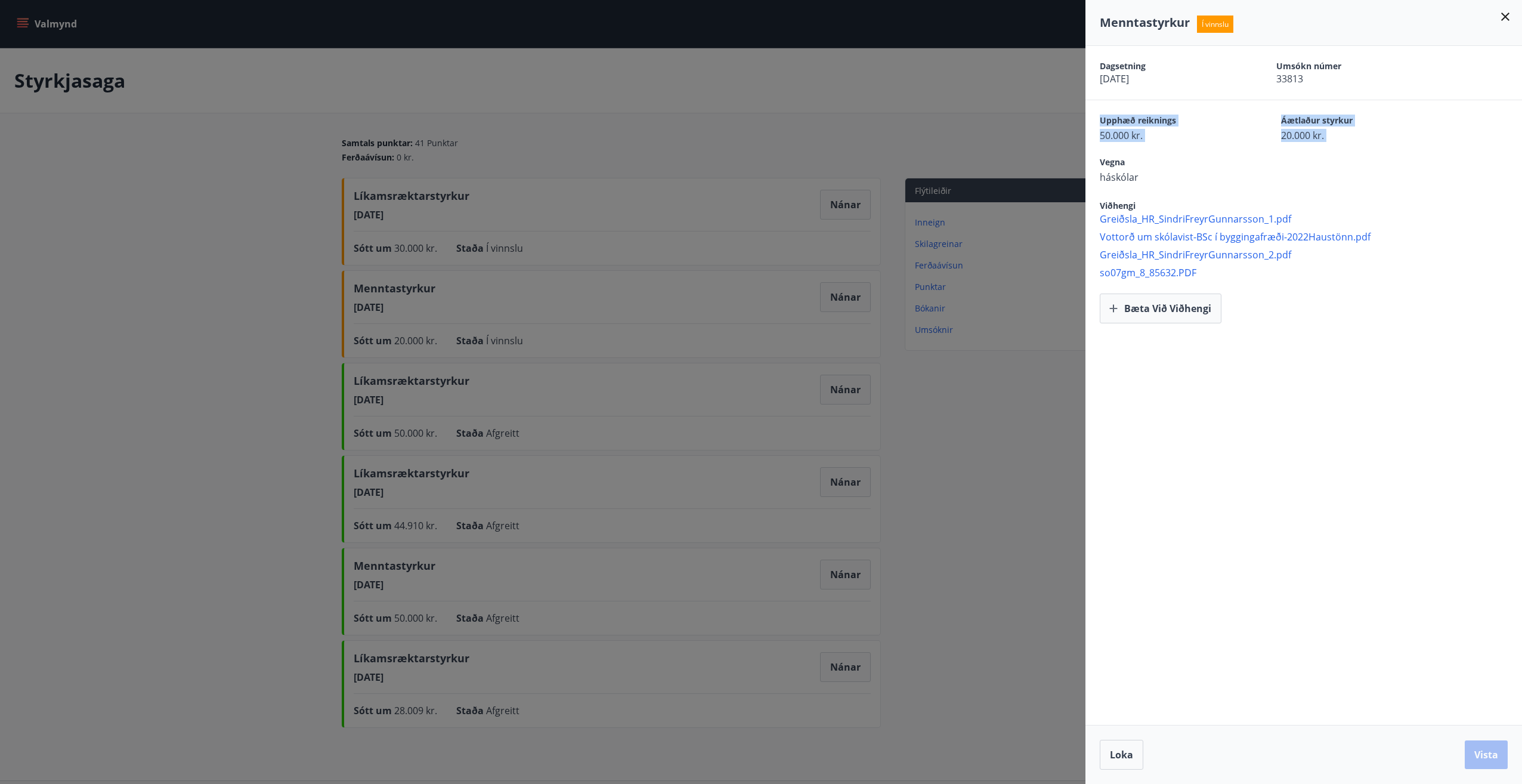
drag, startPoint x: 1327, startPoint y: 135, endPoint x: 1088, endPoint y: 126, distance: 239.2
click at [703, 126] on div "Upphæð reiknings 50.000 kr. Áætlaður styrkur 20.000 kr." at bounding box center [1304, 121] width 436 height 42
drag, startPoint x: 1088, startPoint y: 126, endPoint x: 1103, endPoint y: 130, distance: 15.5
click at [703, 130] on span "50.000 kr." at bounding box center [1170, 135] width 139 height 13
drag, startPoint x: 1504, startPoint y: 22, endPoint x: 1486, endPoint y: 32, distance: 20.6
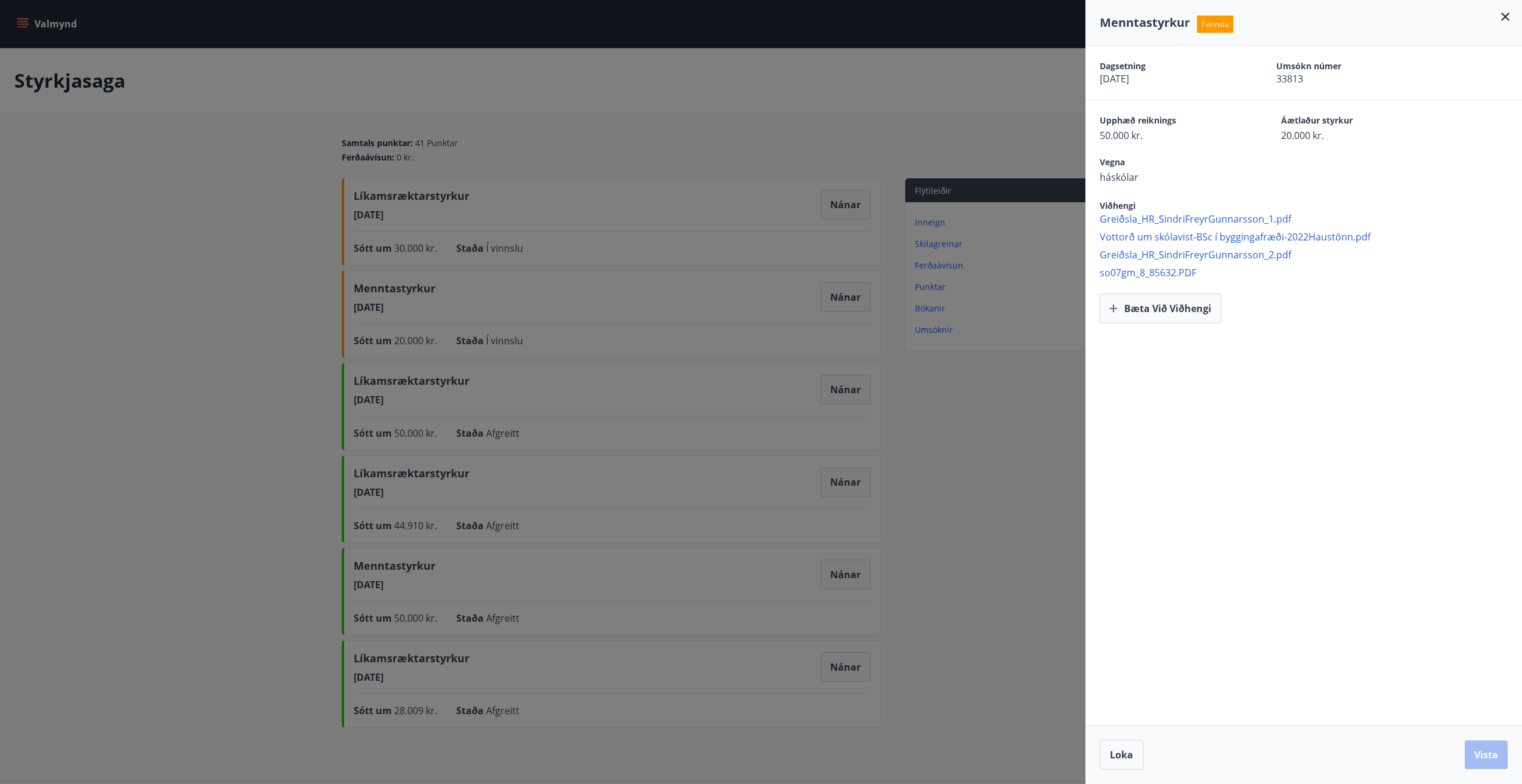
click at [703, 21] on icon at bounding box center [1506, 17] width 14 height 14
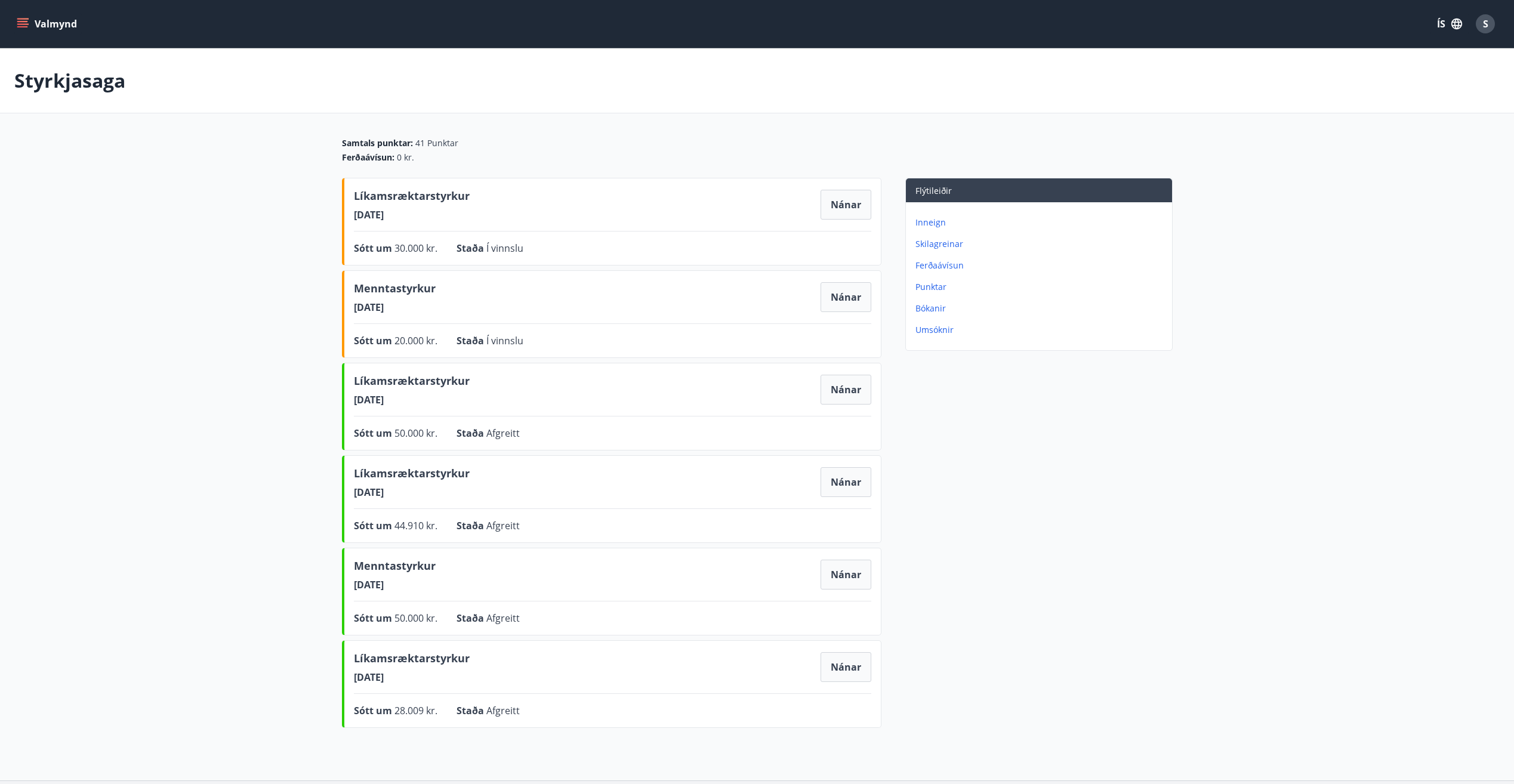
click at [703, 329] on p "Umsóknir" at bounding box center [1041, 330] width 252 height 12
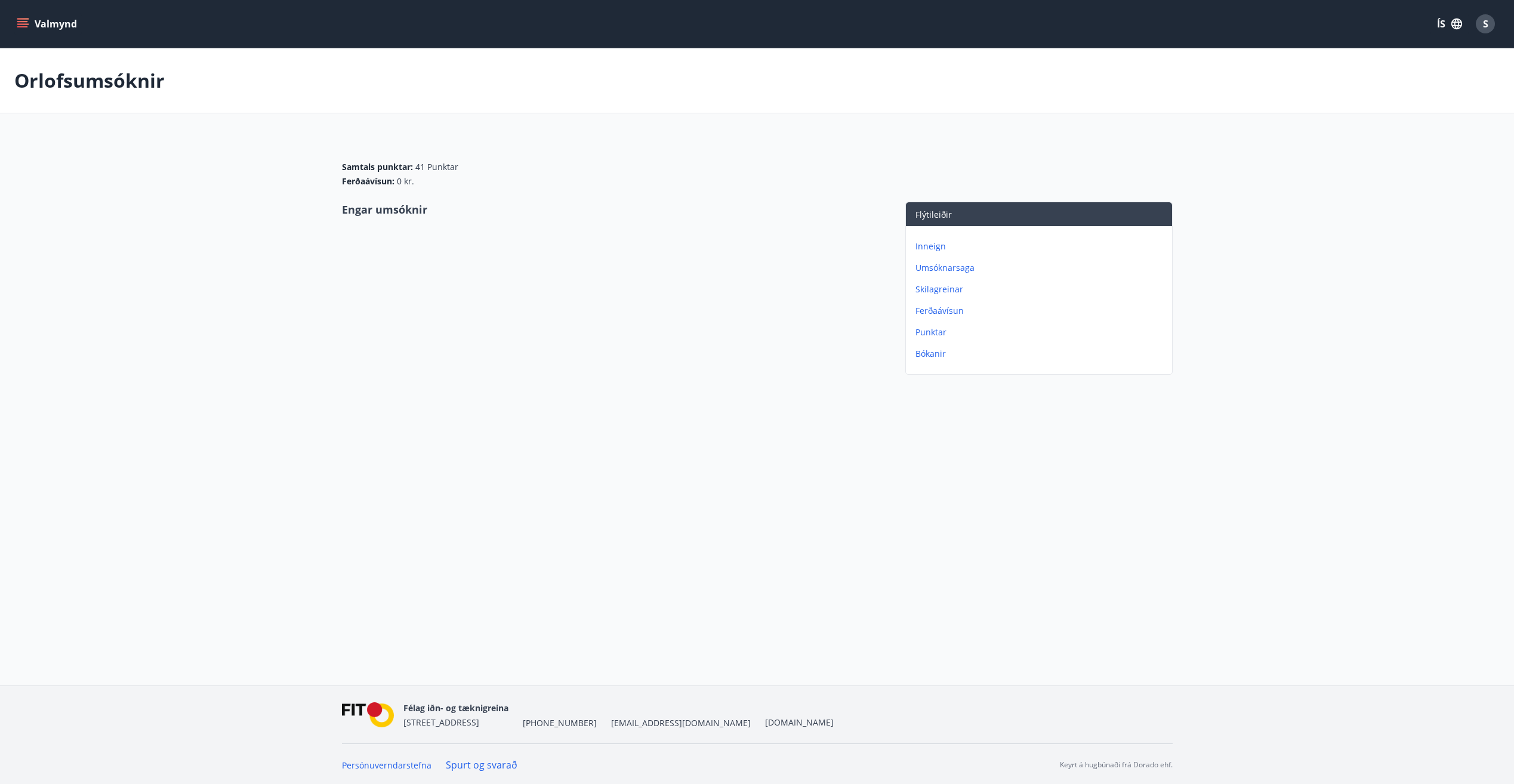
click at [22, 34] on button "Valmynd" at bounding box center [48, 24] width 68 height 22
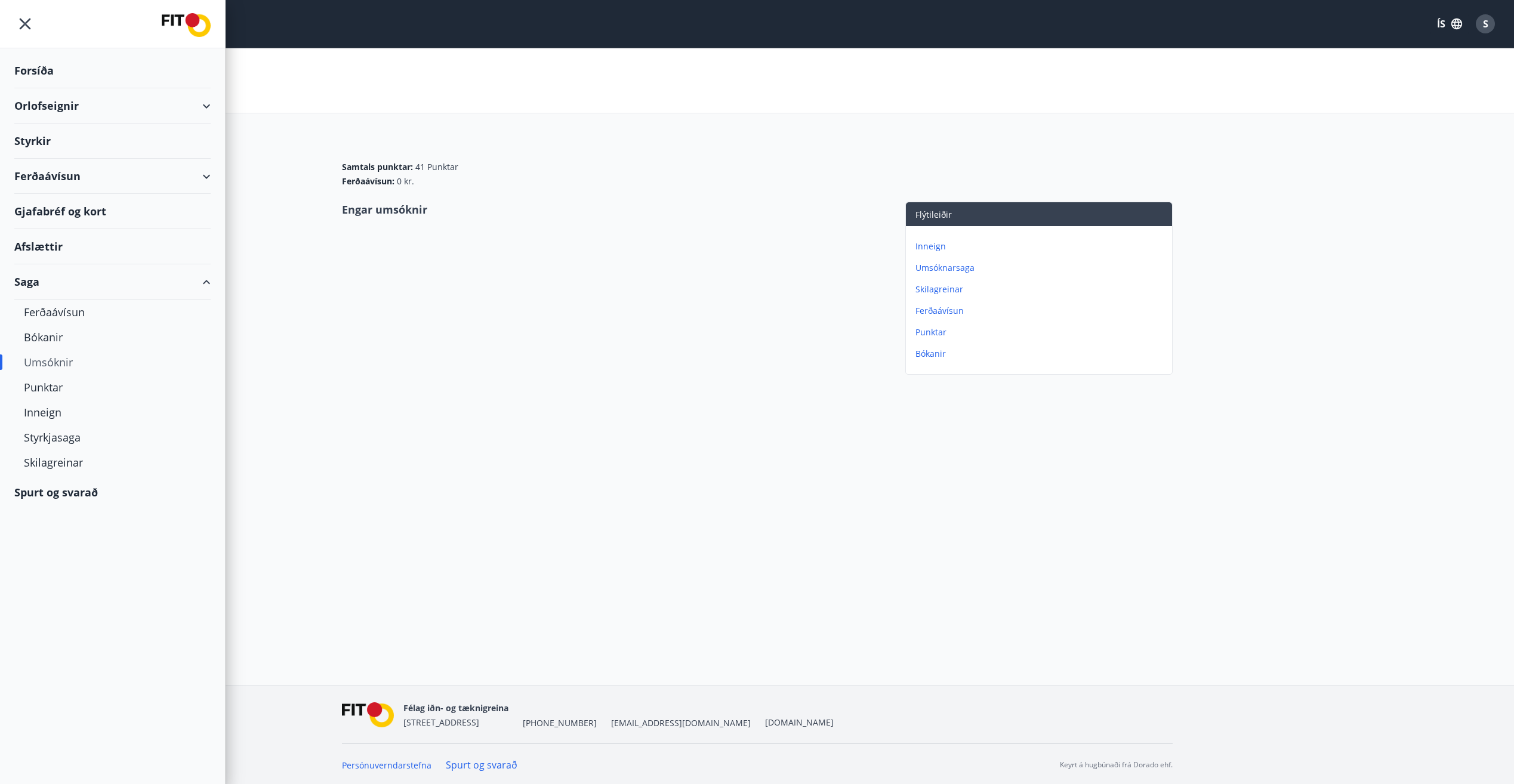
click at [61, 358] on div "Umsóknir" at bounding box center [112, 362] width 177 height 25
click at [65, 430] on div "Styrkjasaga" at bounding box center [112, 437] width 177 height 25
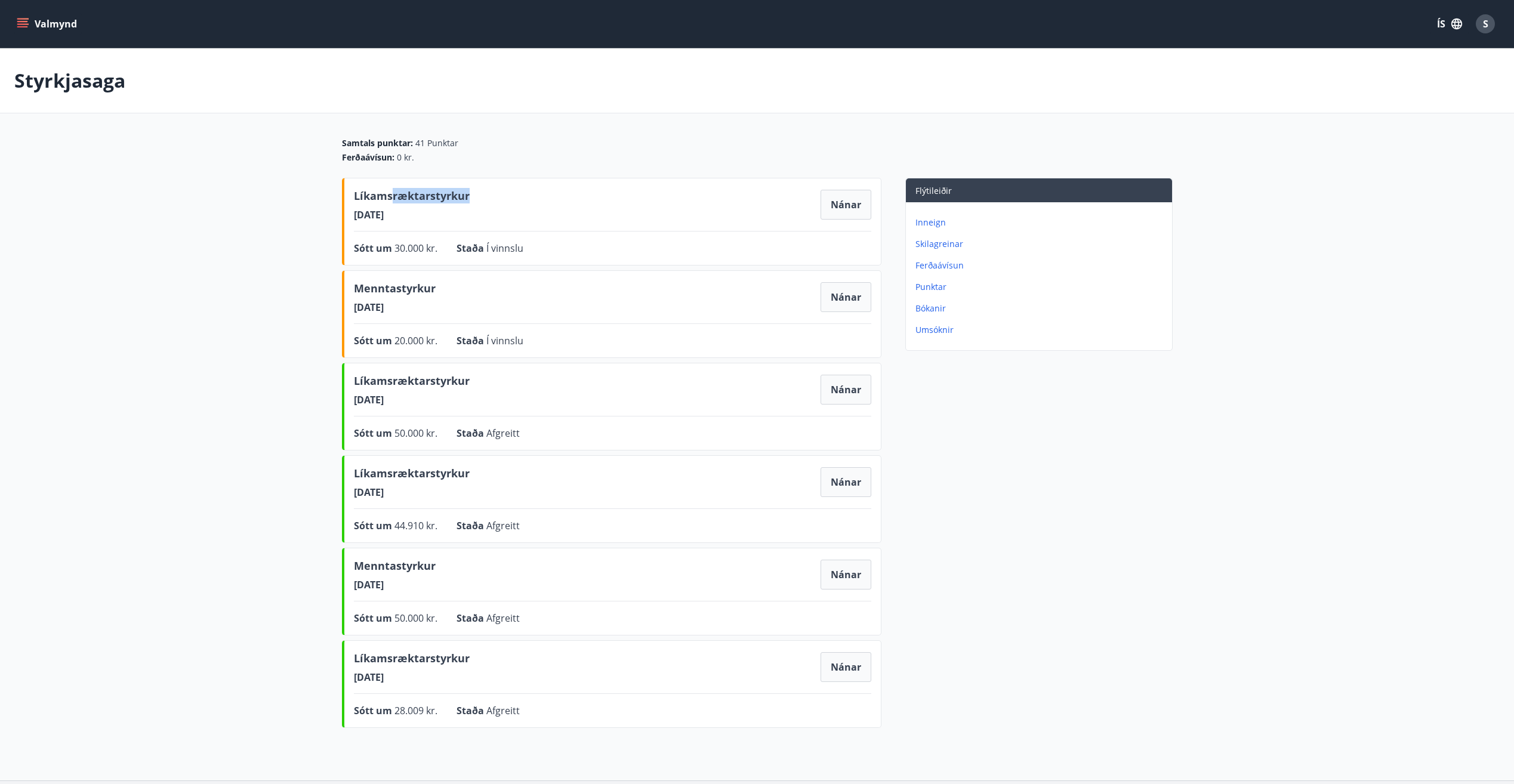
drag, startPoint x: 396, startPoint y: 206, endPoint x: 480, endPoint y: 202, distance: 84.1
click at [480, 202] on div "Líkamsræktarstyrkur 10.09.2025 Nánar" at bounding box center [612, 204] width 517 height 34
drag, startPoint x: 479, startPoint y: 262, endPoint x: 511, endPoint y: 262, distance: 32.0
click at [511, 262] on div "Líkamsræktarstyrkur 10.09.2025 Nánar Sótt um 30.000 kr. Staða Í vinnslu Nánar" at bounding box center [611, 221] width 539 height 87
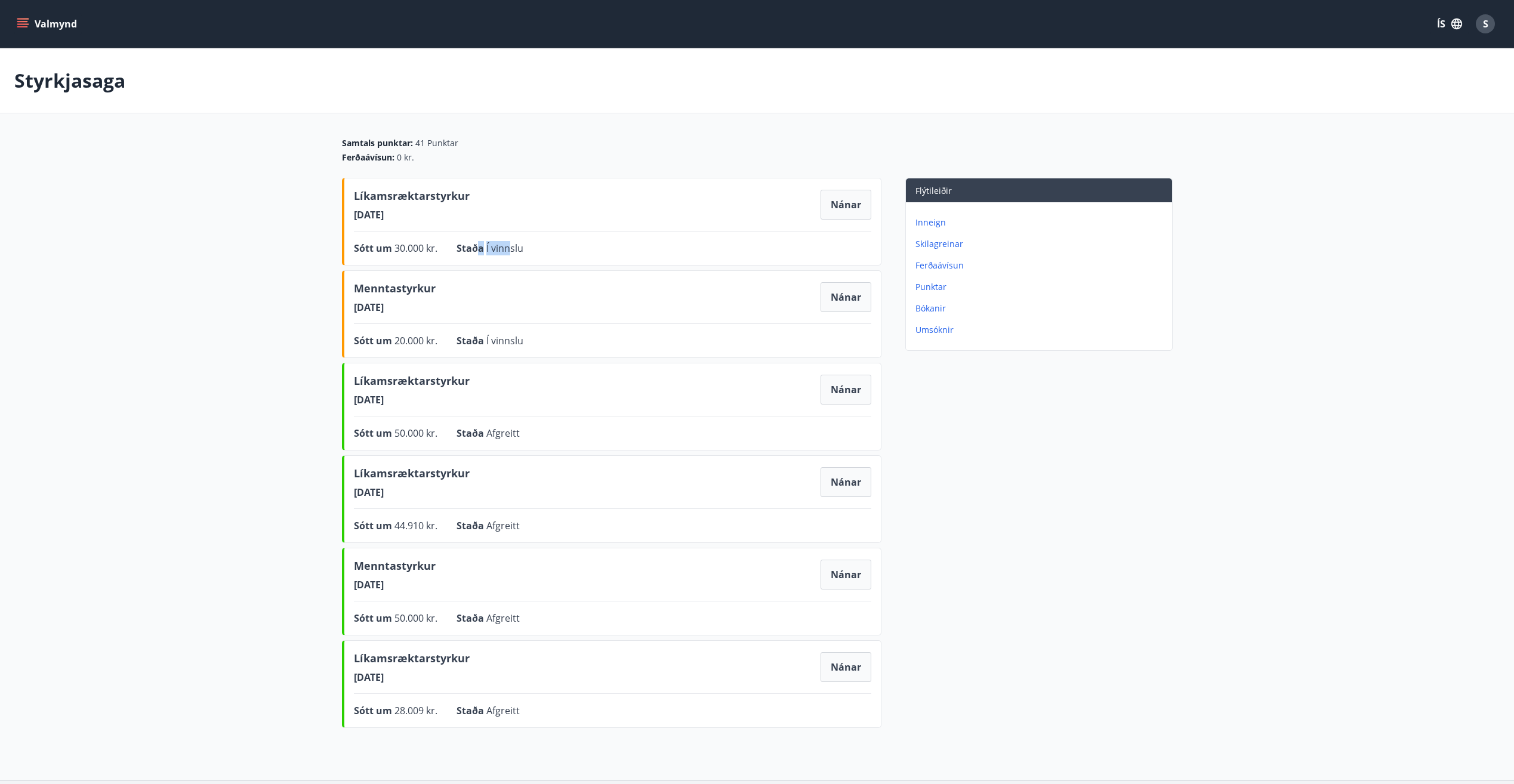
click at [511, 262] on div "Líkamsræktarstyrkur 10.09.2025 Nánar Sótt um 30.000 kr. Staða Í vinnslu Nánar" at bounding box center [611, 221] width 539 height 87
click at [703, 205] on button "Nánar" at bounding box center [845, 204] width 51 height 30
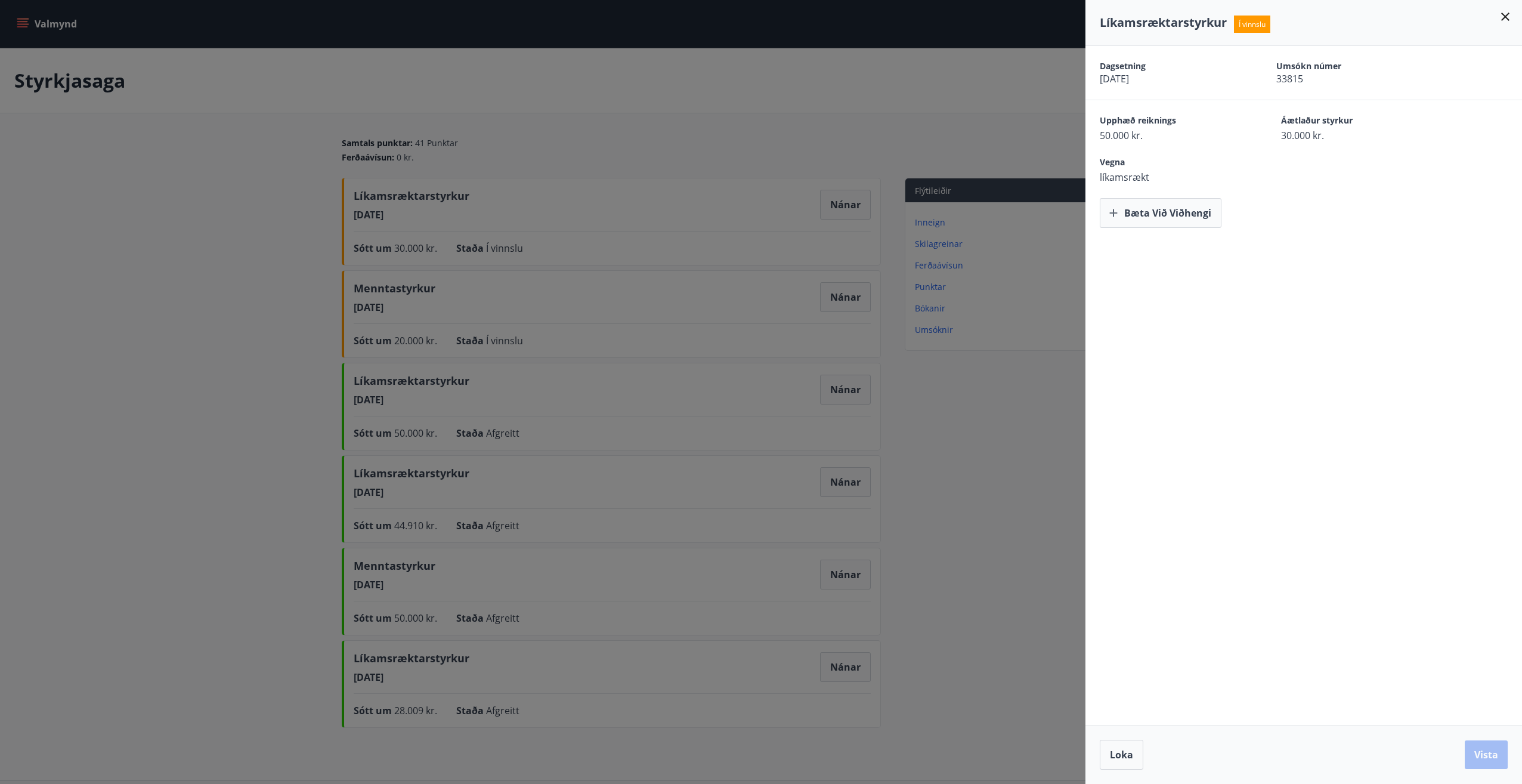
click at [703, 18] on icon at bounding box center [1506, 17] width 14 height 14
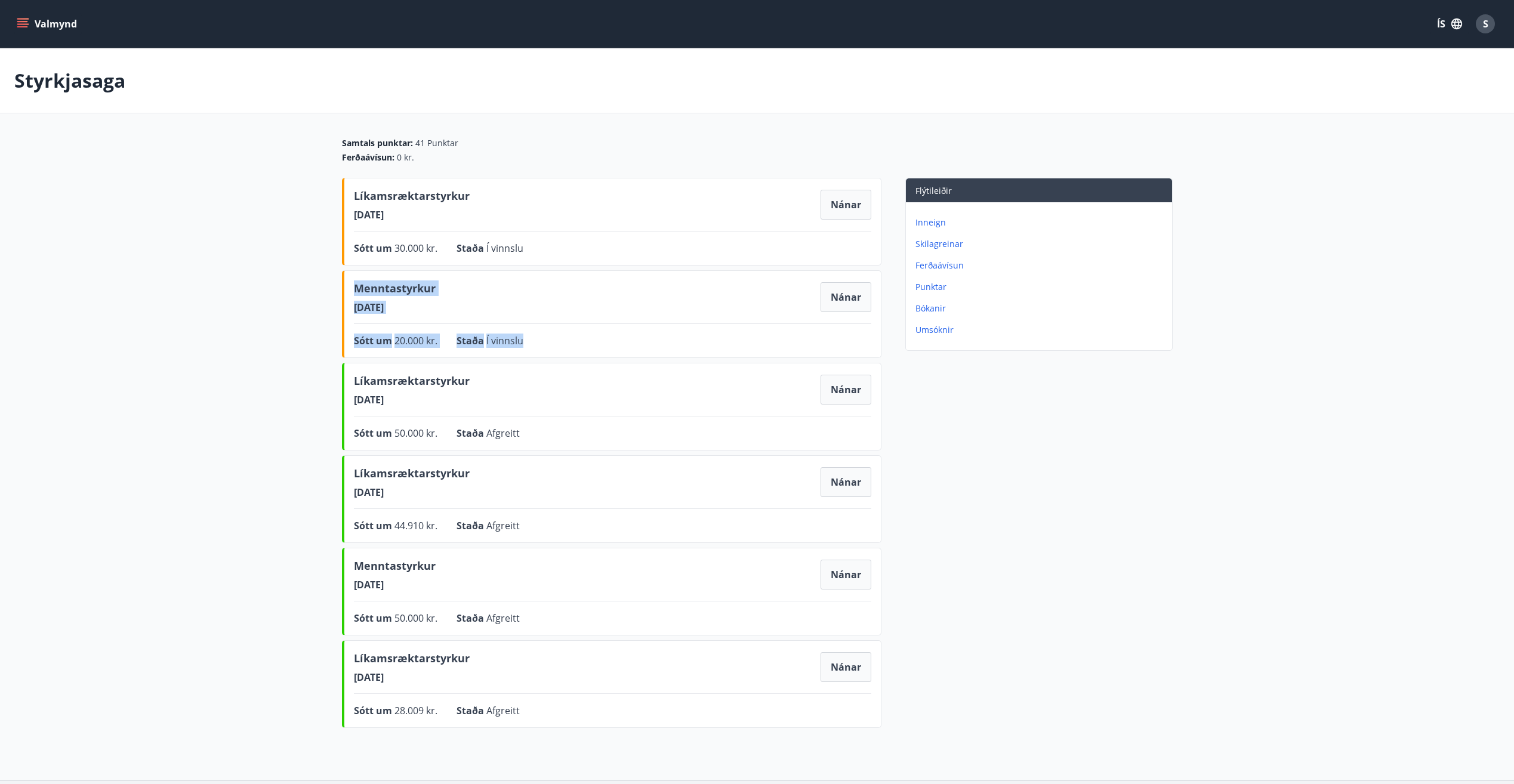
drag, startPoint x: 522, startPoint y: 335, endPoint x: 354, endPoint y: 294, distance: 172.9
click at [354, 294] on div "Menntastyrkur 10.09.2025 Nánar Sótt um 20.000 kr. Staða Í vinnslu Nánar" at bounding box center [611, 313] width 539 height 87
drag, startPoint x: 354, startPoint y: 294, endPoint x: 649, endPoint y: 301, distance: 295.1
click at [637, 307] on div "Menntastyrkur 10.09.2025 Nánar" at bounding box center [612, 297] width 517 height 34
click at [703, 293] on button "Nánar" at bounding box center [845, 296] width 51 height 30
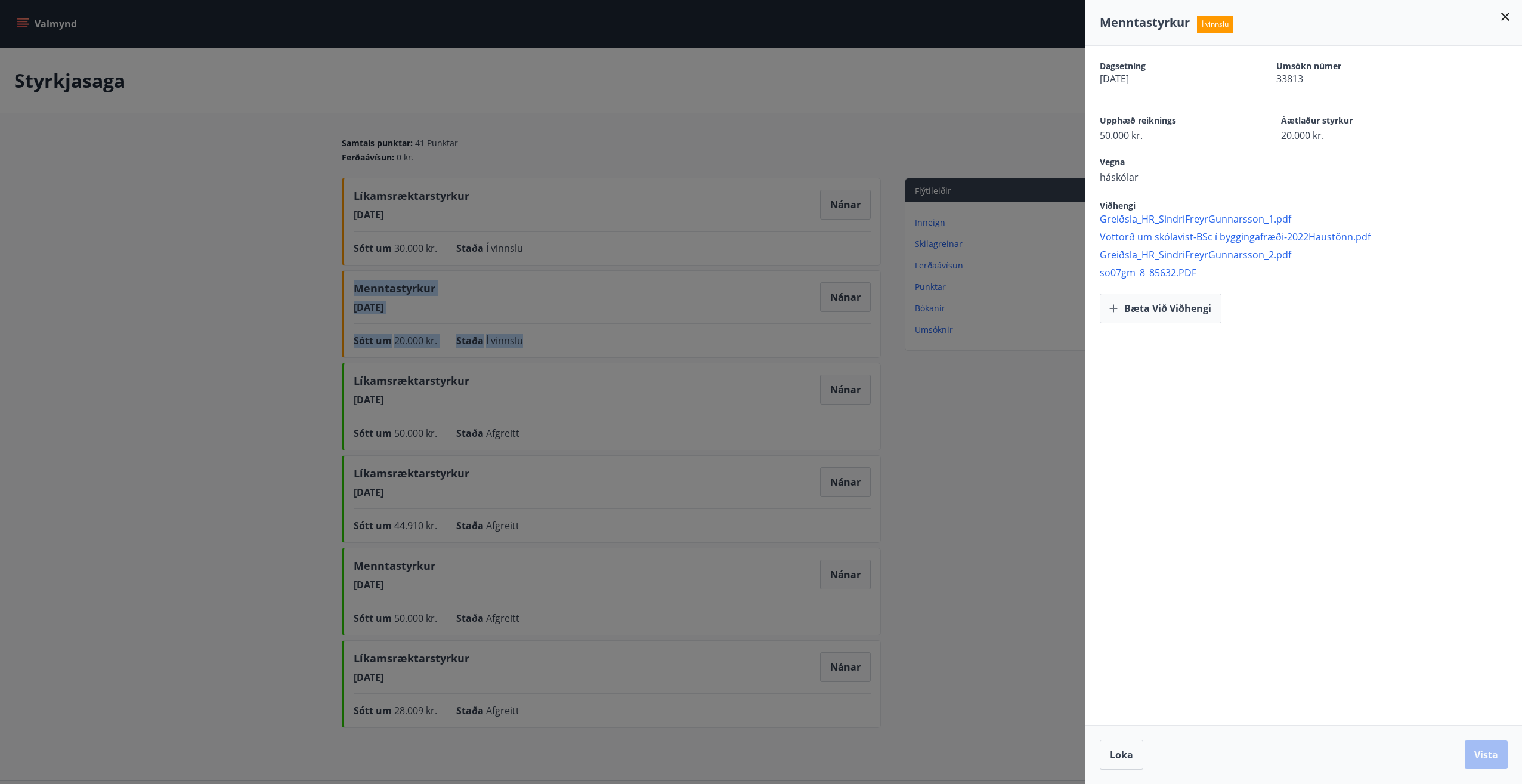
click at [703, 18] on icon at bounding box center [1505, 16] width 9 height 9
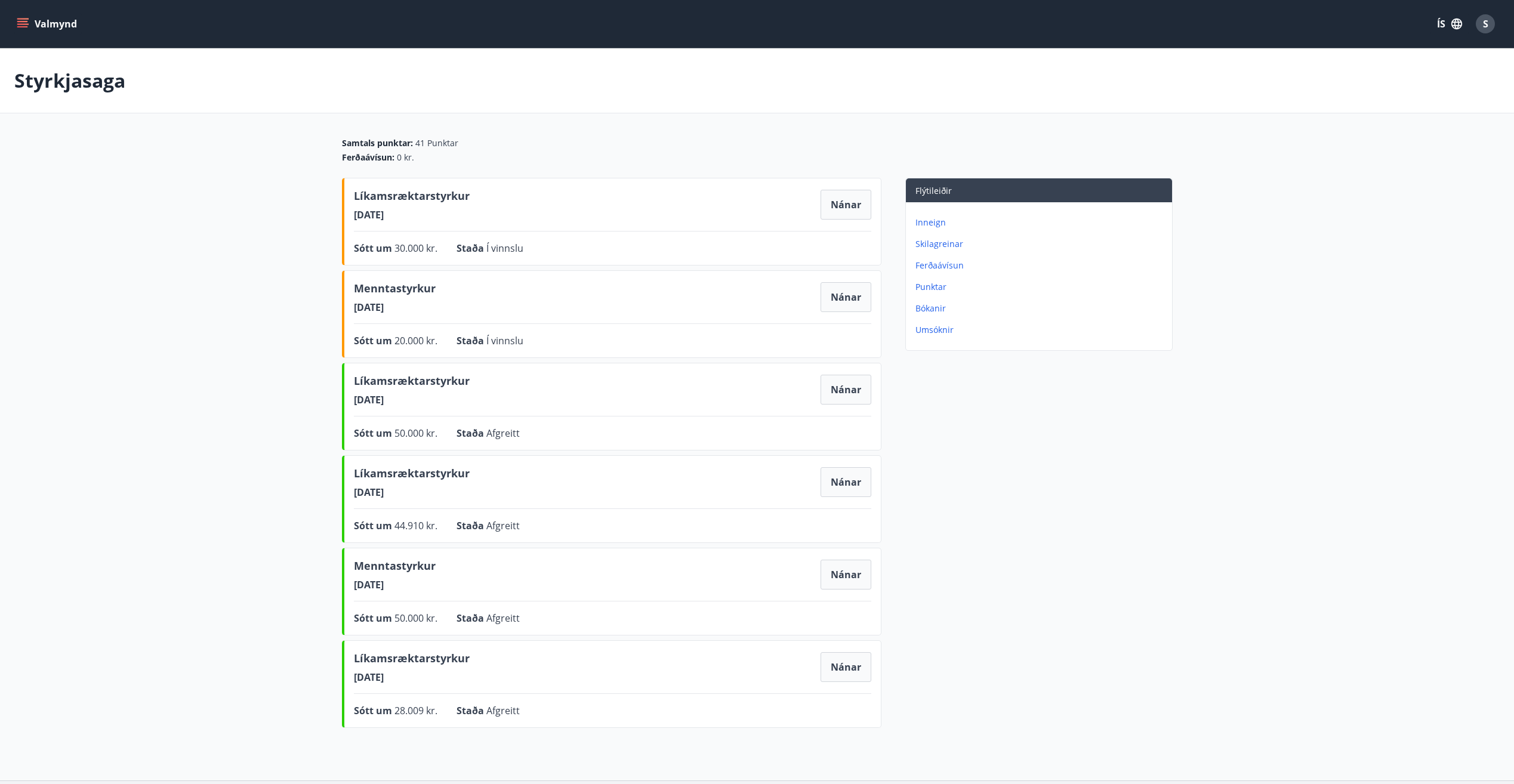
click at [703, 164] on div "Samtals punktar : 41 Punktar Ferðaávísun : 0 kr. Líkamsræktarstyrkur 10.09.2025…" at bounding box center [757, 435] width 859 height 595
click at [37, 81] on p "Styrkjasaga" at bounding box center [70, 81] width 111 height 26
click at [7, 15] on div "Valmynd ÍS S" at bounding box center [757, 24] width 1514 height 48
click at [18, 20] on icon "menu" at bounding box center [22, 24] width 12 height 12
drag, startPoint x: 314, startPoint y: 139, endPoint x: 333, endPoint y: 137, distance: 19.1
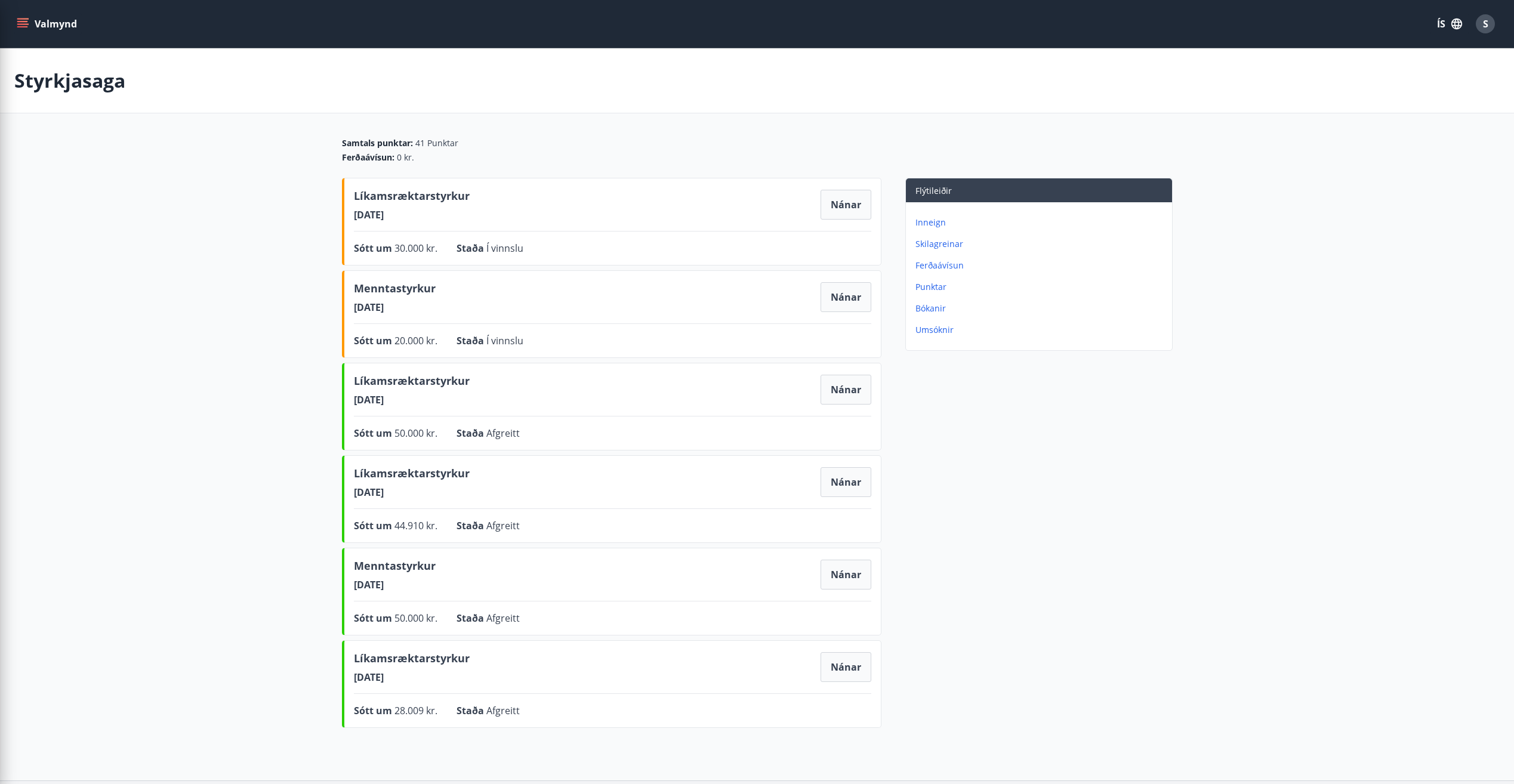
click at [314, 139] on main "Styrkjasaga Samtals punktar : 41 Punktar Ferðaávísun : 0 kr. Líkamsræktarstyrku…" at bounding box center [757, 390] width 1514 height 684
